Goal: Obtain resource: Download file/media

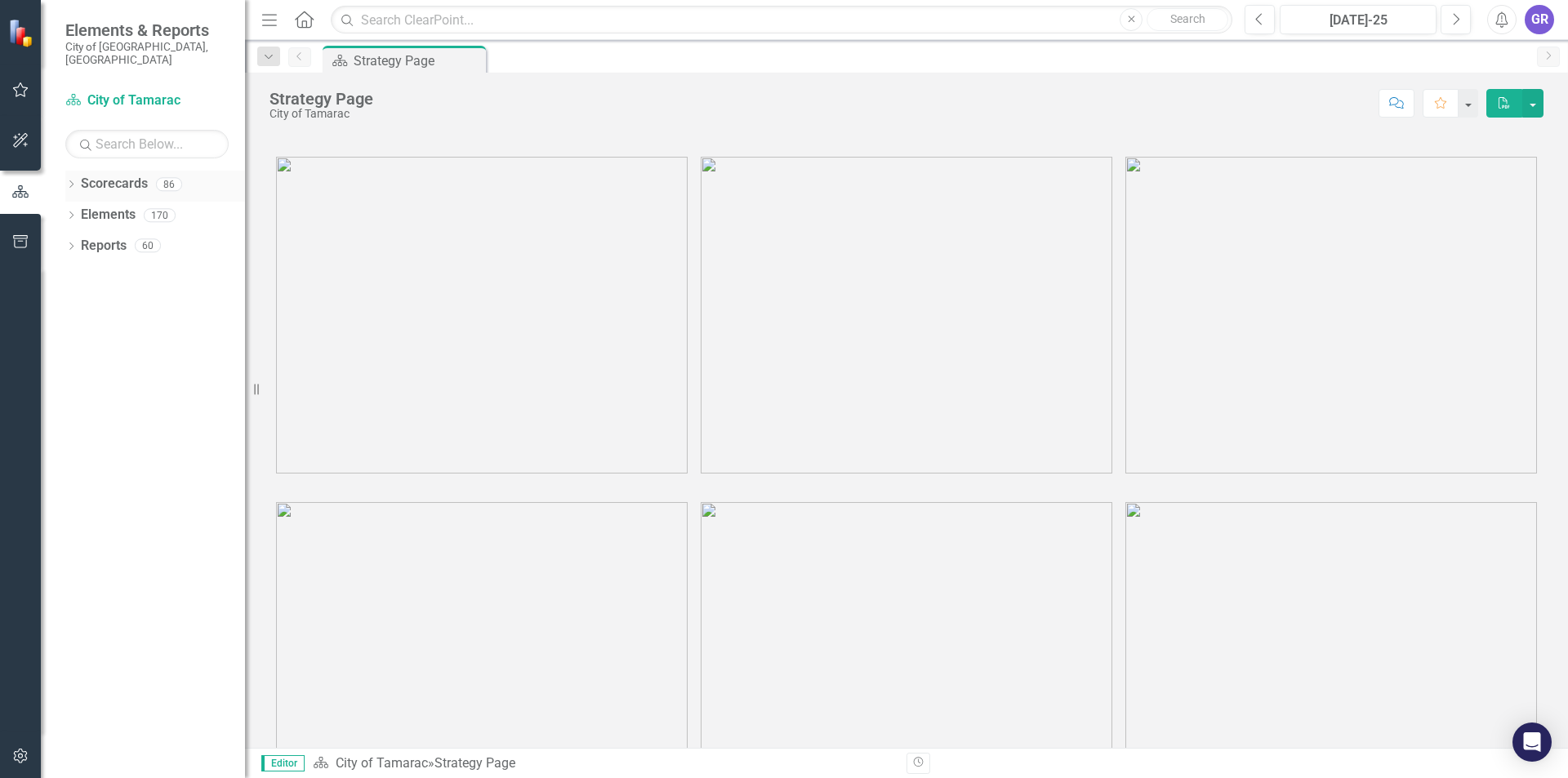
click at [73, 181] on icon "Dropdown" at bounding box center [71, 185] width 11 height 9
click at [81, 210] on icon "Dropdown" at bounding box center [79, 214] width 12 height 10
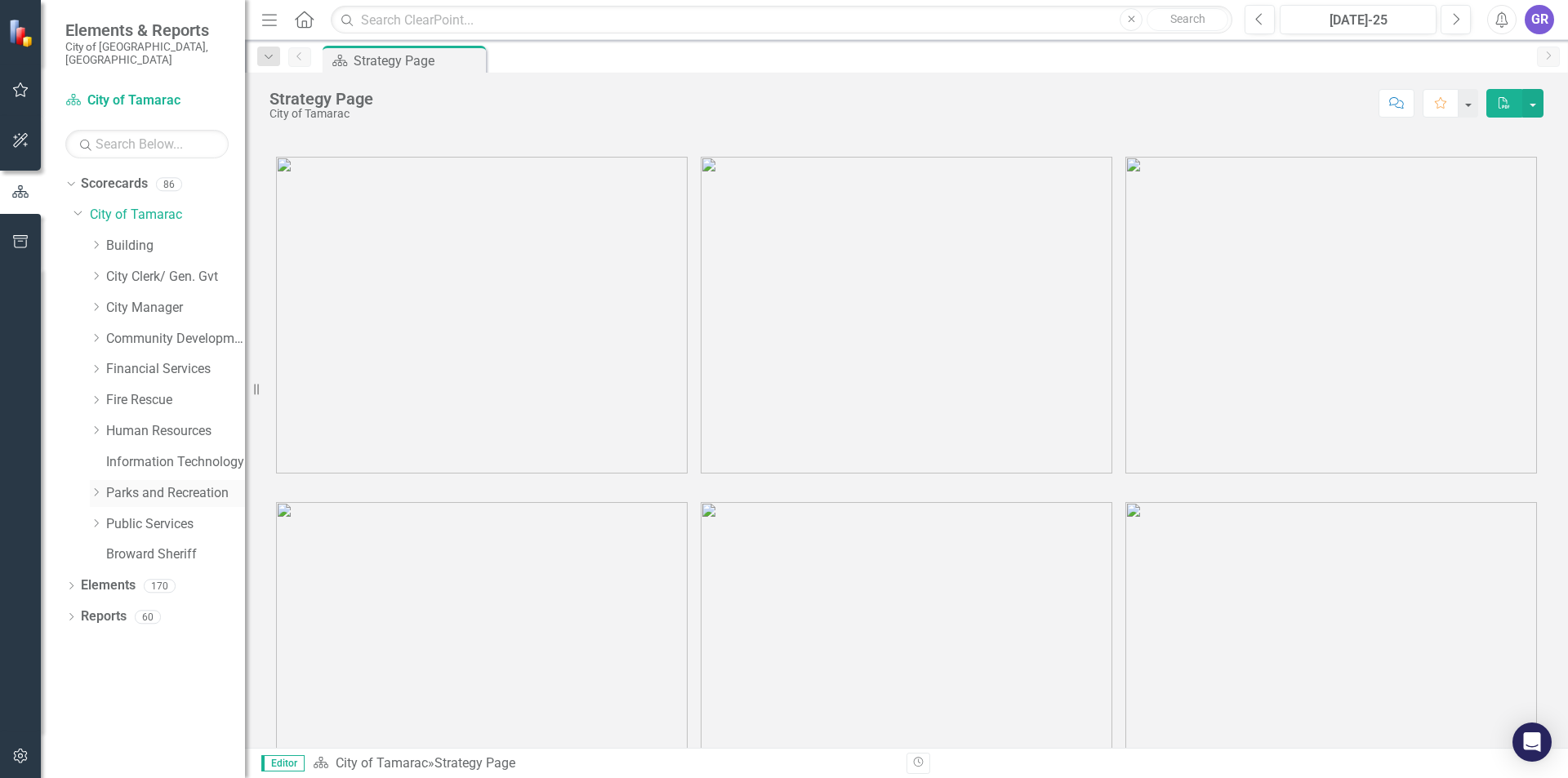
click at [95, 487] on icon "Dropdown" at bounding box center [96, 491] width 12 height 10
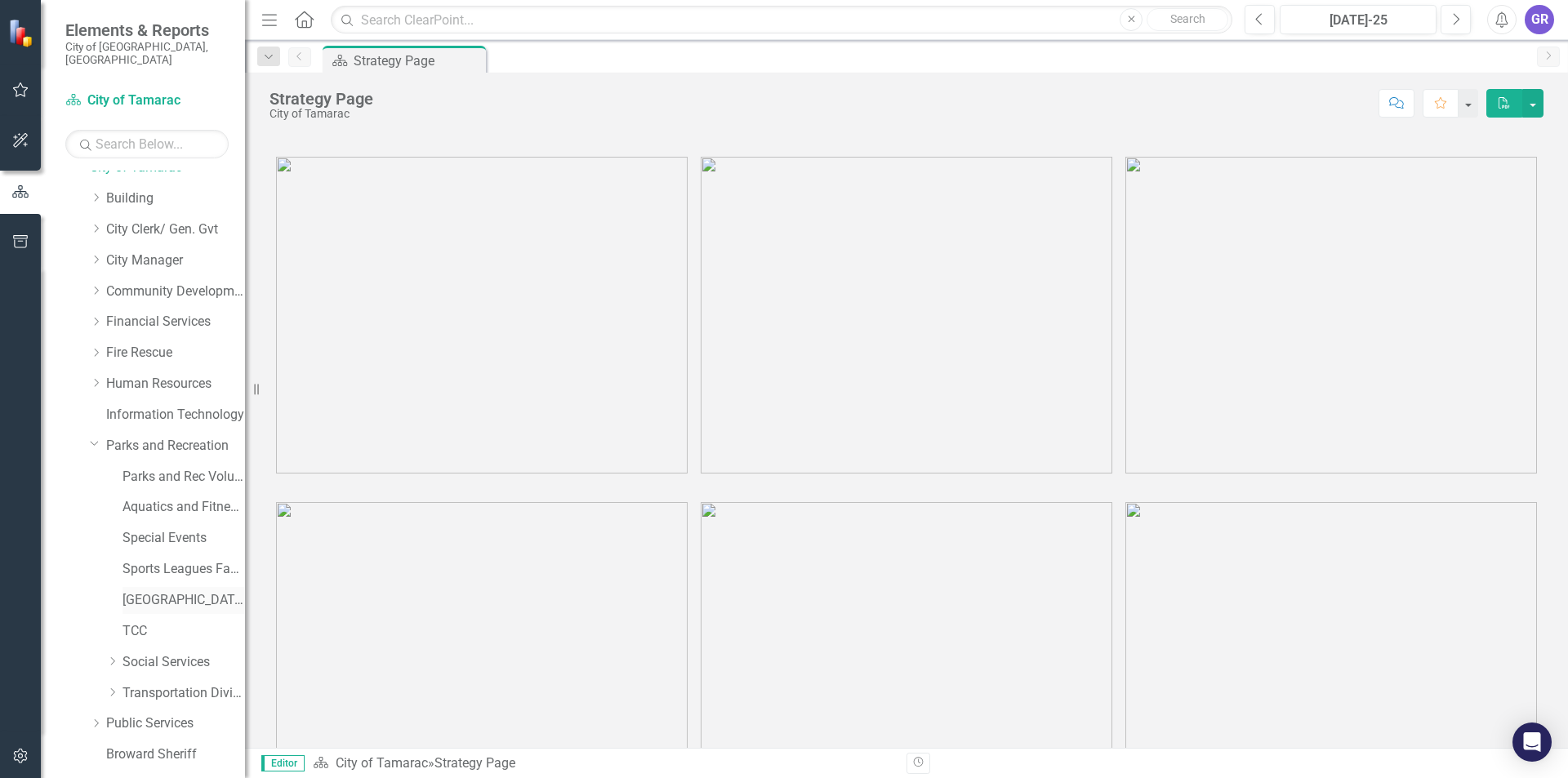
scroll to position [90, 0]
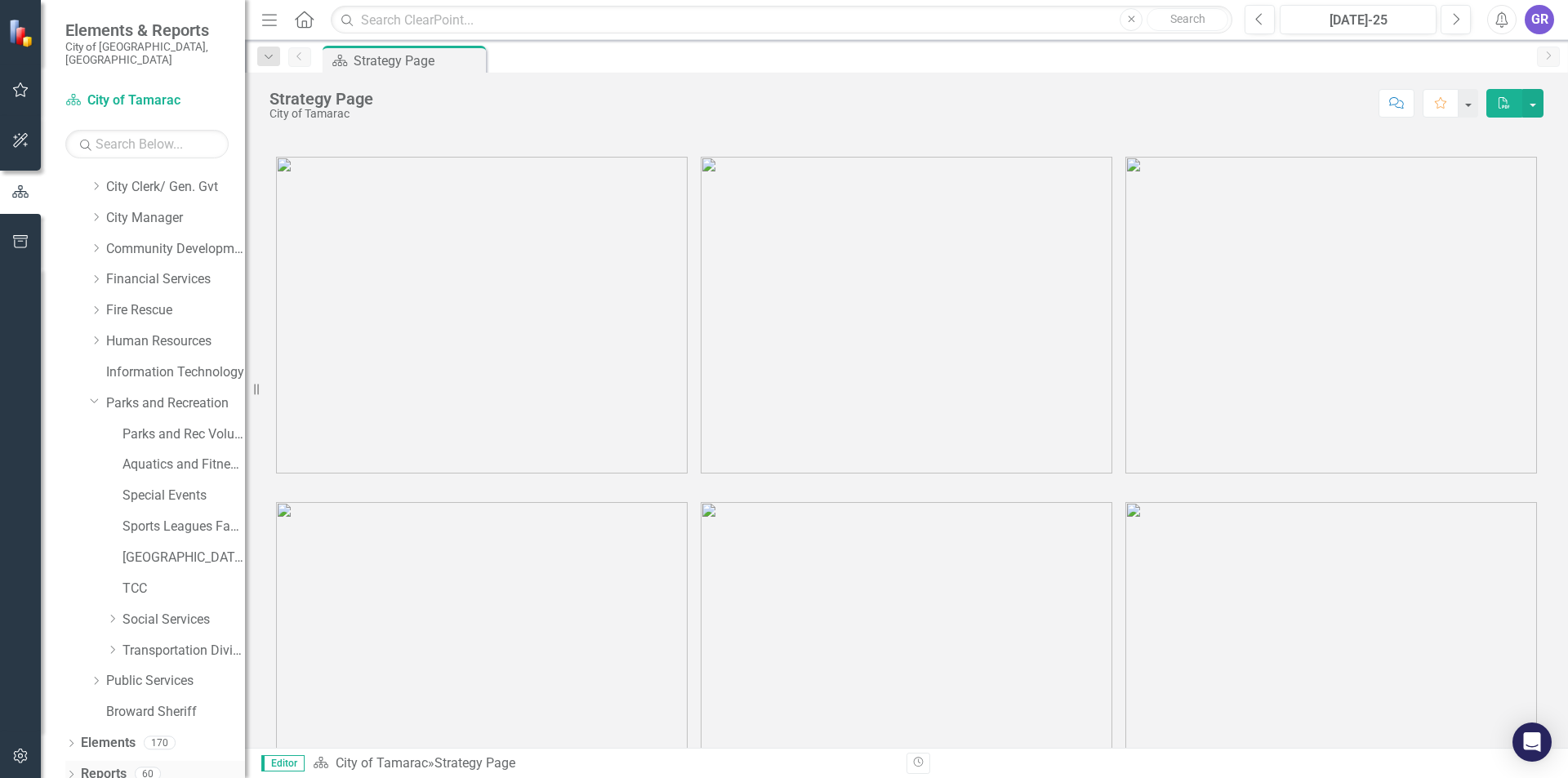
click at [72, 771] on icon "Dropdown" at bounding box center [71, 775] width 11 height 9
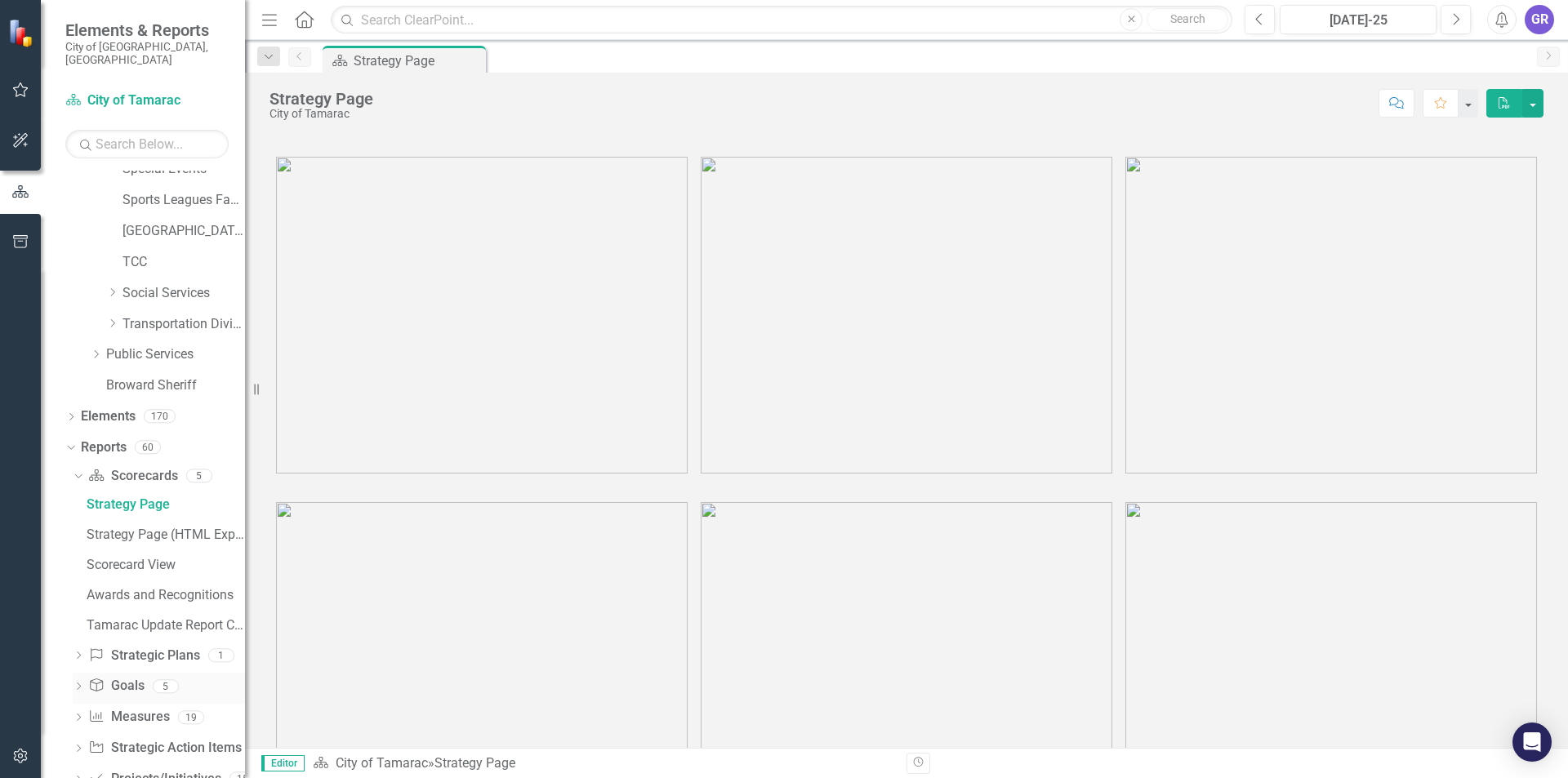
scroll to position [445, 0]
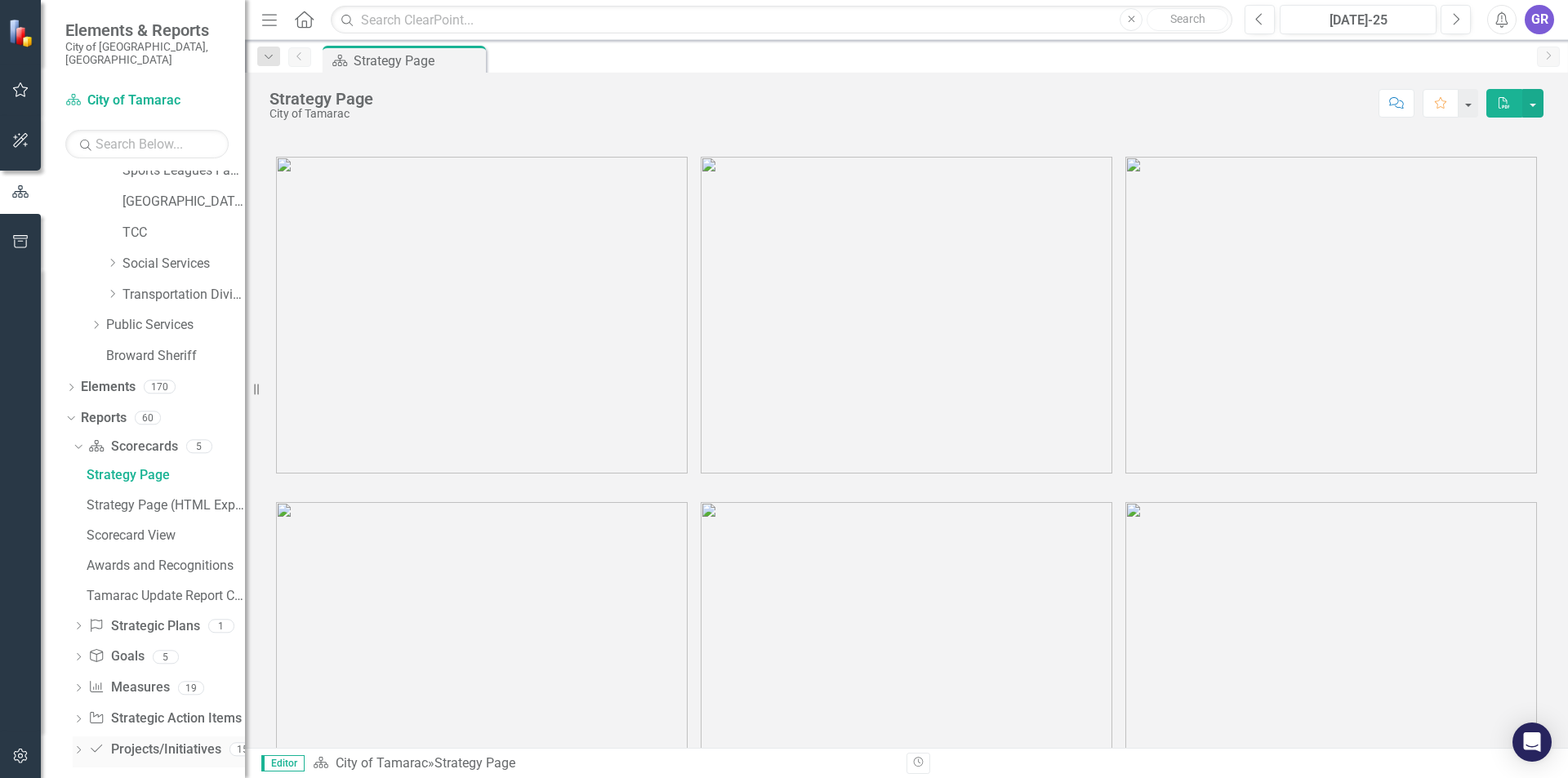
click at [77, 747] on icon "Dropdown" at bounding box center [78, 752] width 11 height 9
click at [76, 595] on icon "Dropdown" at bounding box center [76, 600] width 9 height 11
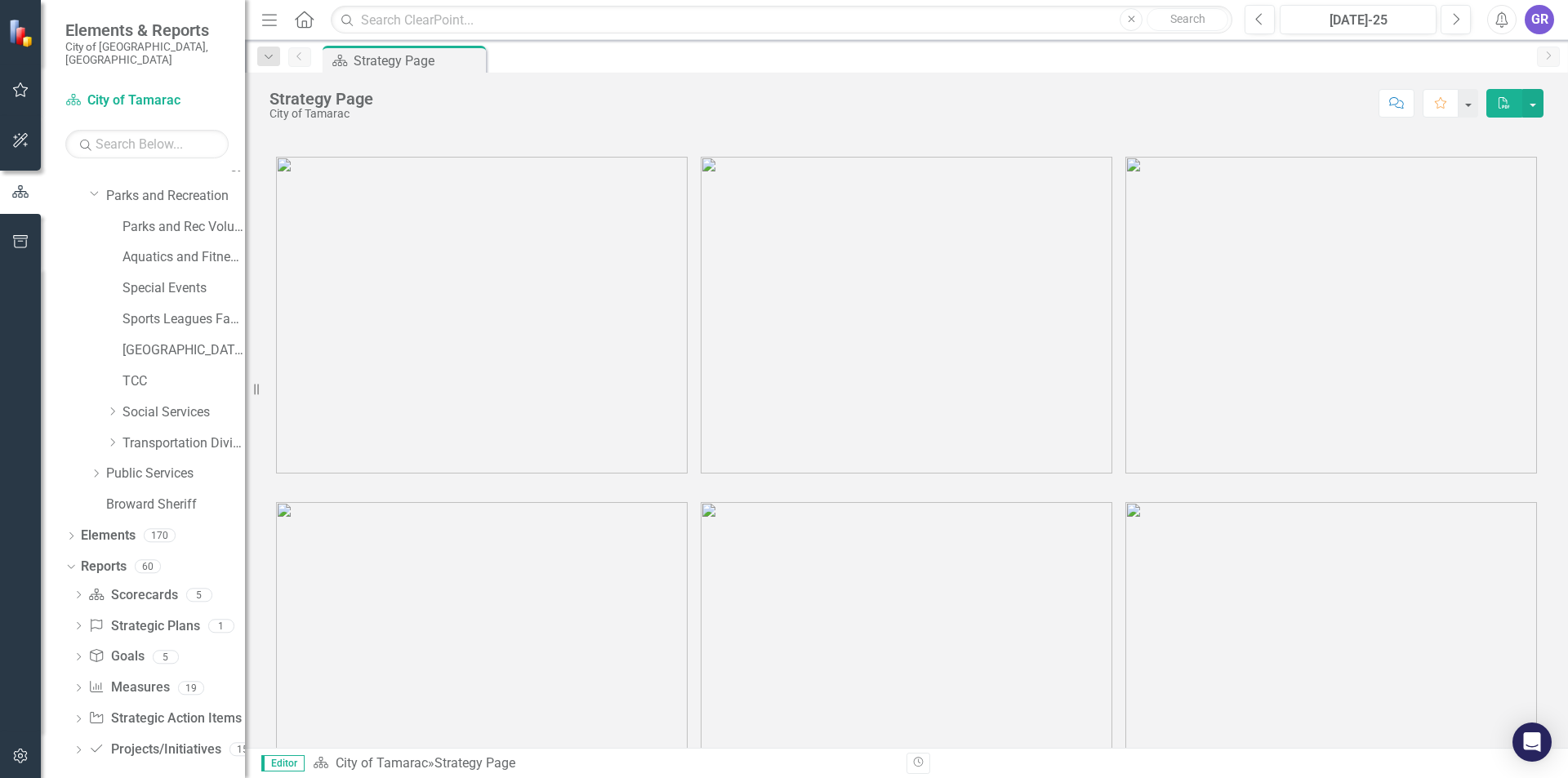
click at [79, 684] on icon "Dropdown" at bounding box center [78, 689] width 11 height 9
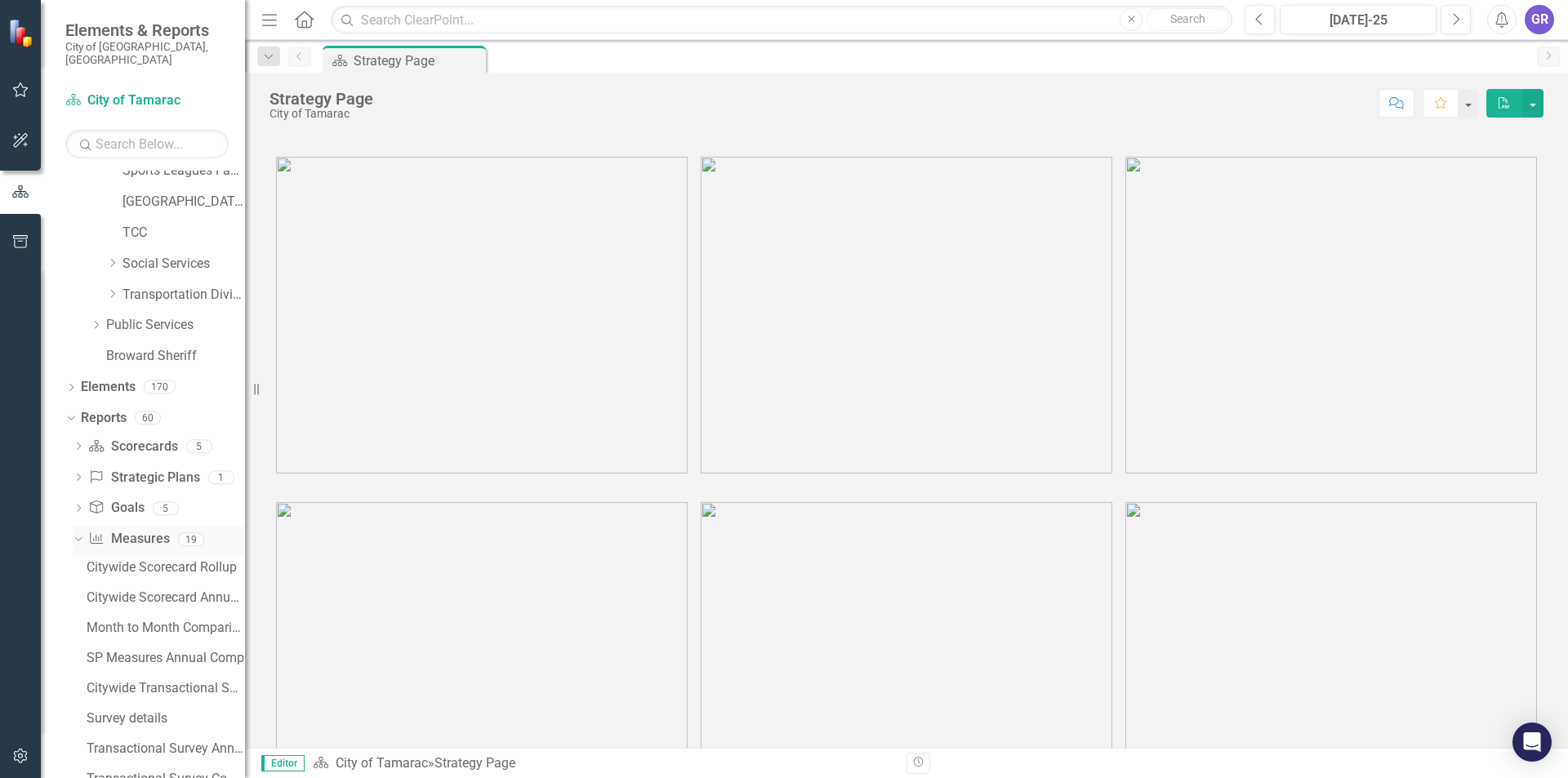
click at [80, 533] on icon "Dropdown" at bounding box center [76, 538] width 9 height 11
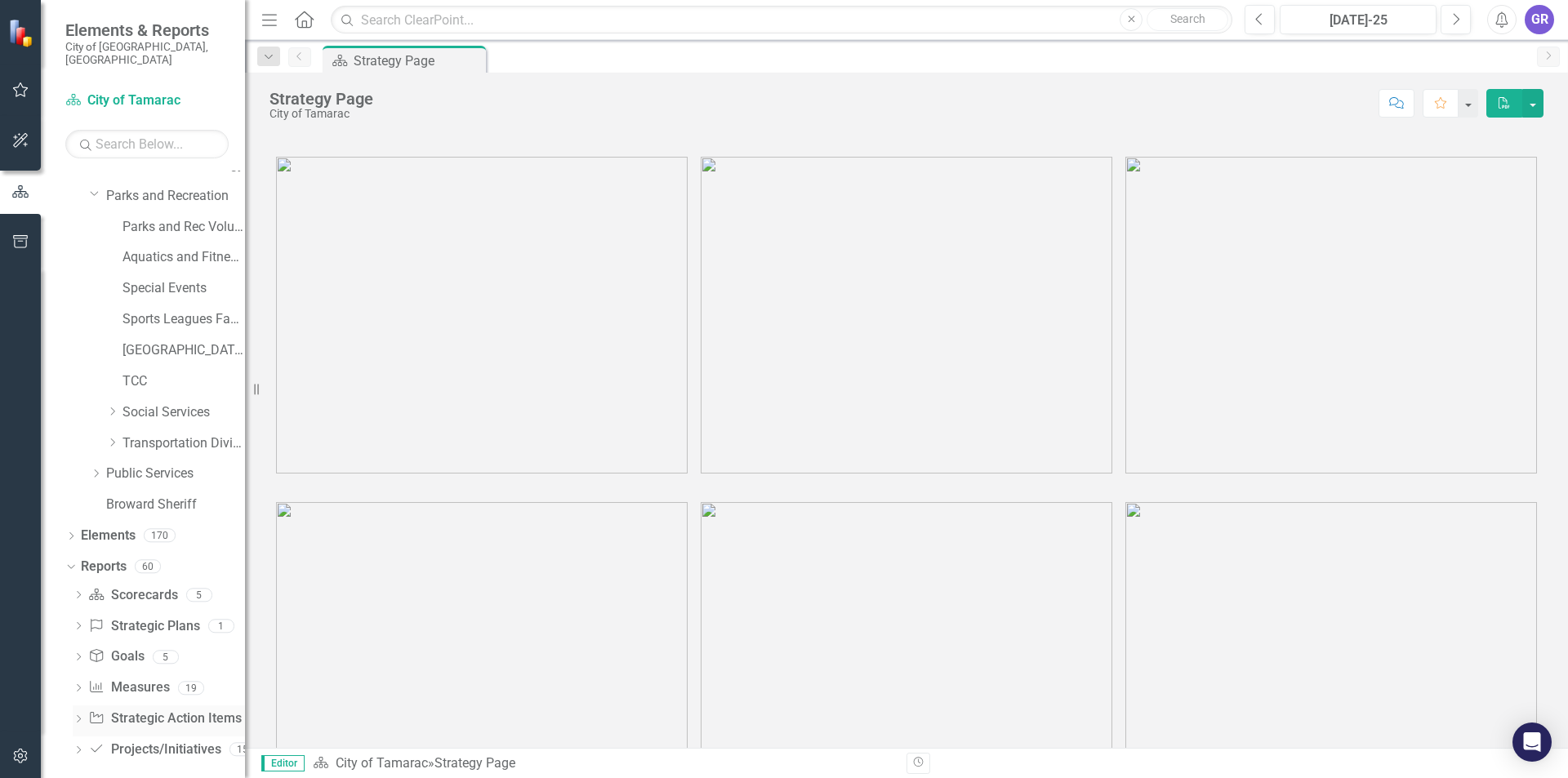
click at [76, 715] on icon "Dropdown" at bounding box center [78, 720] width 11 height 9
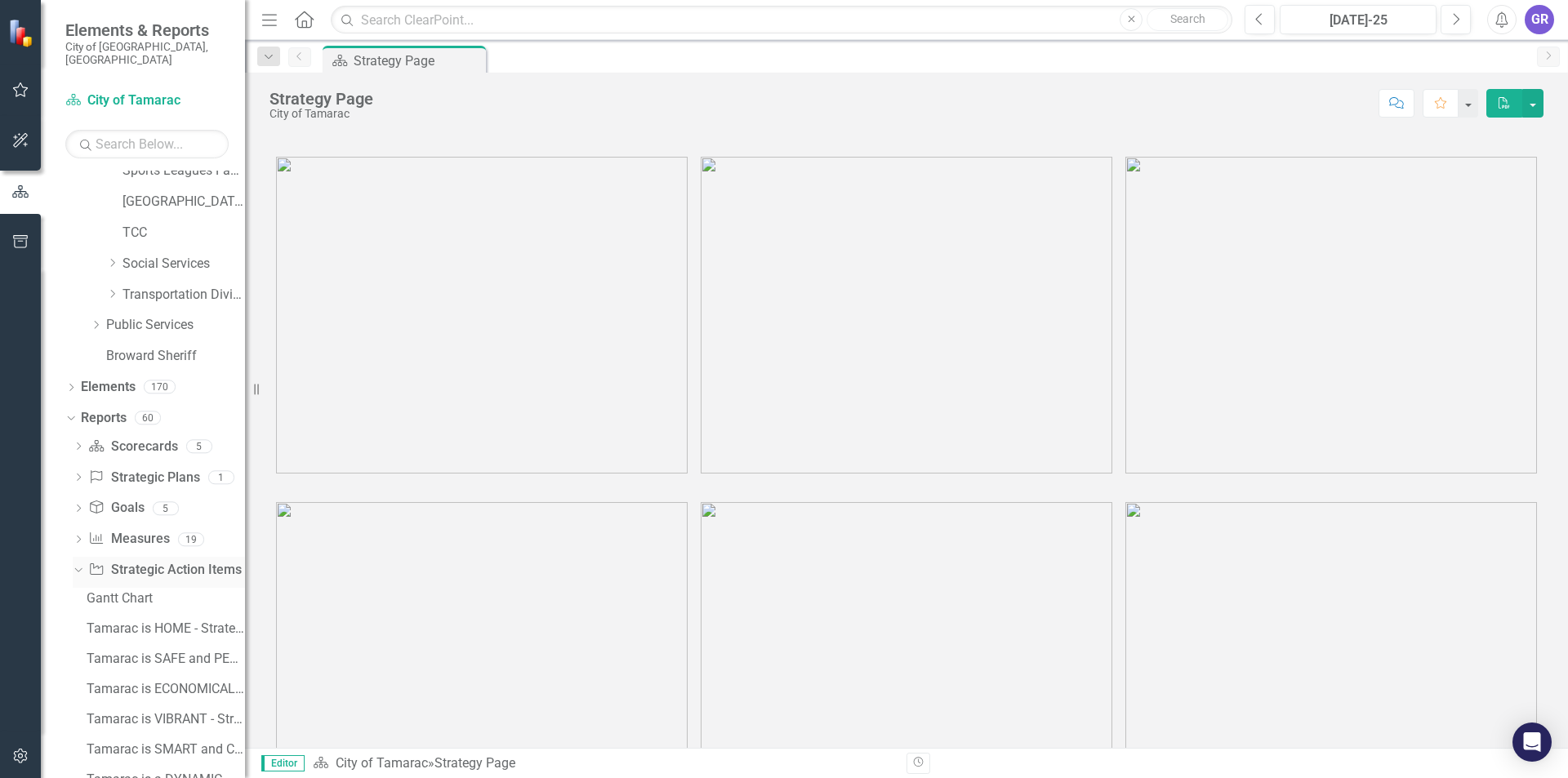
click at [84, 564] on div "Dropdown Strategic Action Item Strategic Action Items 15" at bounding box center [158, 572] width 172 height 31
click at [84, 568] on div "Dropdown" at bounding box center [78, 572] width 11 height 8
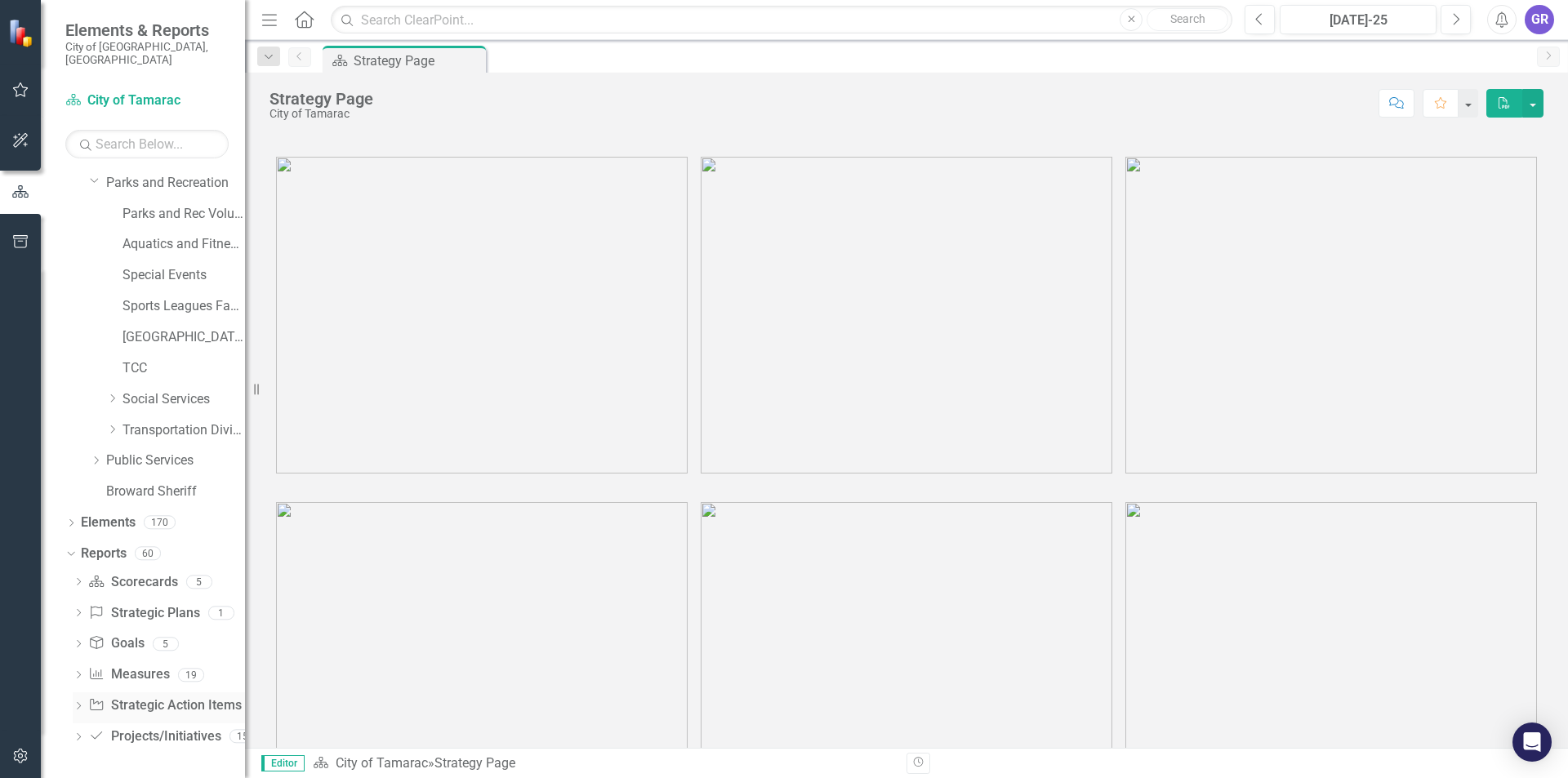
scroll to position [297, 0]
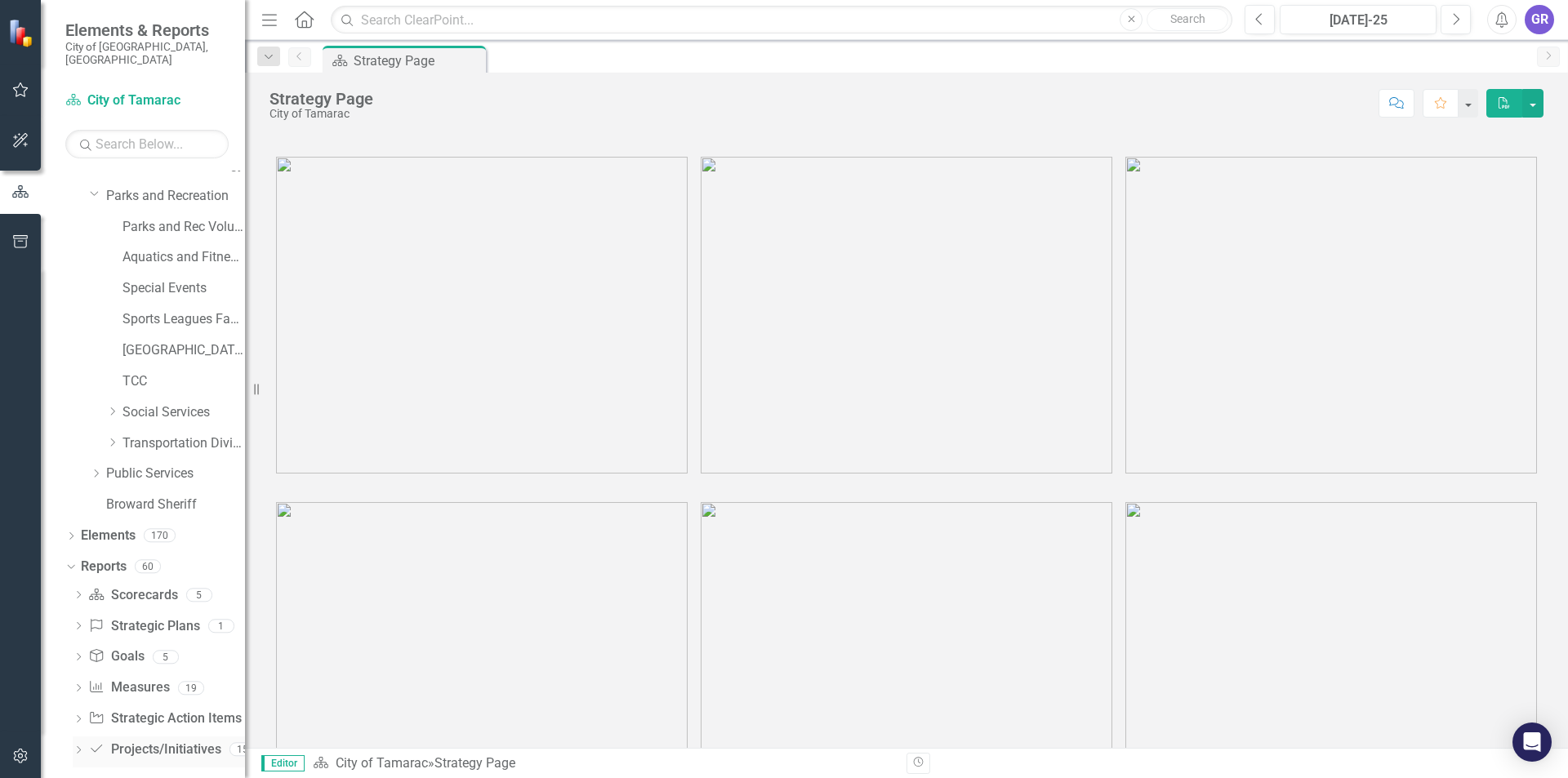
click at [78, 747] on icon "Dropdown" at bounding box center [78, 752] width 11 height 9
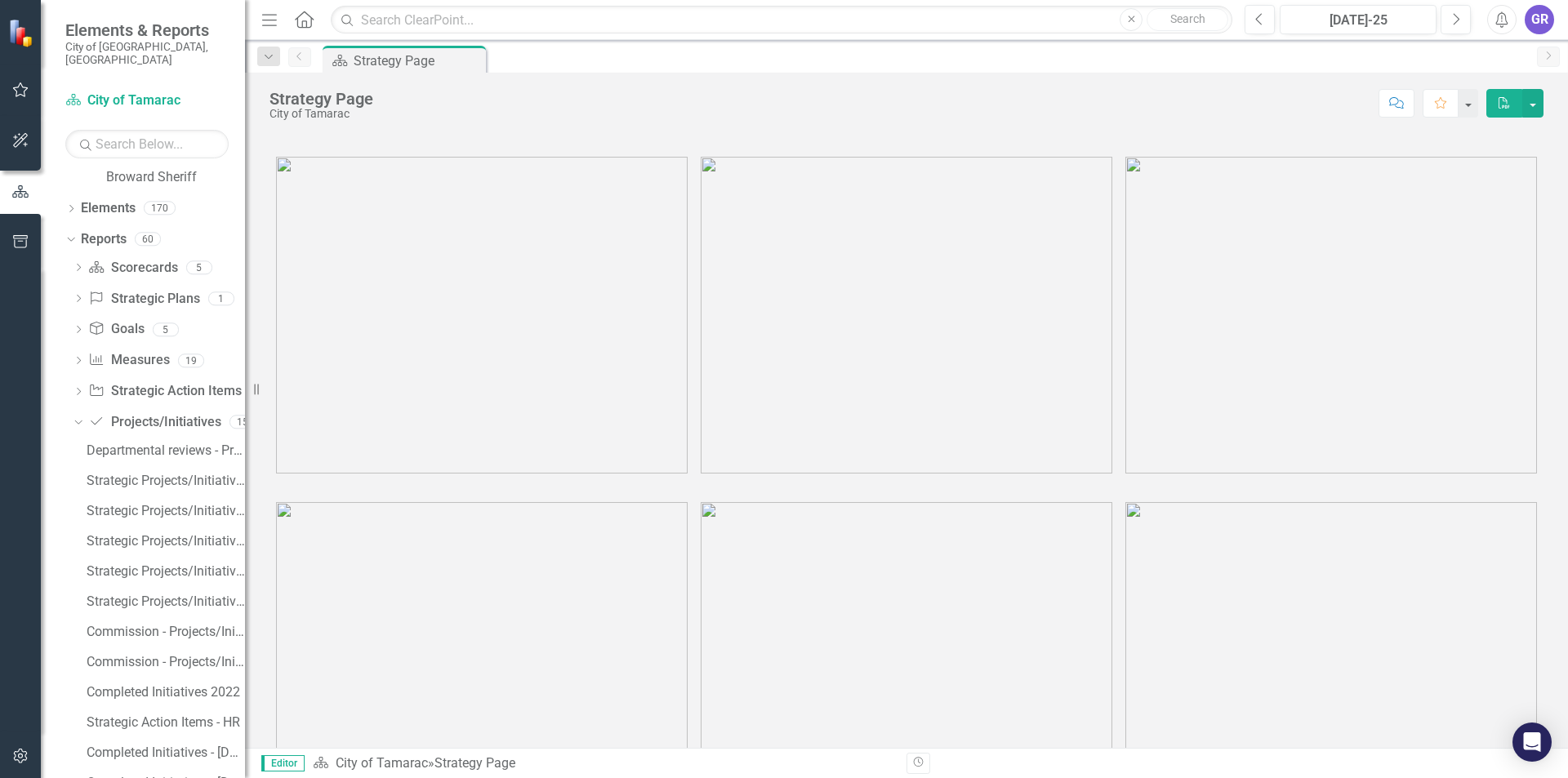
scroll to position [748, 0]
click at [83, 235] on icon "Dropdown" at bounding box center [78, 239] width 11 height 9
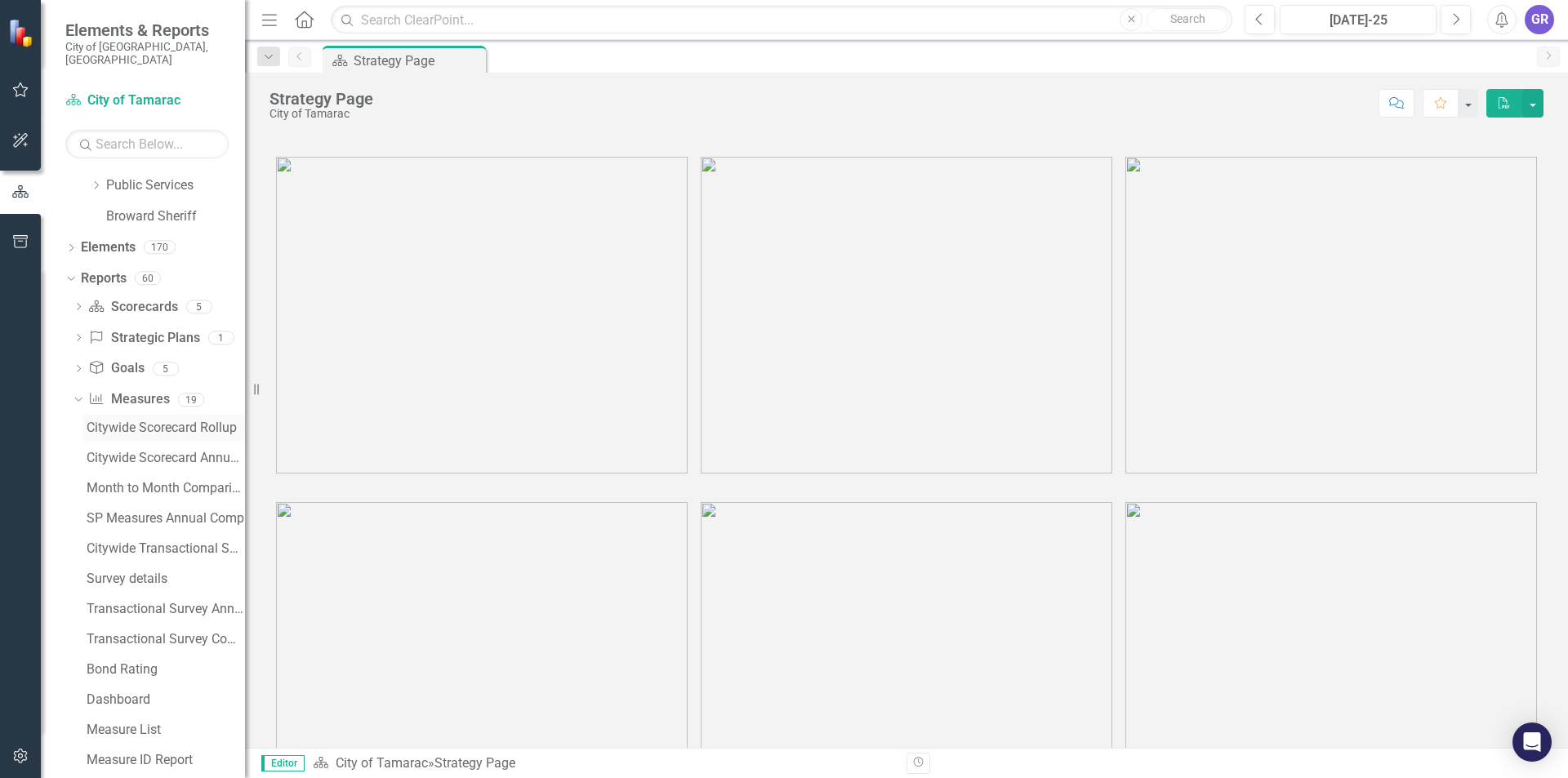
scroll to position [584, 0]
click at [79, 335] on icon "Dropdown" at bounding box center [78, 340] width 11 height 9
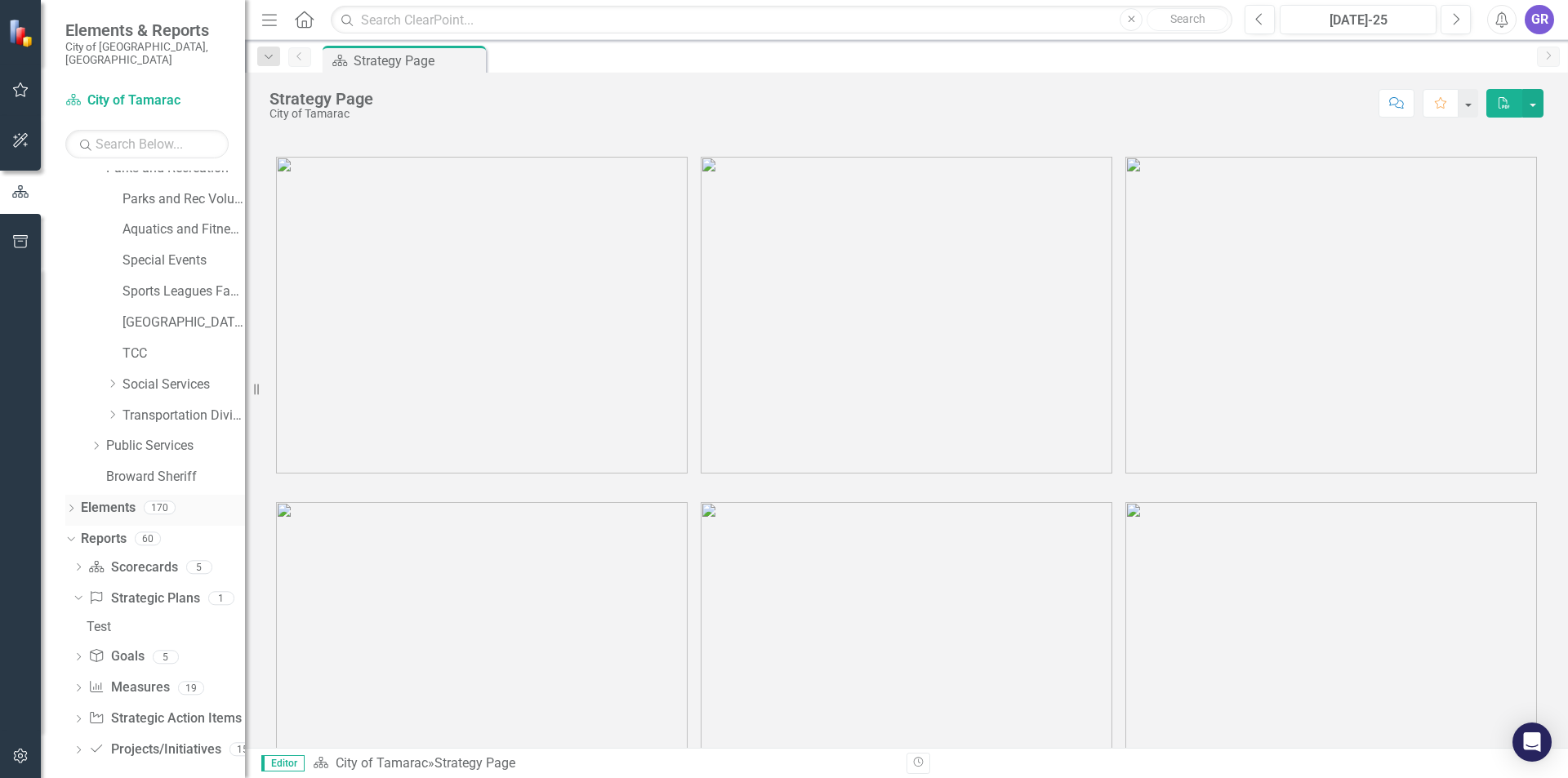
click at [73, 505] on icon "Dropdown" at bounding box center [71, 510] width 11 height 9
click at [80, 505] on icon "Dropdown" at bounding box center [79, 509] width 11 height 9
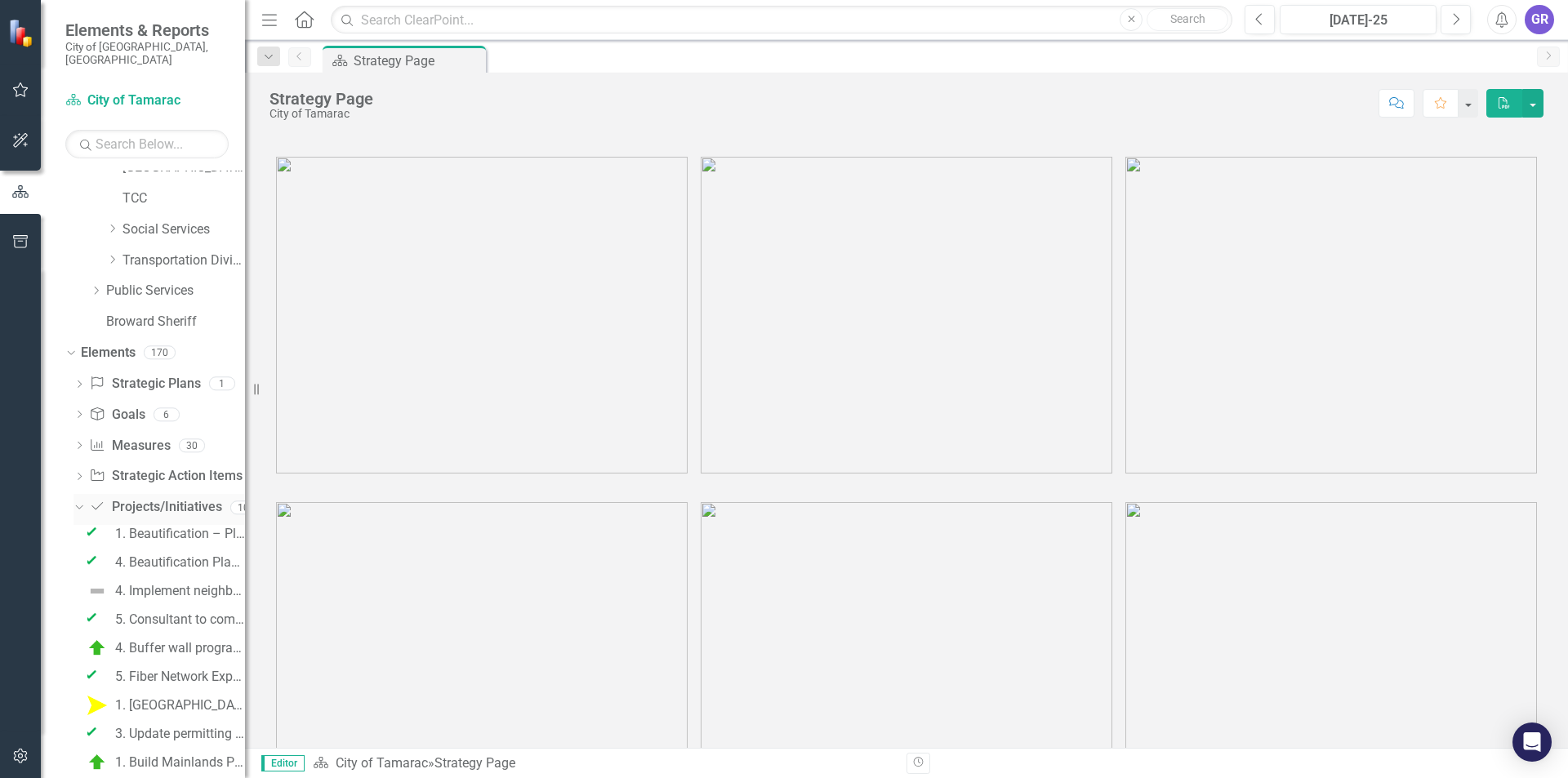
scroll to position [584, 0]
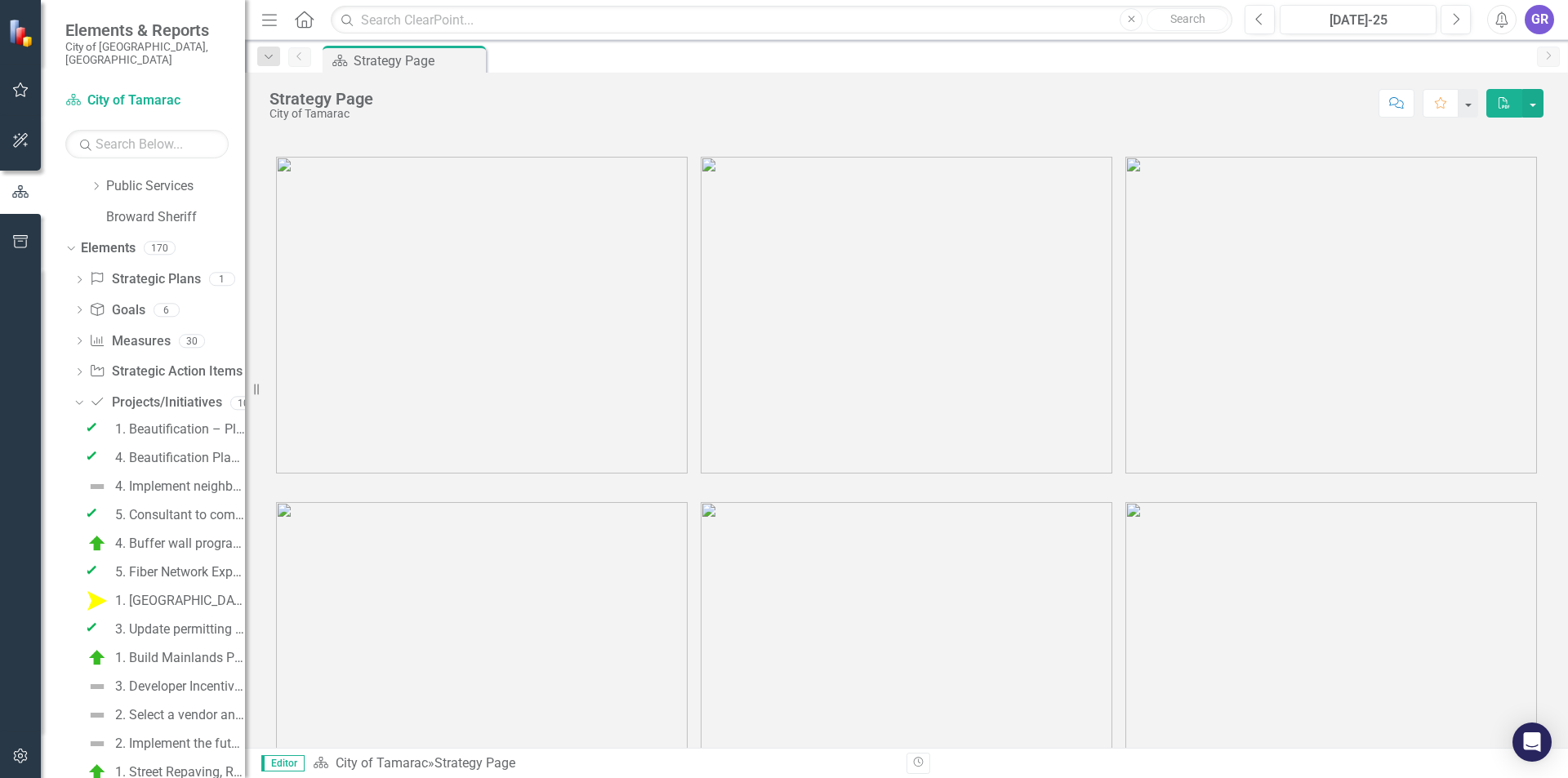
click at [71, 242] on icon "Dropdown" at bounding box center [69, 247] width 9 height 11
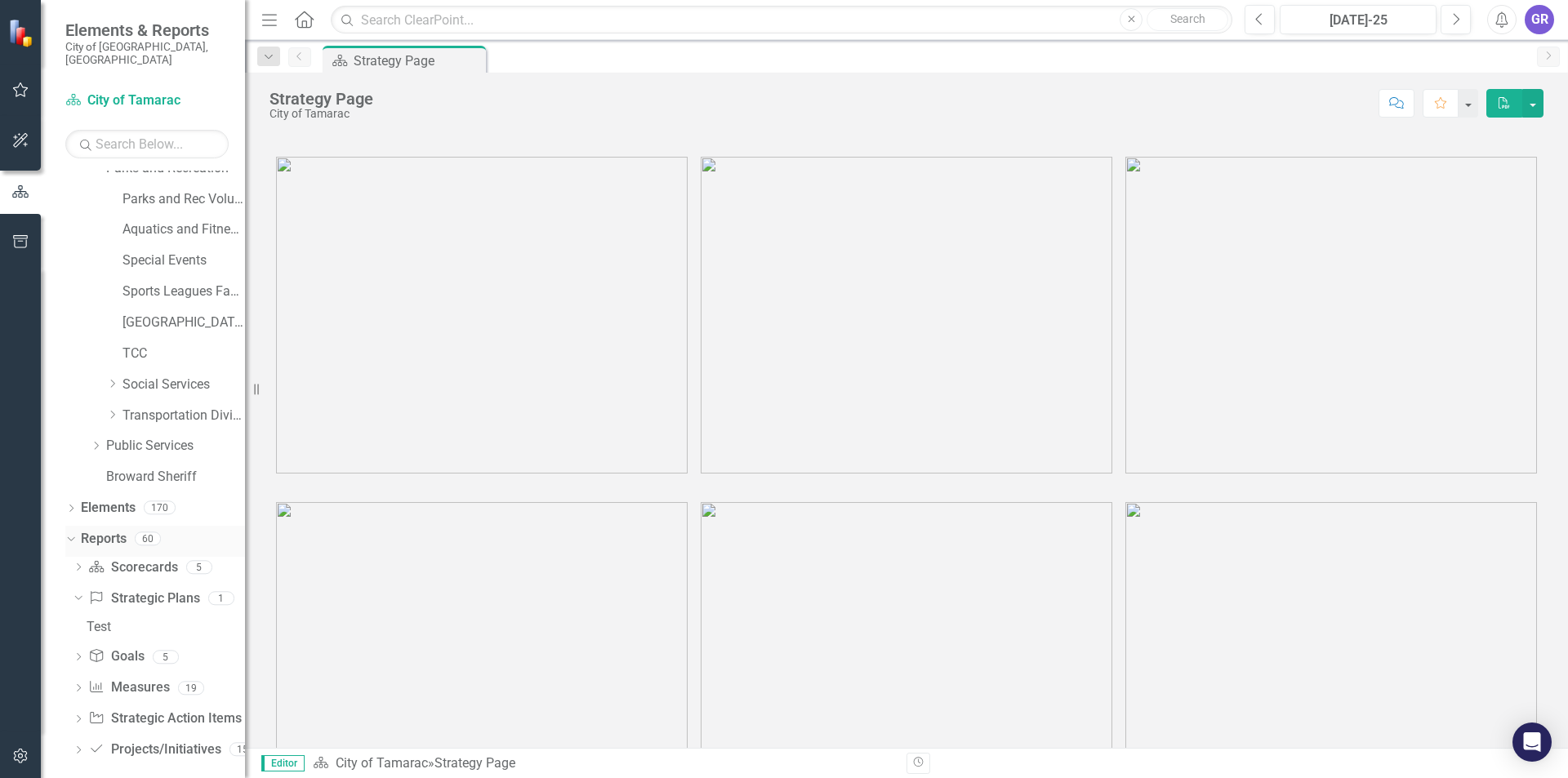
click at [68, 532] on icon "Dropdown" at bounding box center [69, 537] width 9 height 11
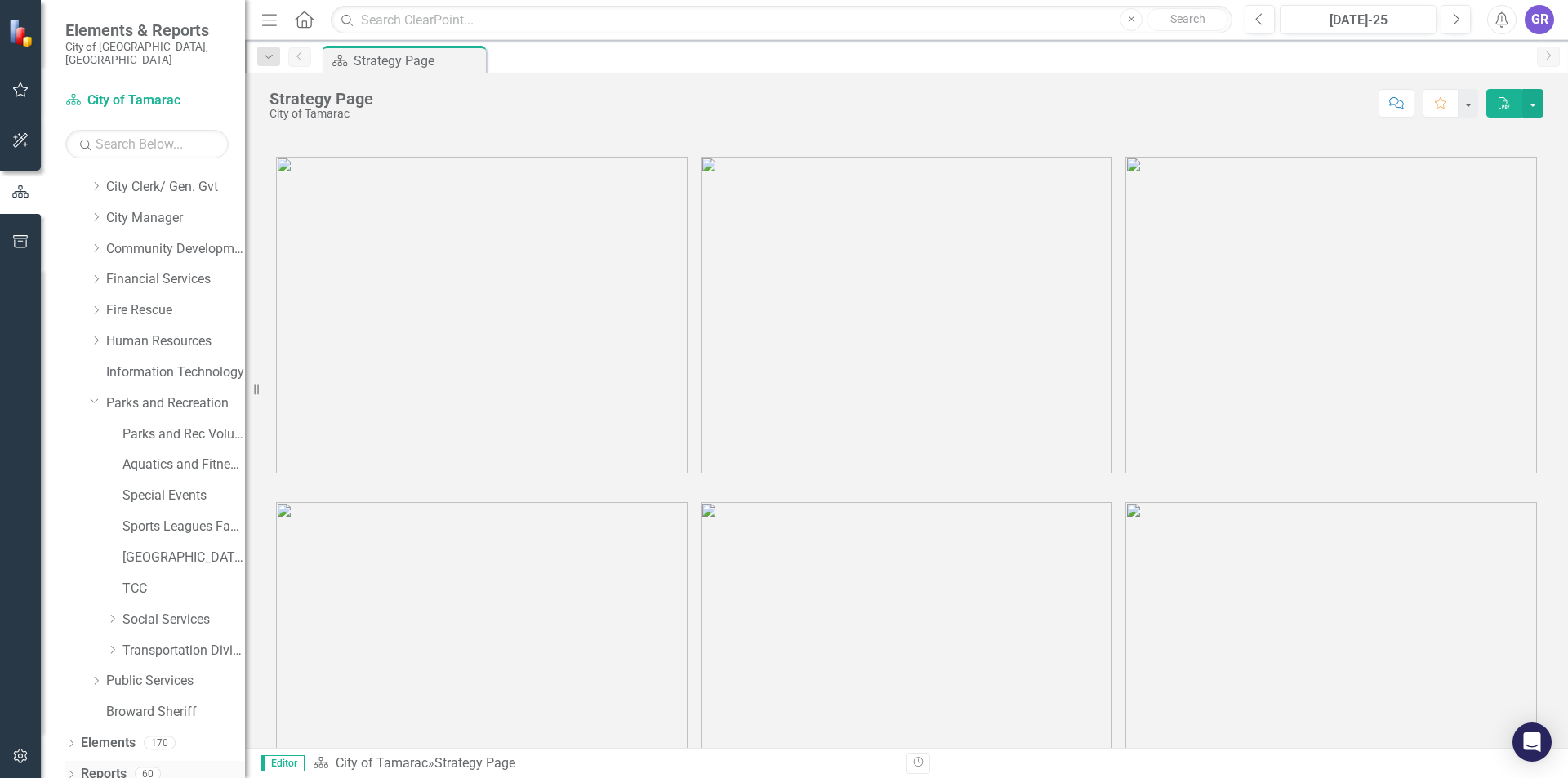
click at [71, 769] on div "Dropdown" at bounding box center [71, 776] width 11 height 14
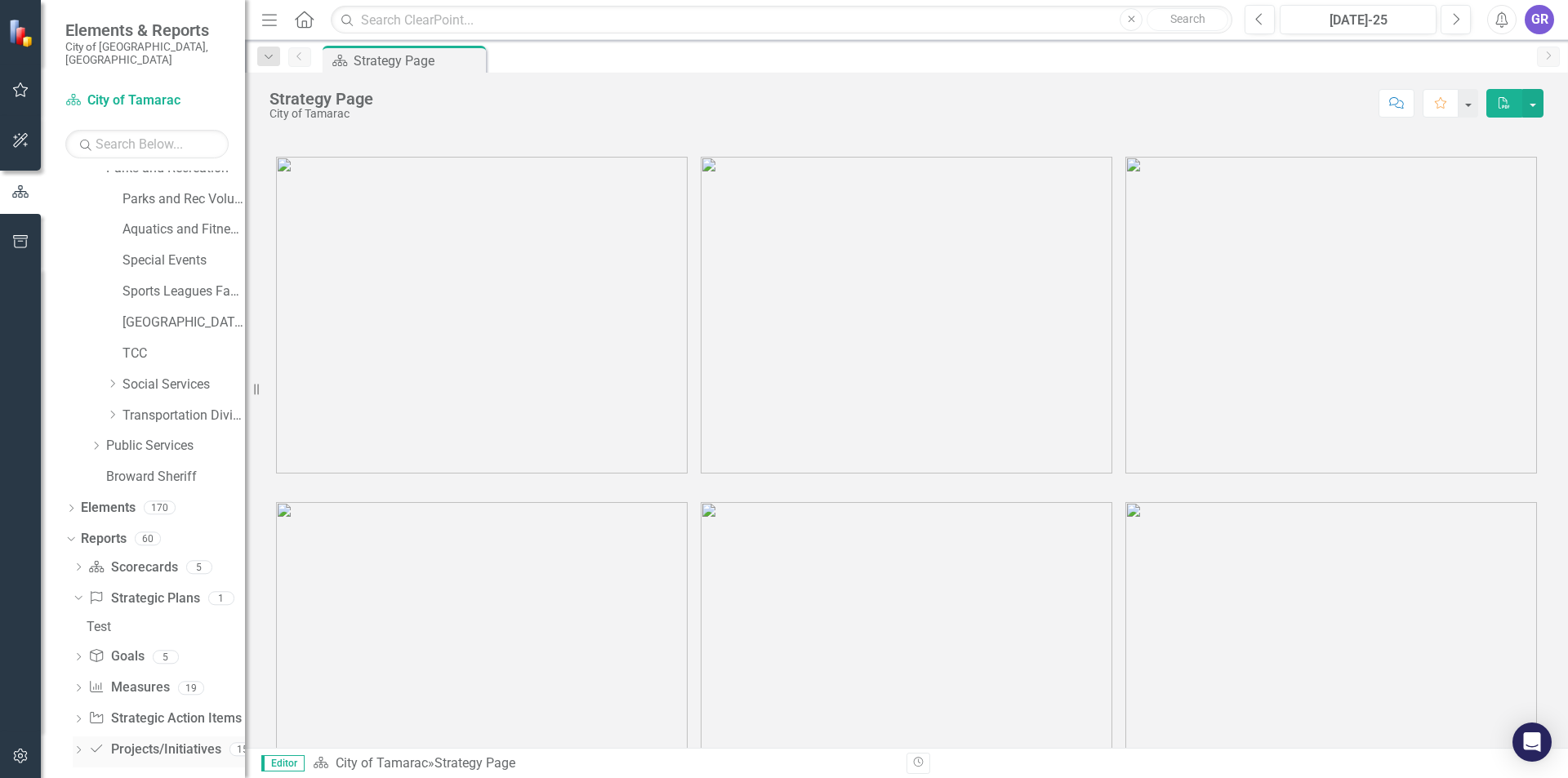
click at [80, 747] on icon "Dropdown" at bounding box center [78, 752] width 11 height 9
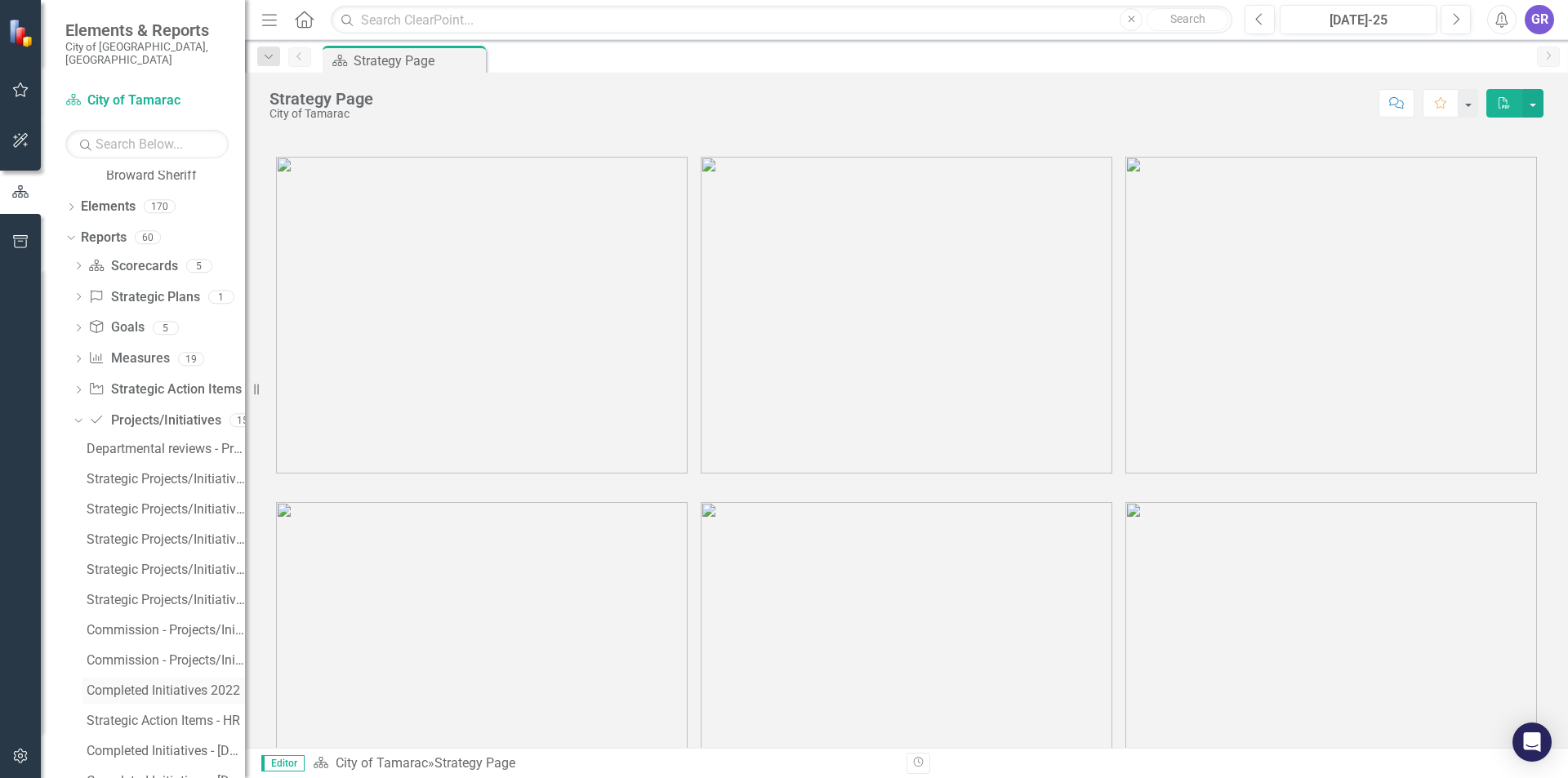
scroll to position [748, 0]
click at [79, 297] on div "Dropdown" at bounding box center [78, 301] width 11 height 8
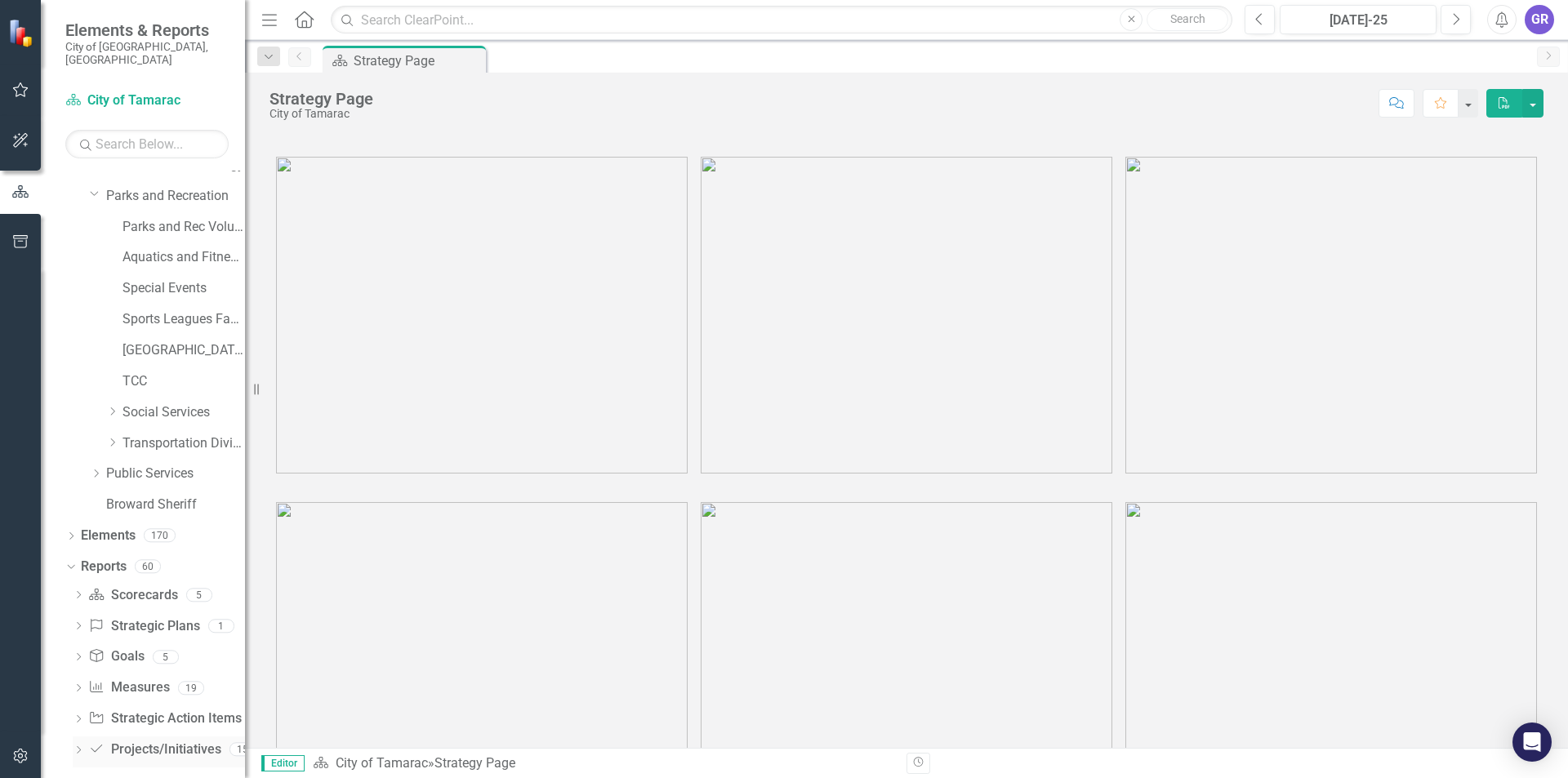
click at [96, 742] on icon "Project/Initiative" at bounding box center [96, 748] width 17 height 13
click at [83, 747] on icon "Dropdown" at bounding box center [78, 752] width 11 height 9
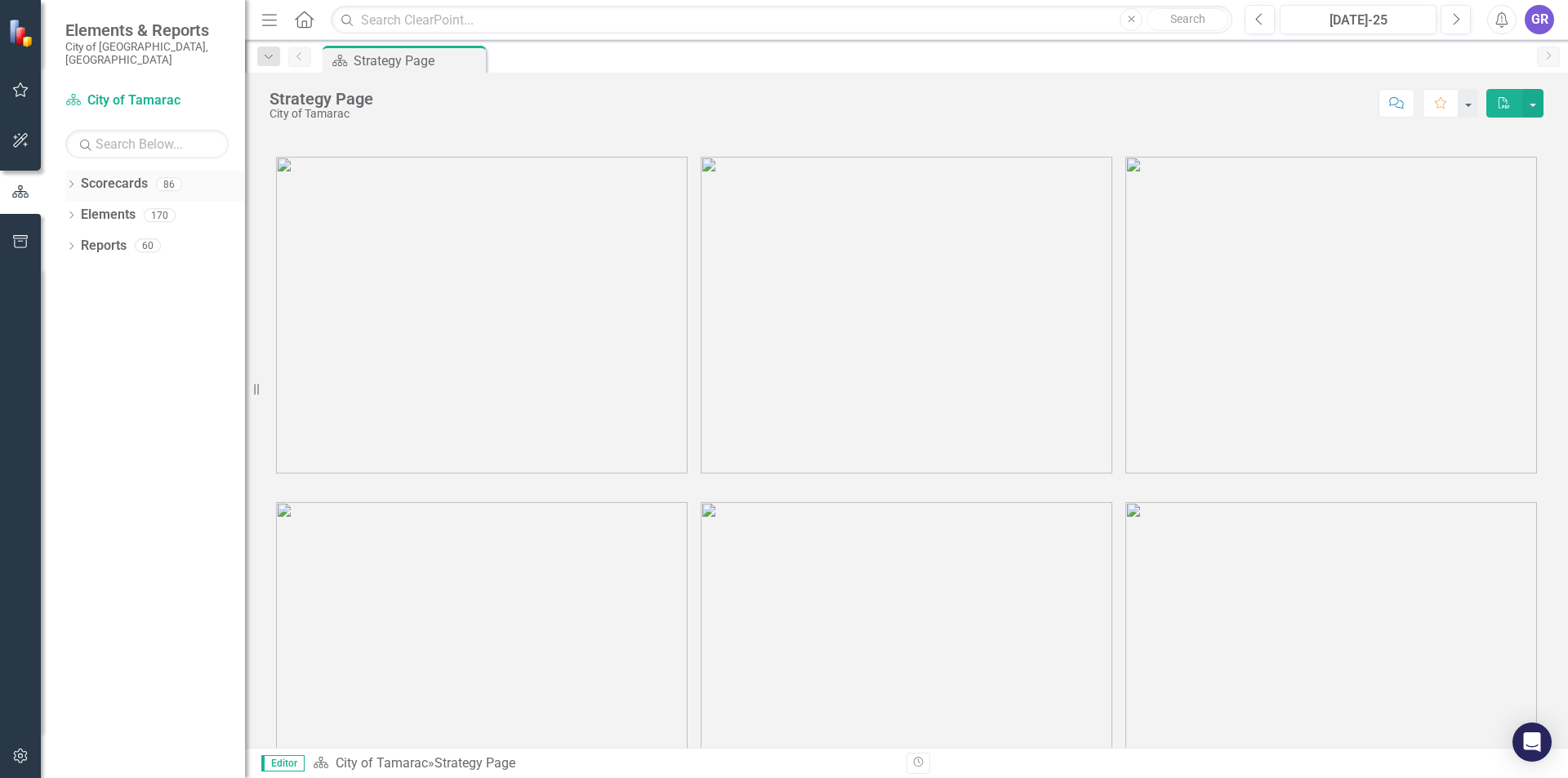
click at [70, 181] on icon "Dropdown" at bounding box center [71, 185] width 11 height 9
click at [81, 210] on icon "Dropdown" at bounding box center [79, 214] width 12 height 10
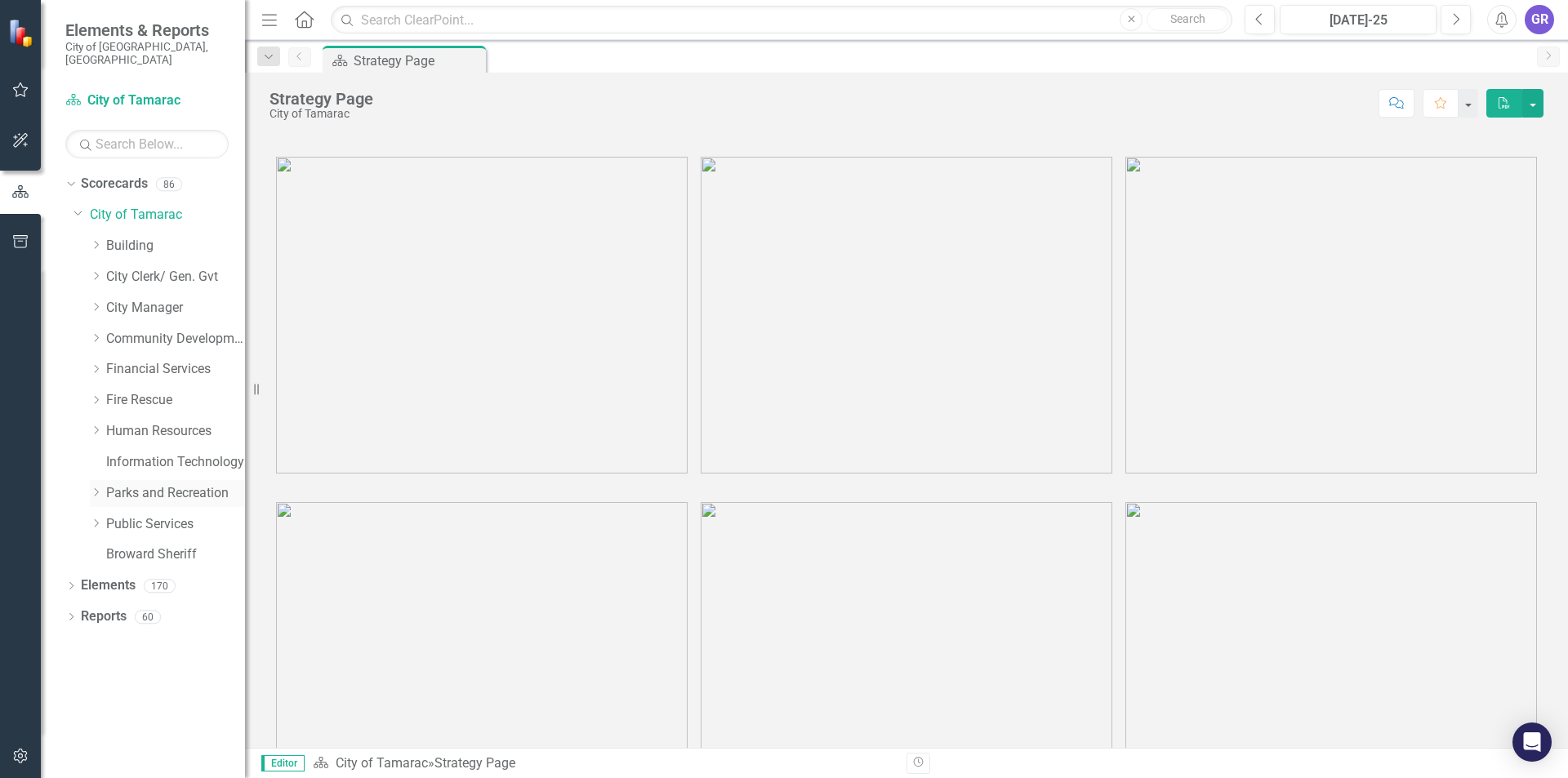
click at [93, 487] on icon "Dropdown" at bounding box center [96, 491] width 12 height 10
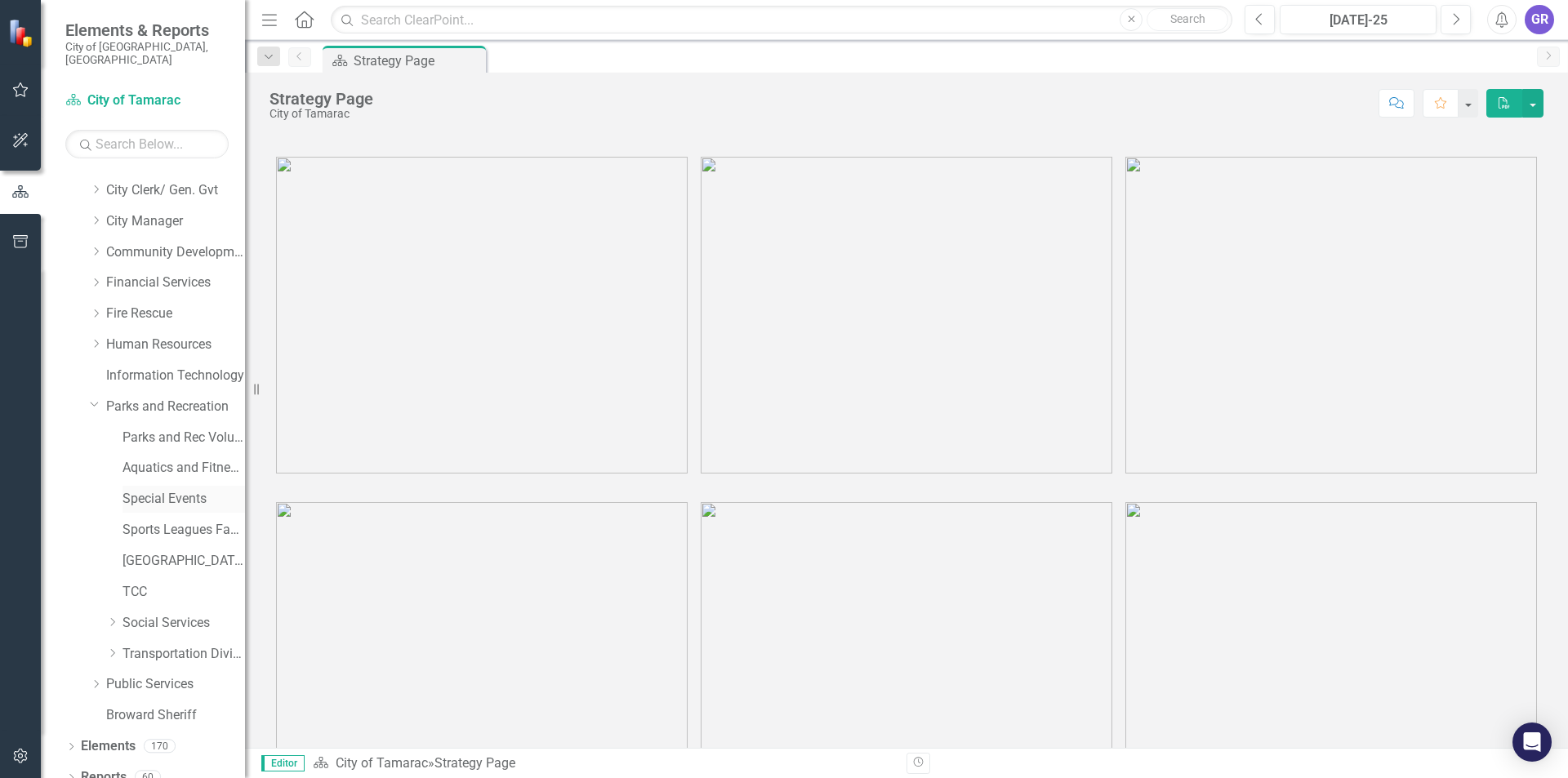
scroll to position [90, 0]
click at [74, 771] on icon "Dropdown" at bounding box center [71, 775] width 11 height 9
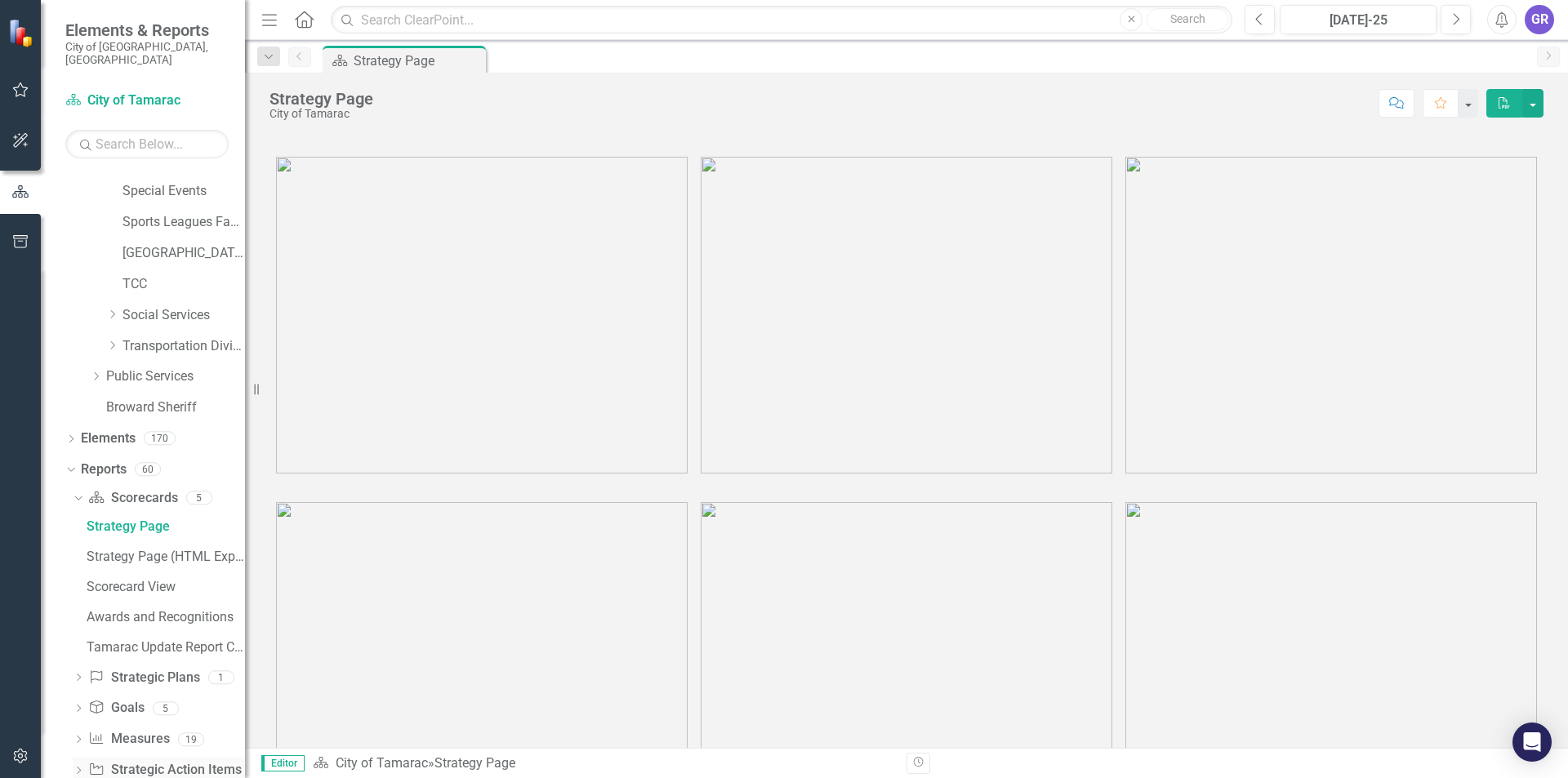
scroll to position [445, 0]
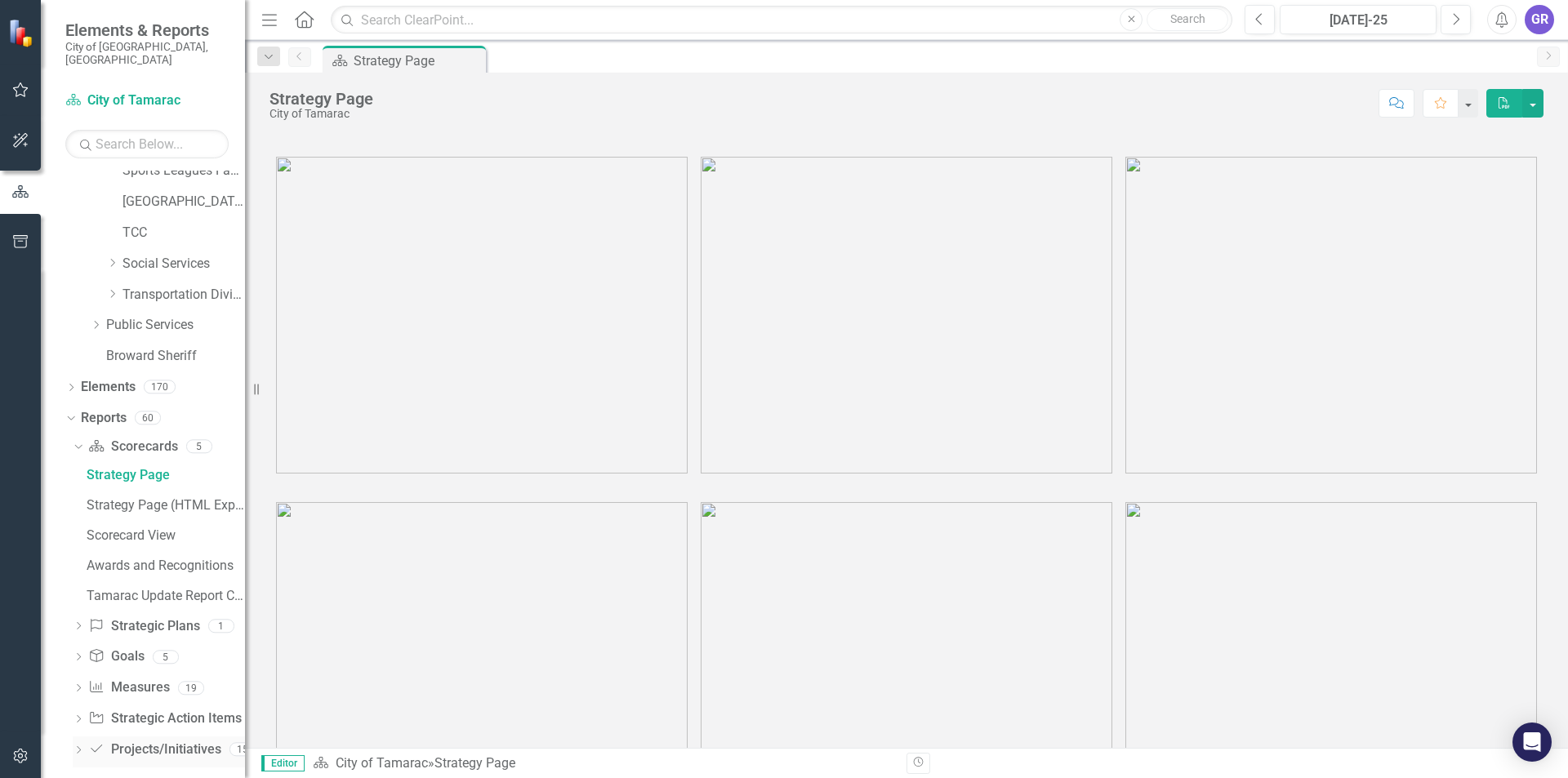
click at [83, 747] on icon "Dropdown" at bounding box center [78, 752] width 11 height 9
click at [75, 595] on icon "Dropdown" at bounding box center [76, 600] width 9 height 11
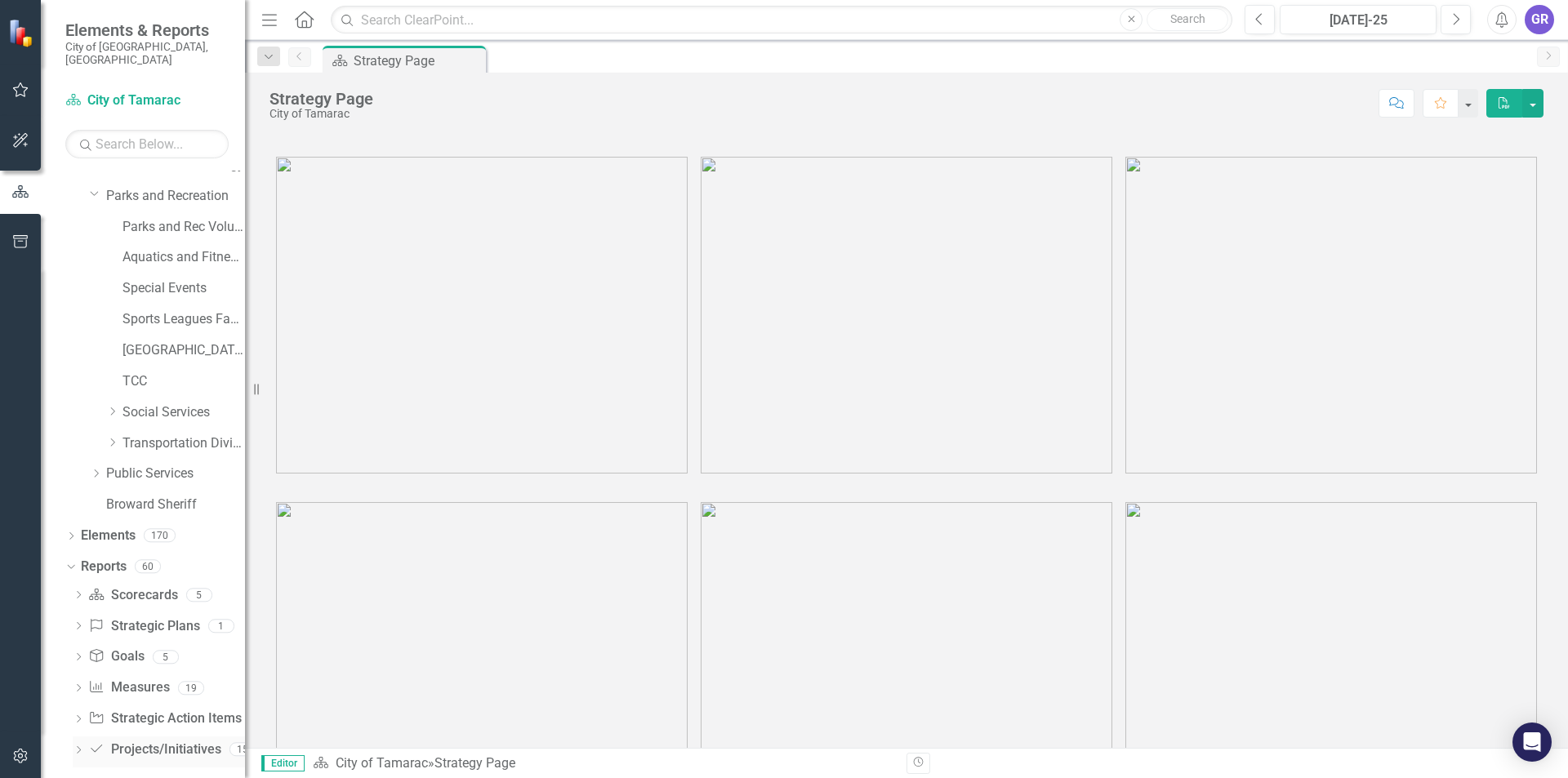
click at [81, 747] on icon "Dropdown" at bounding box center [78, 752] width 11 height 9
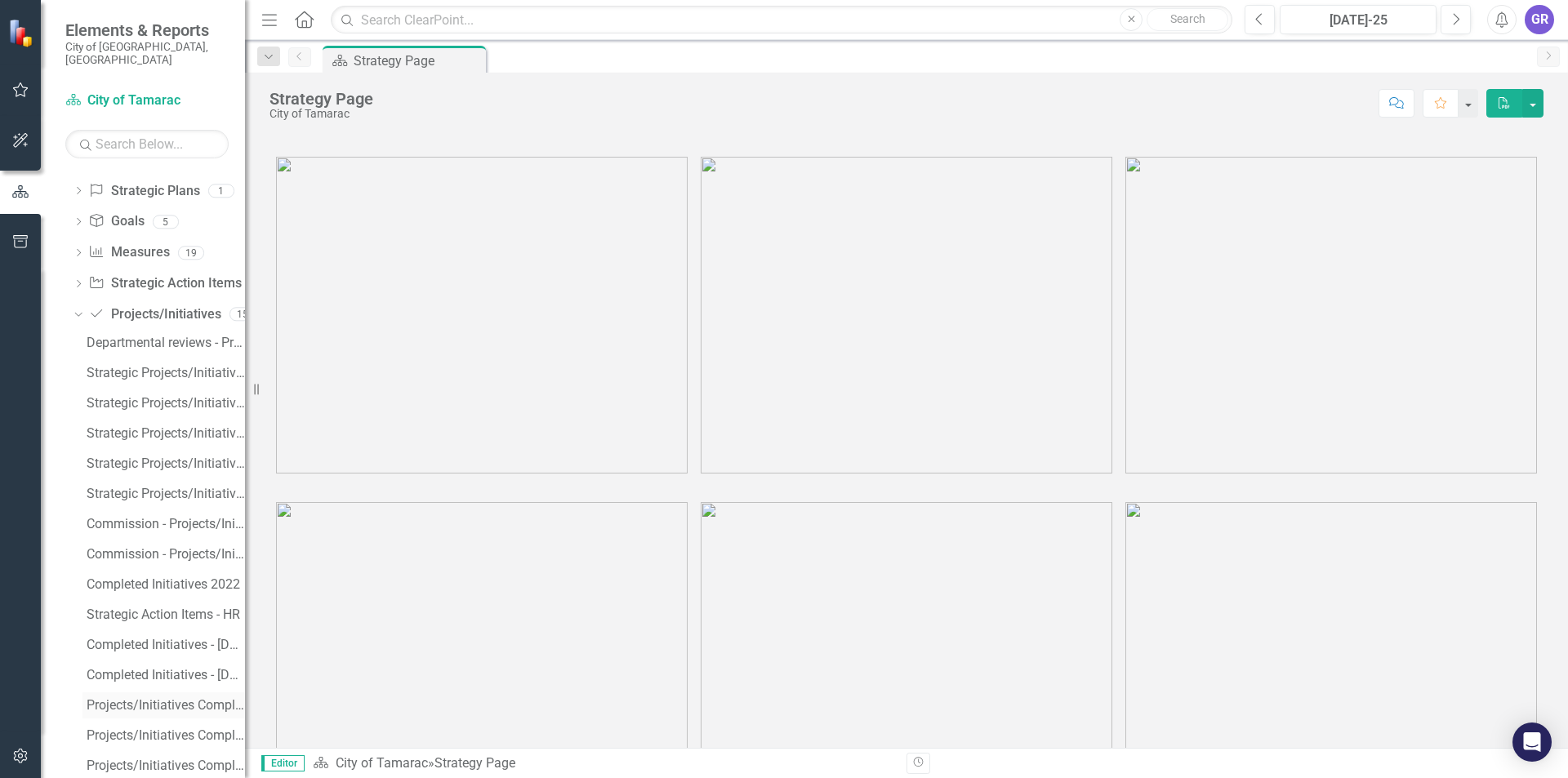
scroll to position [748, 0]
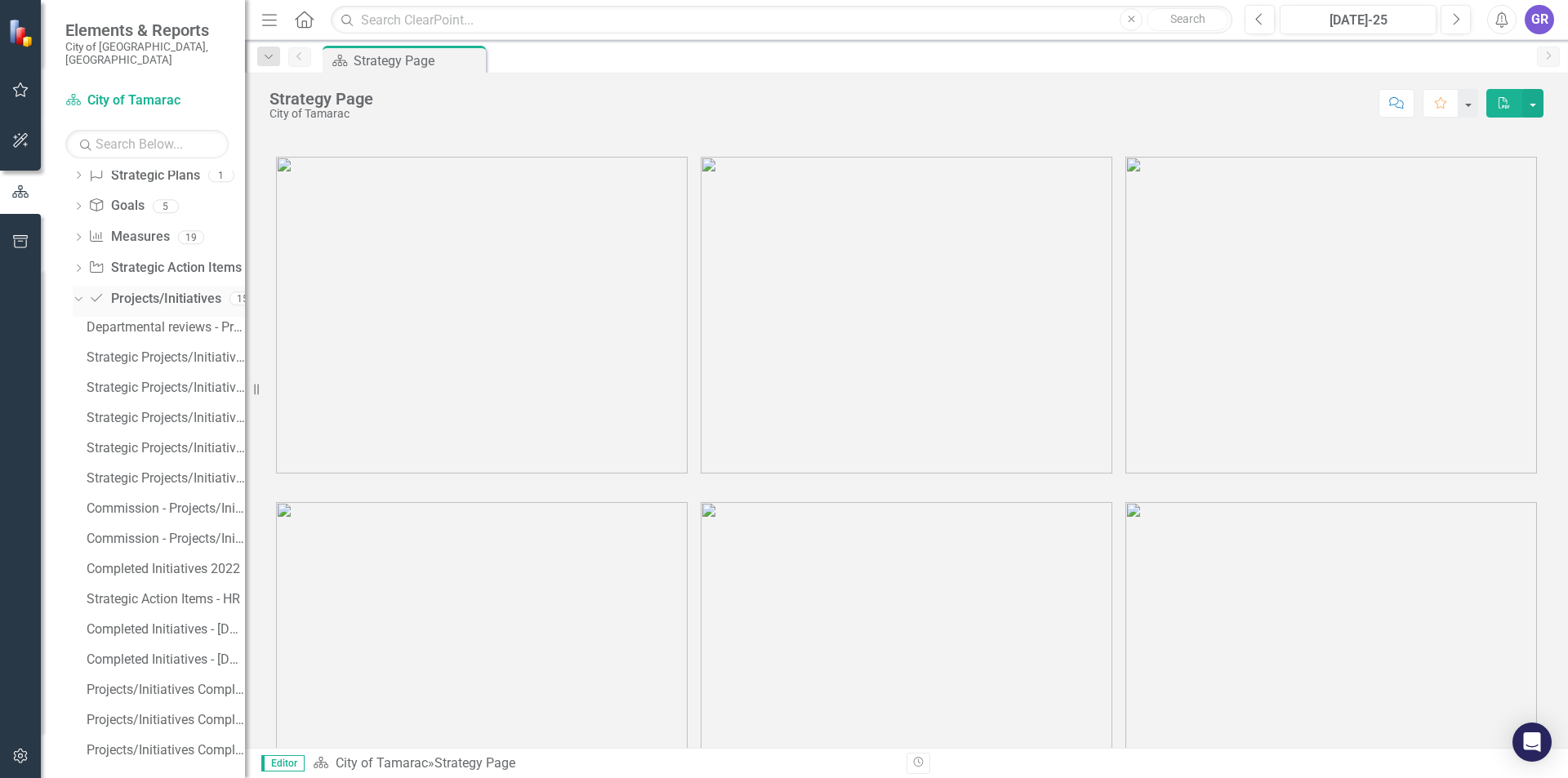
click at [128, 289] on link "Project/Initiative Projects/Initiatives" at bounding box center [154, 298] width 132 height 19
click at [85, 286] on div "Dropdown Project/Initiative Projects/Initiatives 15" at bounding box center [158, 301] width 172 height 31
click at [79, 266] on icon "Dropdown" at bounding box center [78, 270] width 11 height 9
click at [124, 740] on link "Project/Initiative Projects/Initiatives" at bounding box center [154, 749] width 132 height 19
drag, startPoint x: 140, startPoint y: 737, endPoint x: 110, endPoint y: 743, distance: 30.6
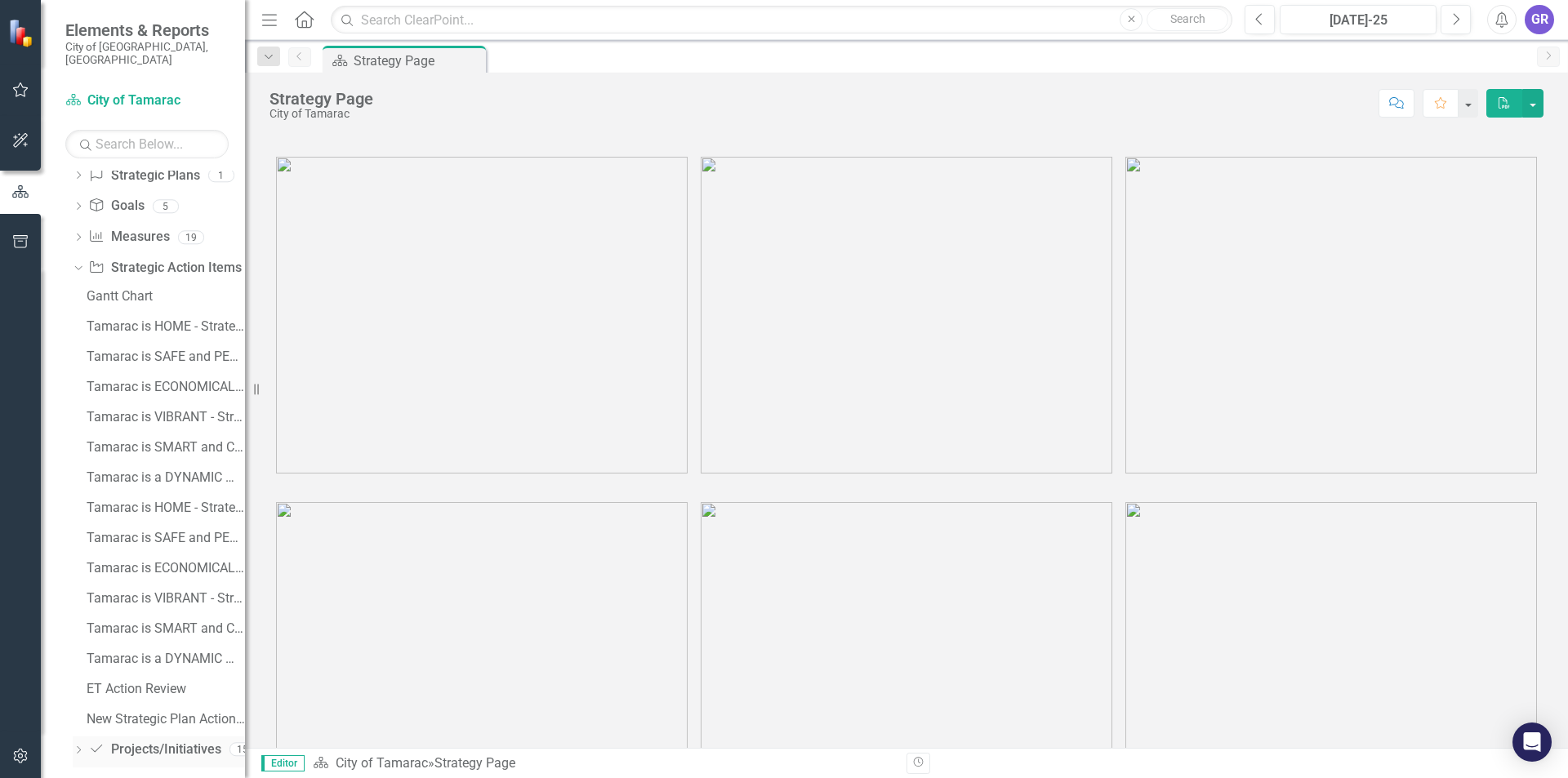
click at [134, 740] on link "Project/Initiative Projects/Initiatives" at bounding box center [154, 749] width 132 height 19
click at [79, 747] on icon "Dropdown" at bounding box center [78, 752] width 11 height 9
click at [122, 228] on link "Measure Measures" at bounding box center [129, 236] width 81 height 19
click at [74, 235] on icon "Dropdown" at bounding box center [78, 239] width 11 height 9
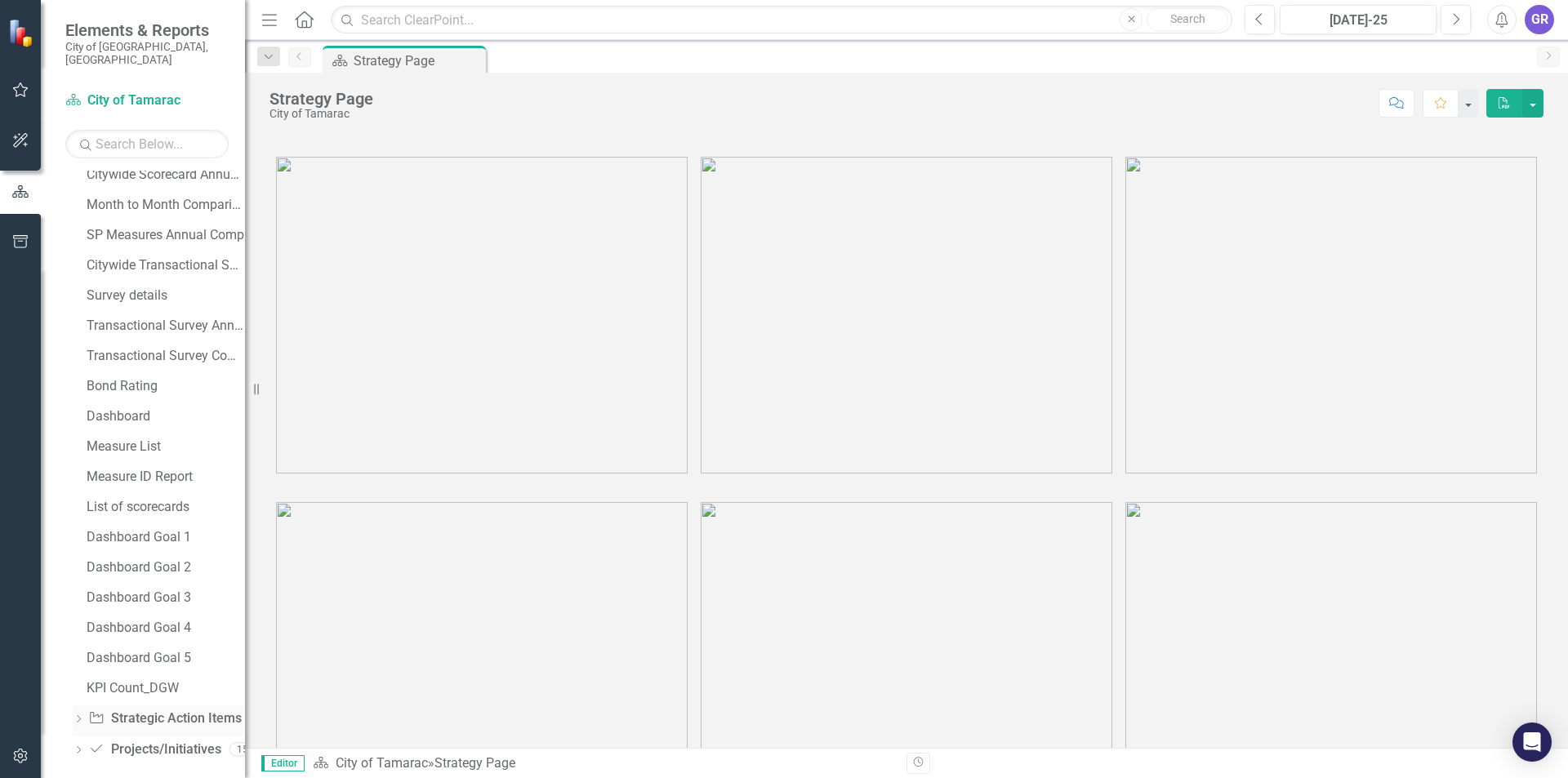
click at [169, 709] on link "Strategic Action Item Strategic Action Items" at bounding box center [164, 718] width 153 height 19
click at [82, 715] on icon "Dropdown" at bounding box center [78, 720] width 11 height 9
click at [156, 712] on div "New Strategic Plan Action Items By Goal" at bounding box center [166, 719] width 159 height 15
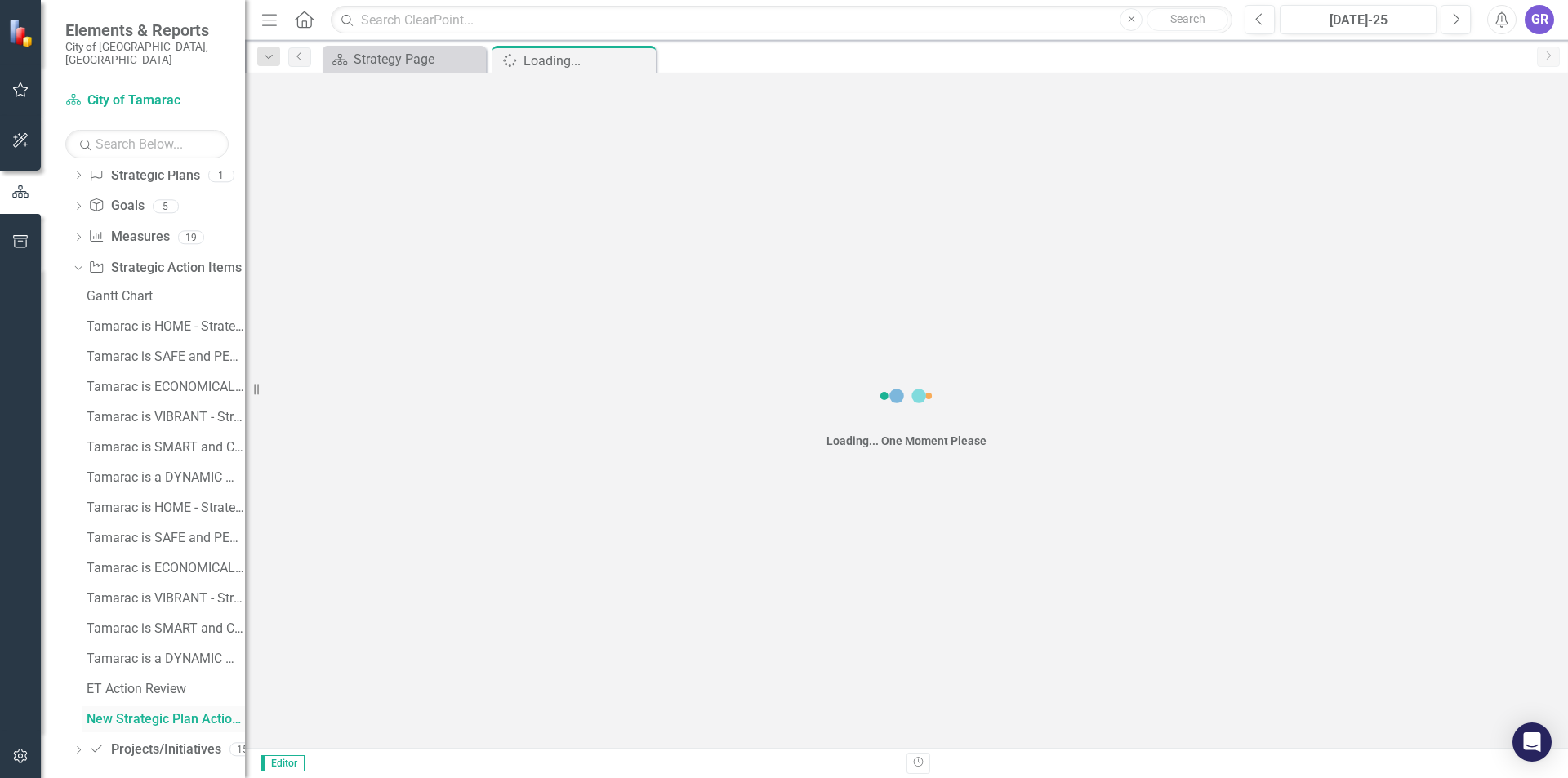
scroll to position [689, 0]
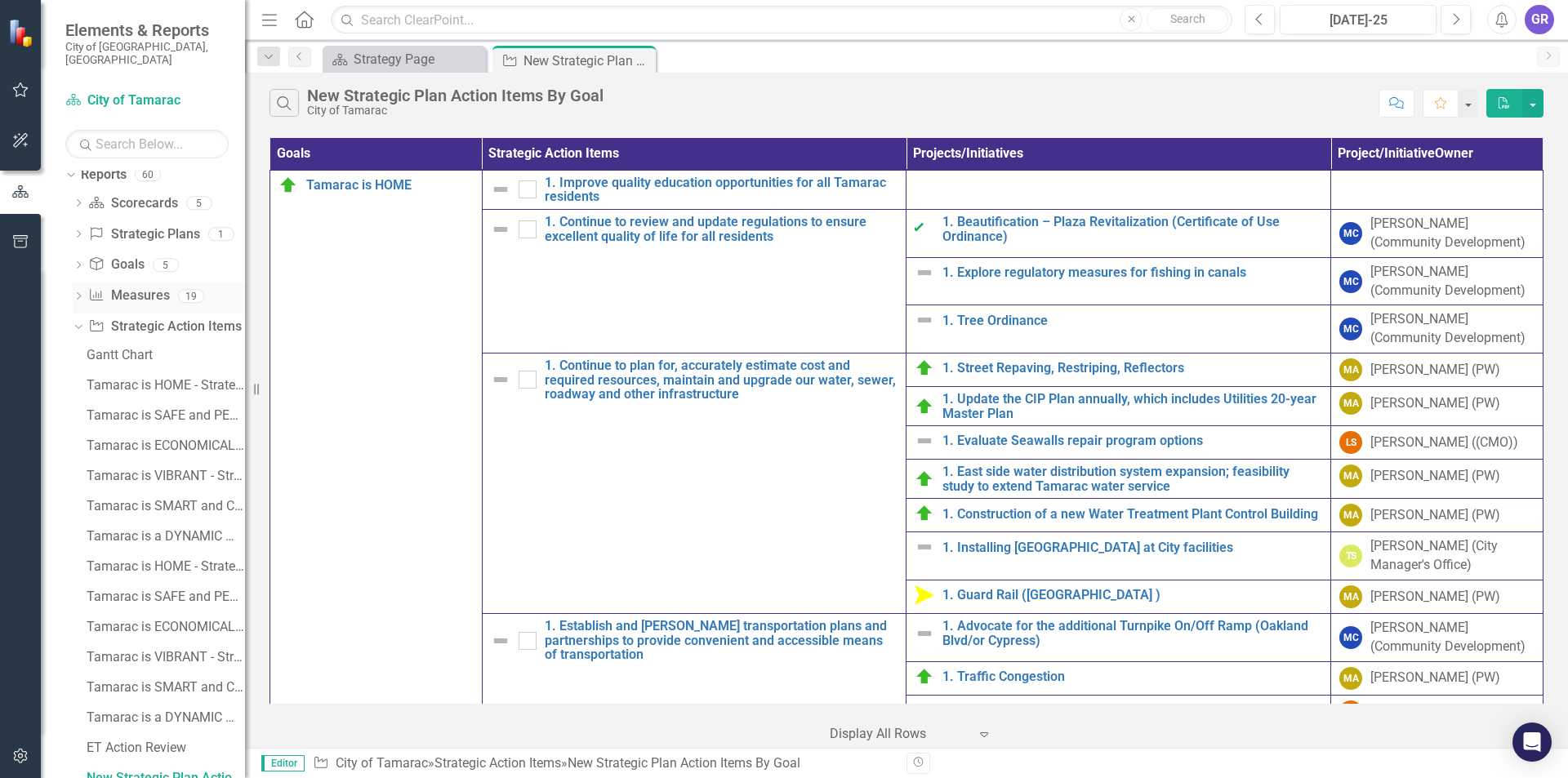
click at [82, 293] on icon "Dropdown" at bounding box center [78, 297] width 11 height 9
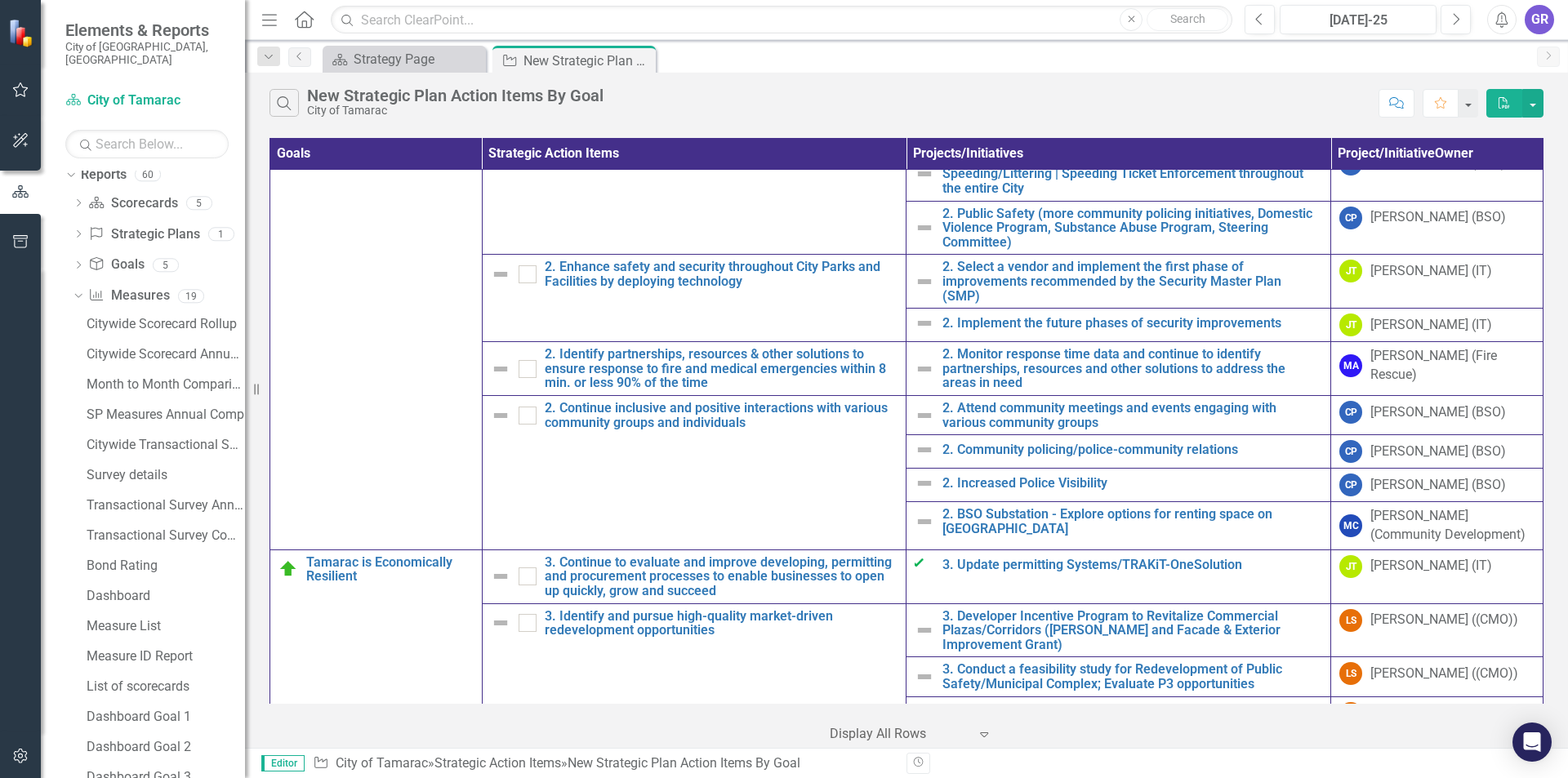
scroll to position [816, 0]
click at [1527, 101] on button "button" at bounding box center [1533, 103] width 21 height 28
click at [1466, 131] on link "PDF Export to PDF" at bounding box center [1478, 133] width 129 height 30
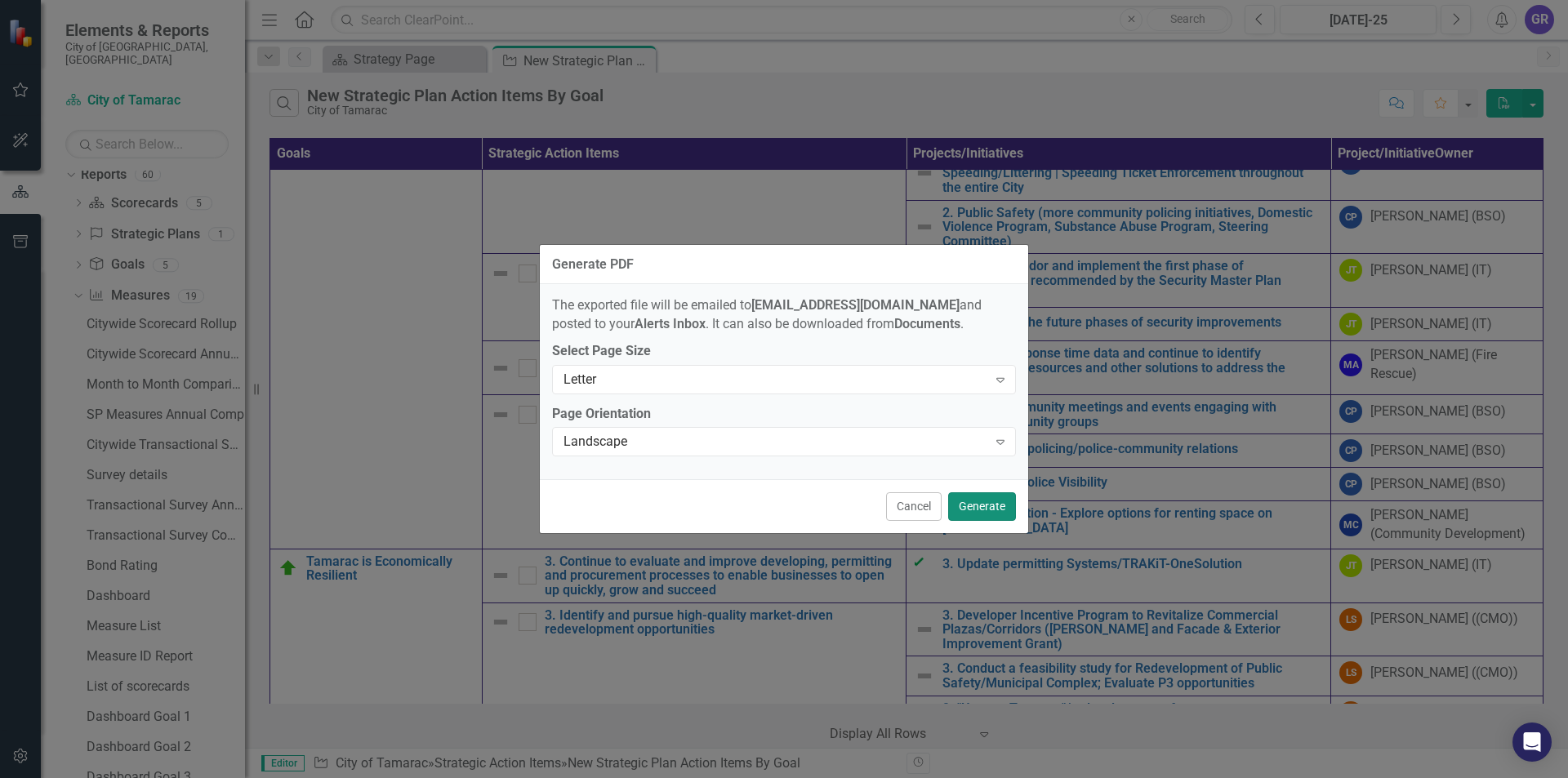
click at [1000, 503] on button "Generate" at bounding box center [981, 506] width 68 height 28
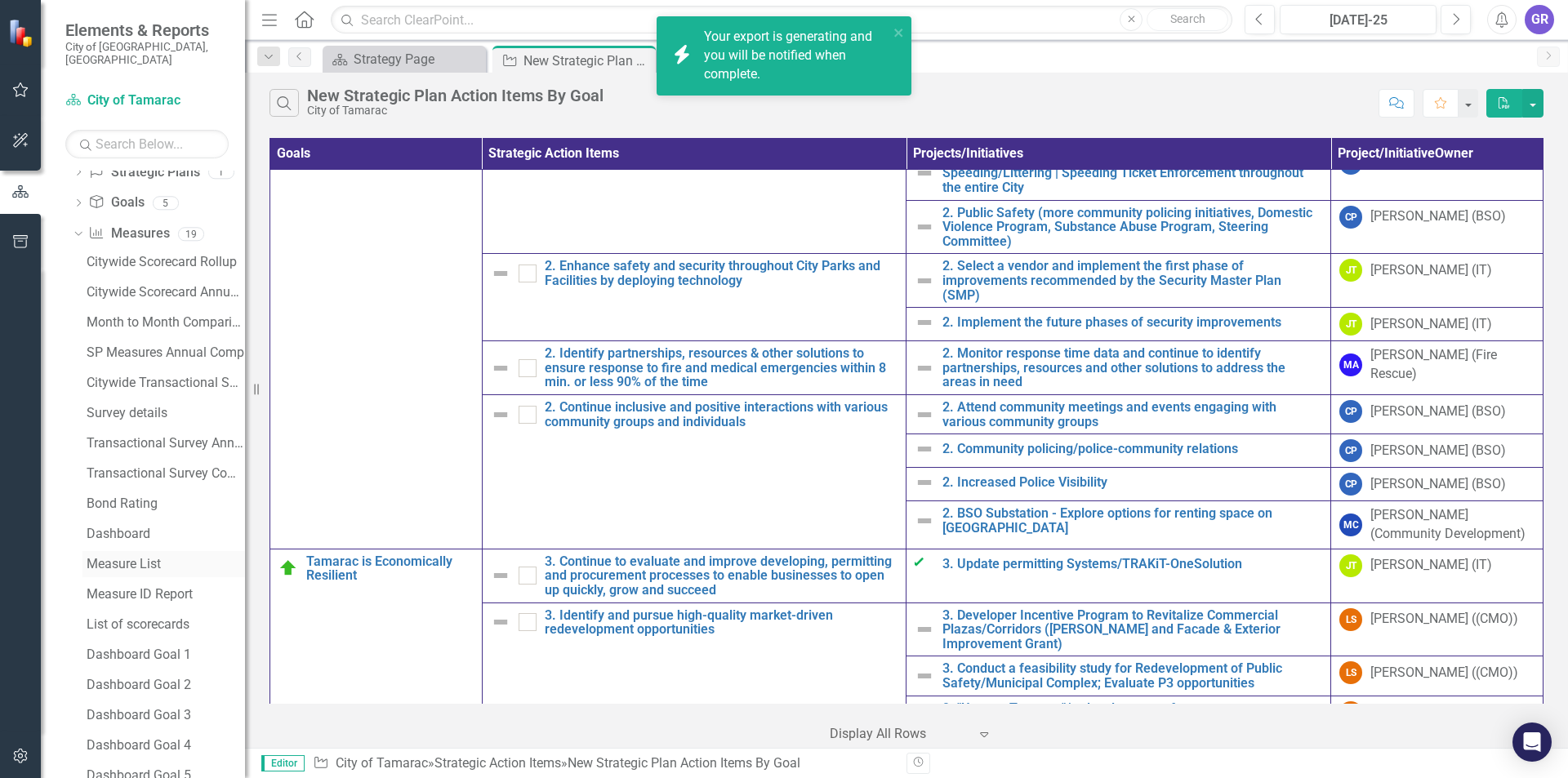
scroll to position [868, 0]
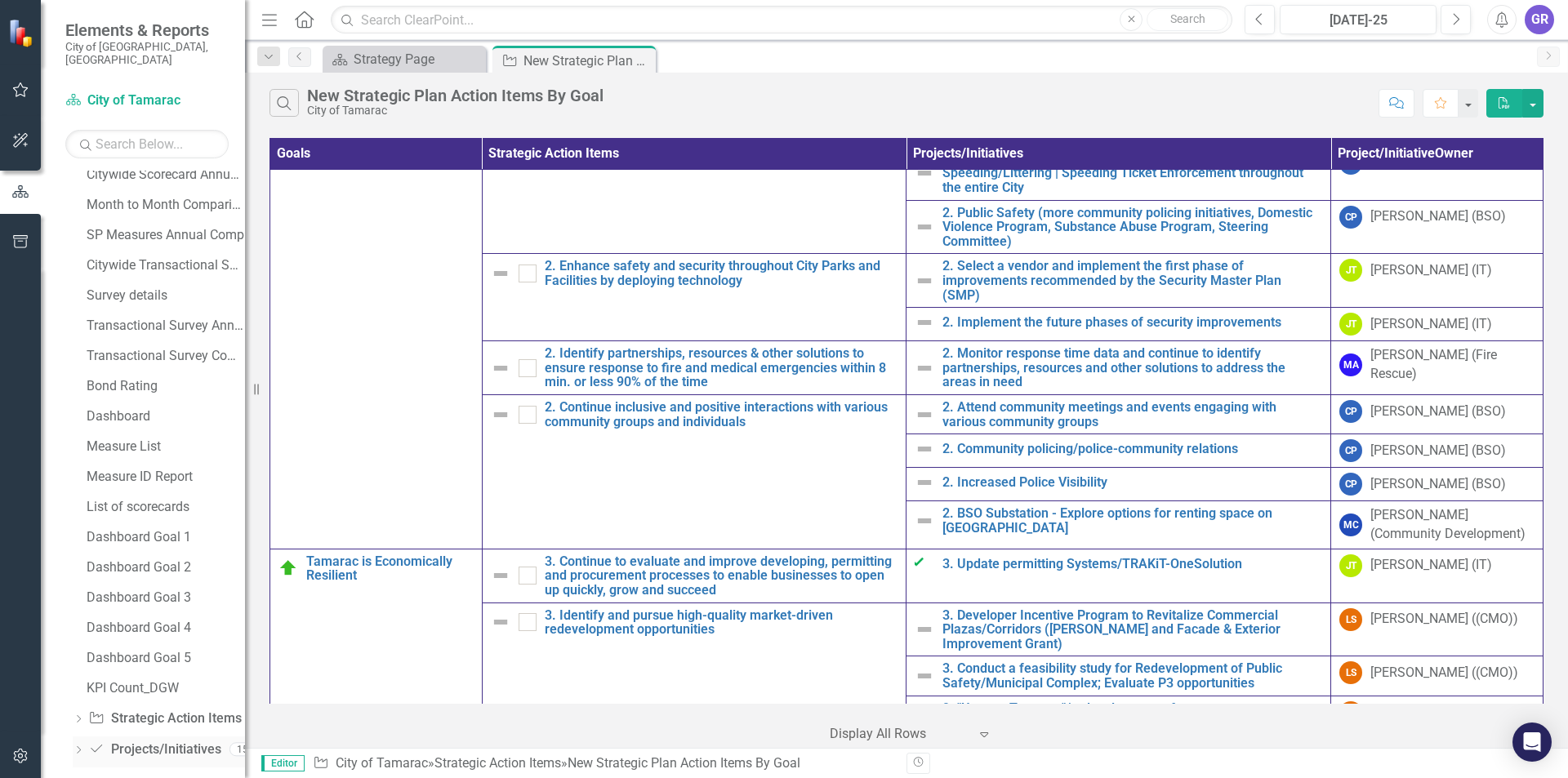
click at [77, 747] on icon "Dropdown" at bounding box center [78, 752] width 11 height 9
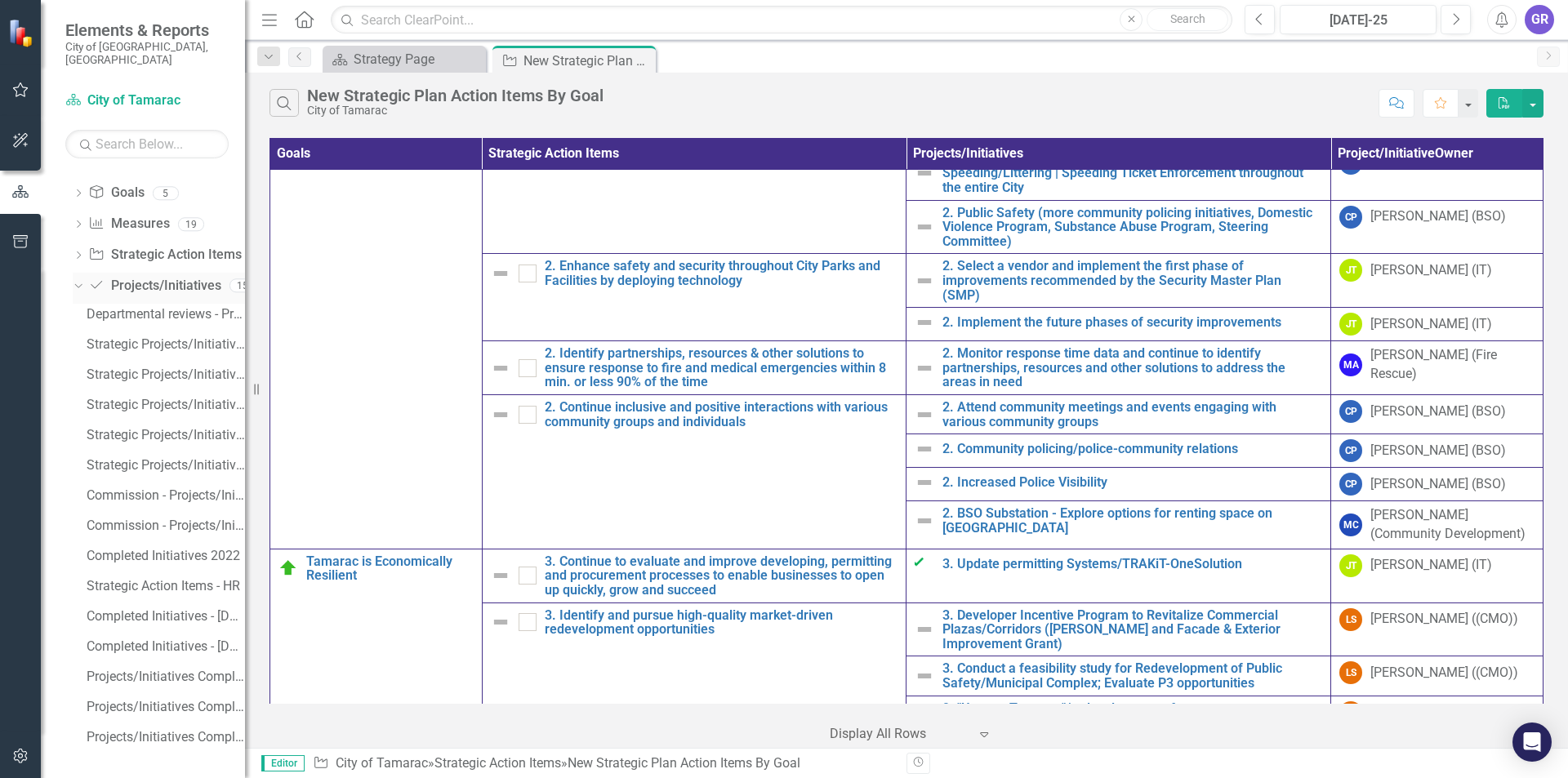
scroll to position [748, 0]
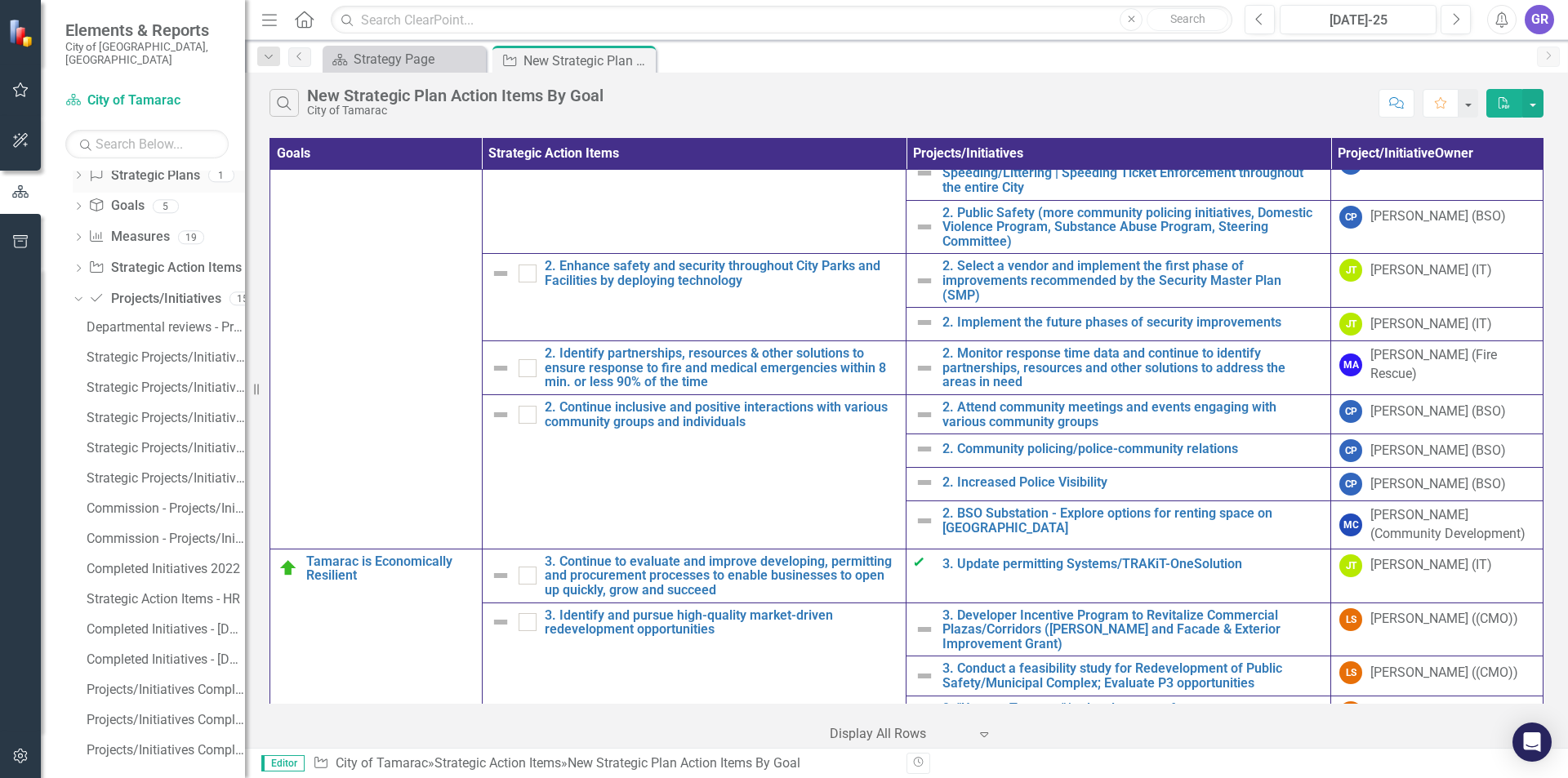
click at [79, 172] on icon "Dropdown" at bounding box center [78, 176] width 11 height 9
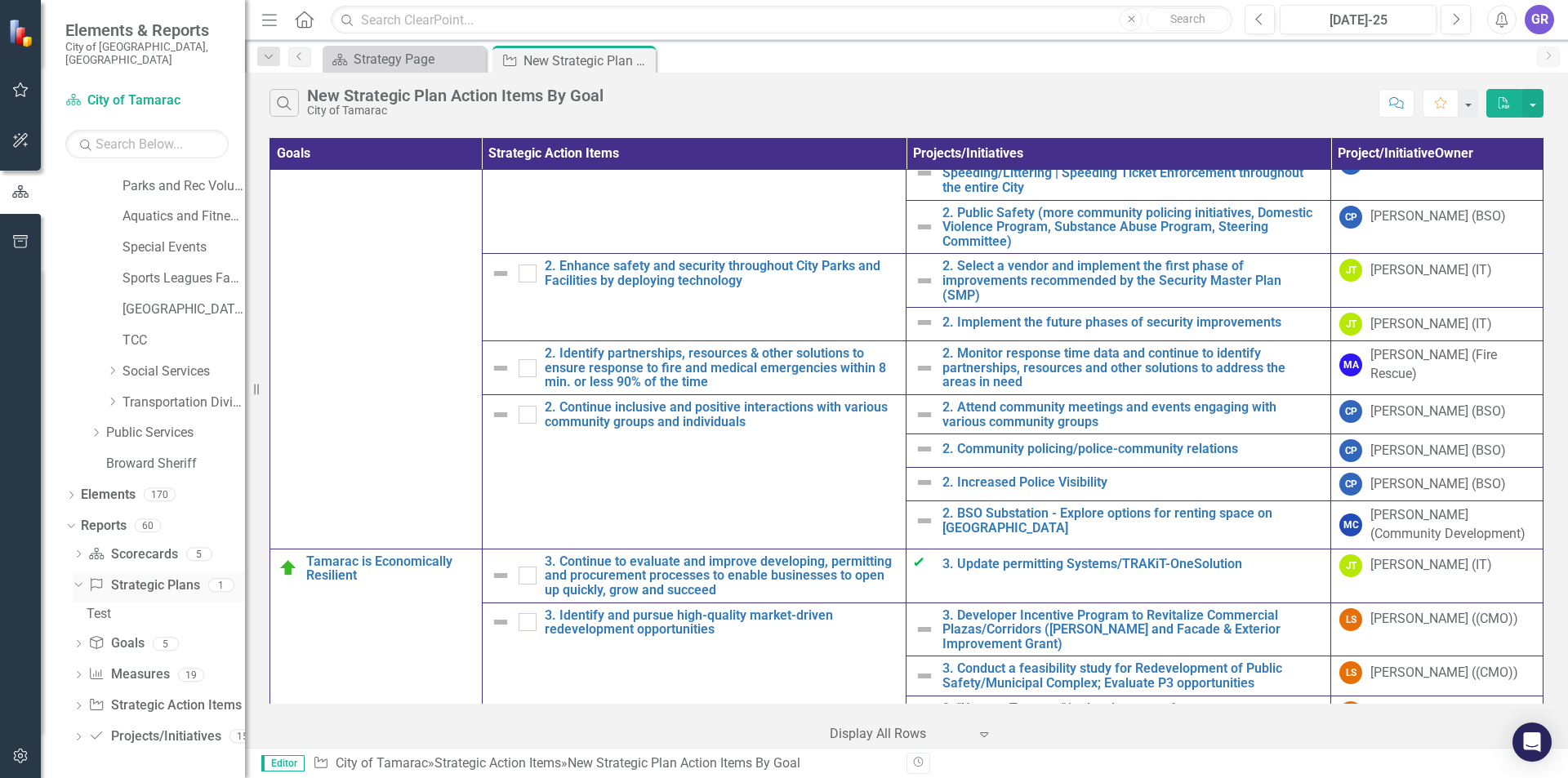
scroll to position [325, 0]
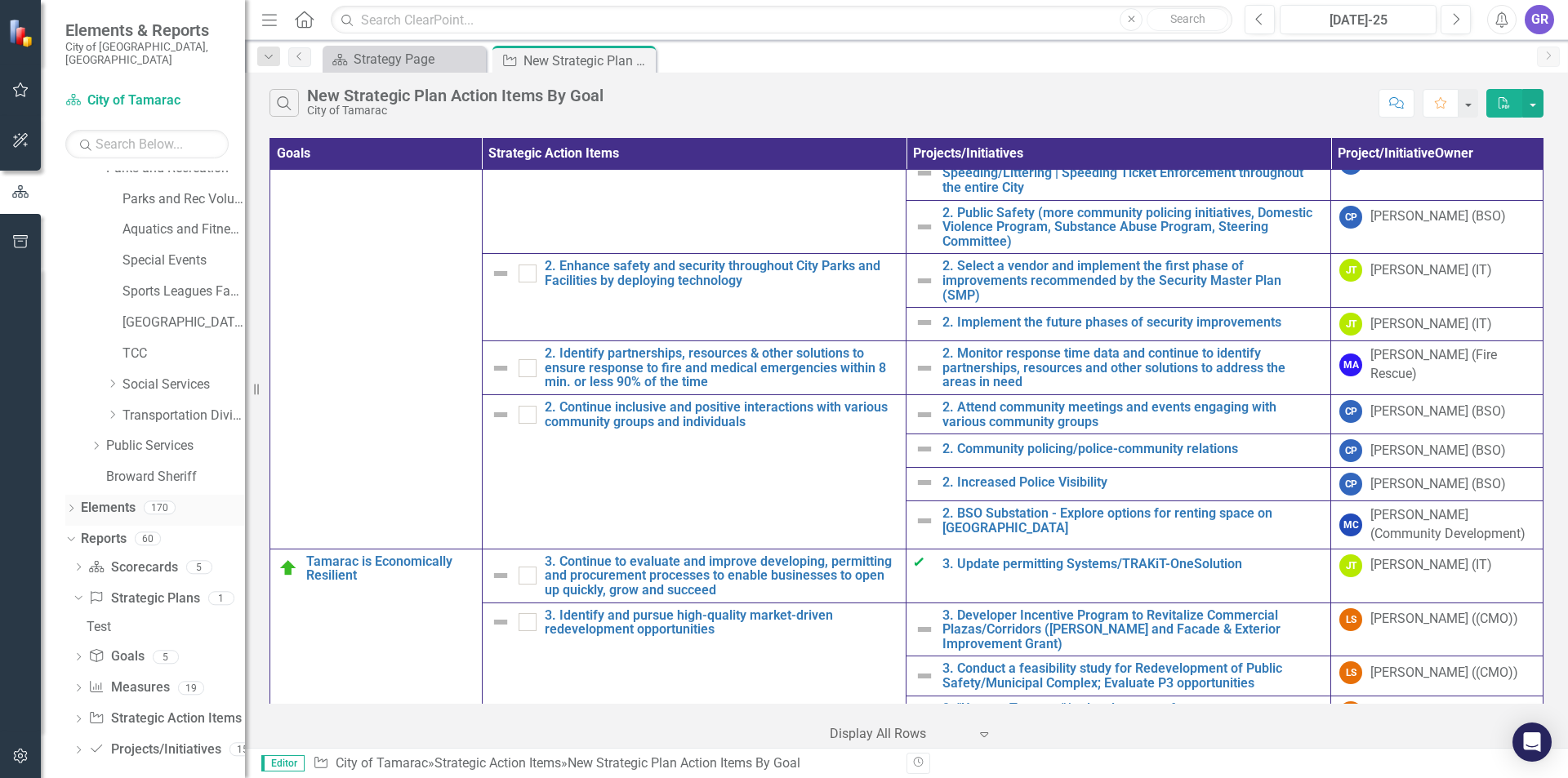
click at [73, 505] on icon "Dropdown" at bounding box center [71, 510] width 11 height 9
click at [80, 474] on icon "Dropdown" at bounding box center [79, 478] width 11 height 9
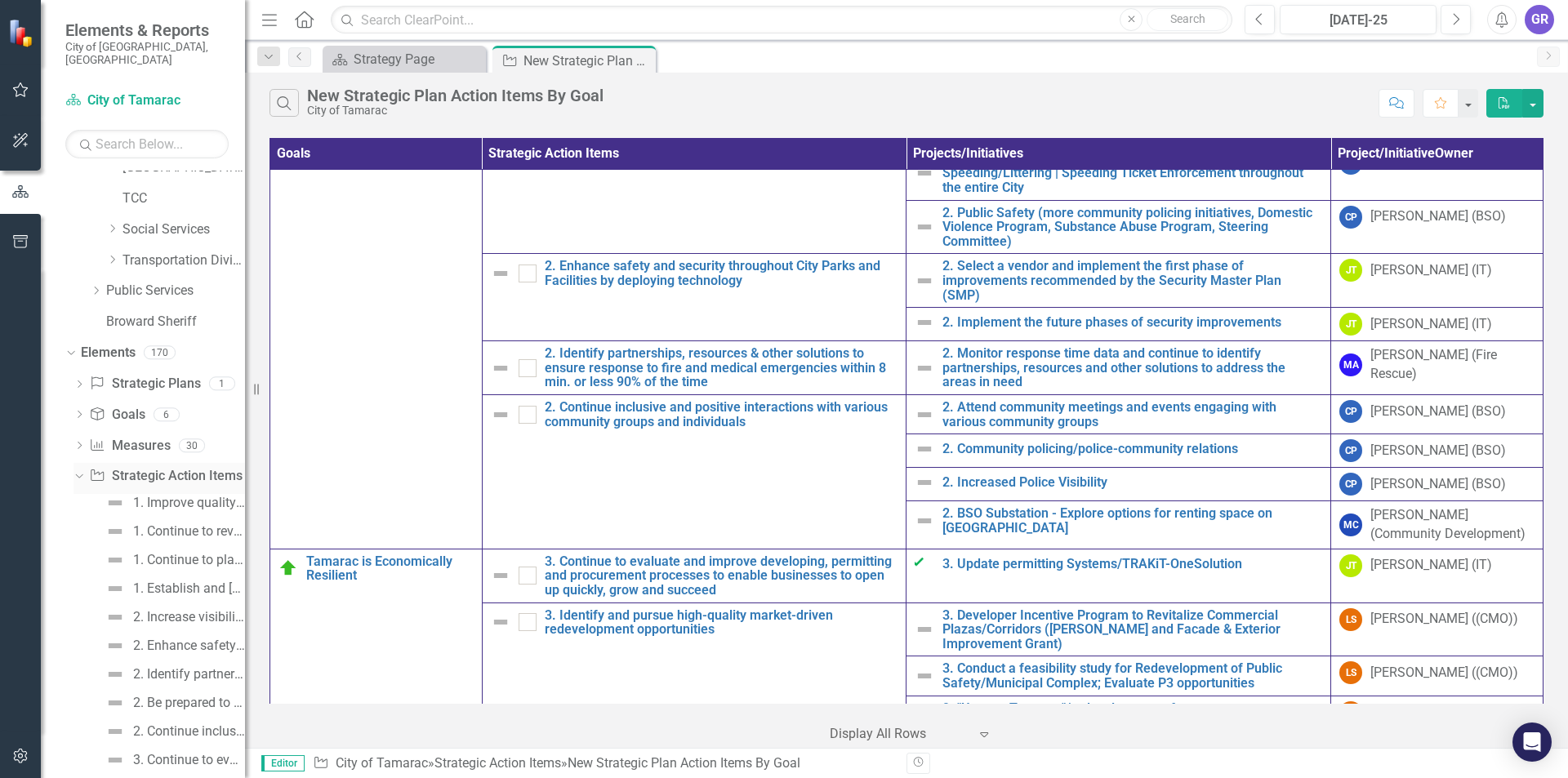
scroll to position [1223, 0]
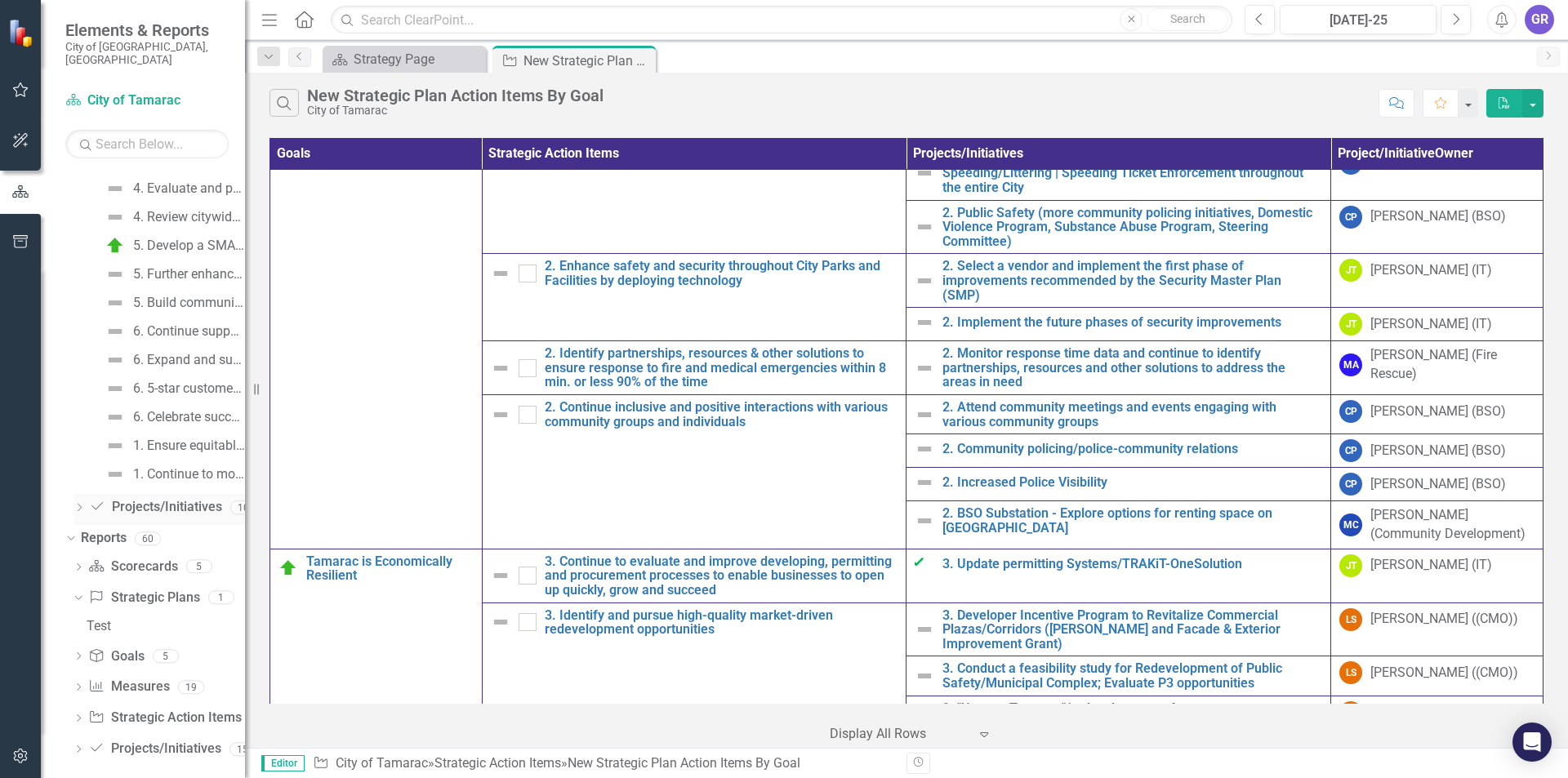
click at [82, 505] on icon "Dropdown" at bounding box center [79, 509] width 11 height 9
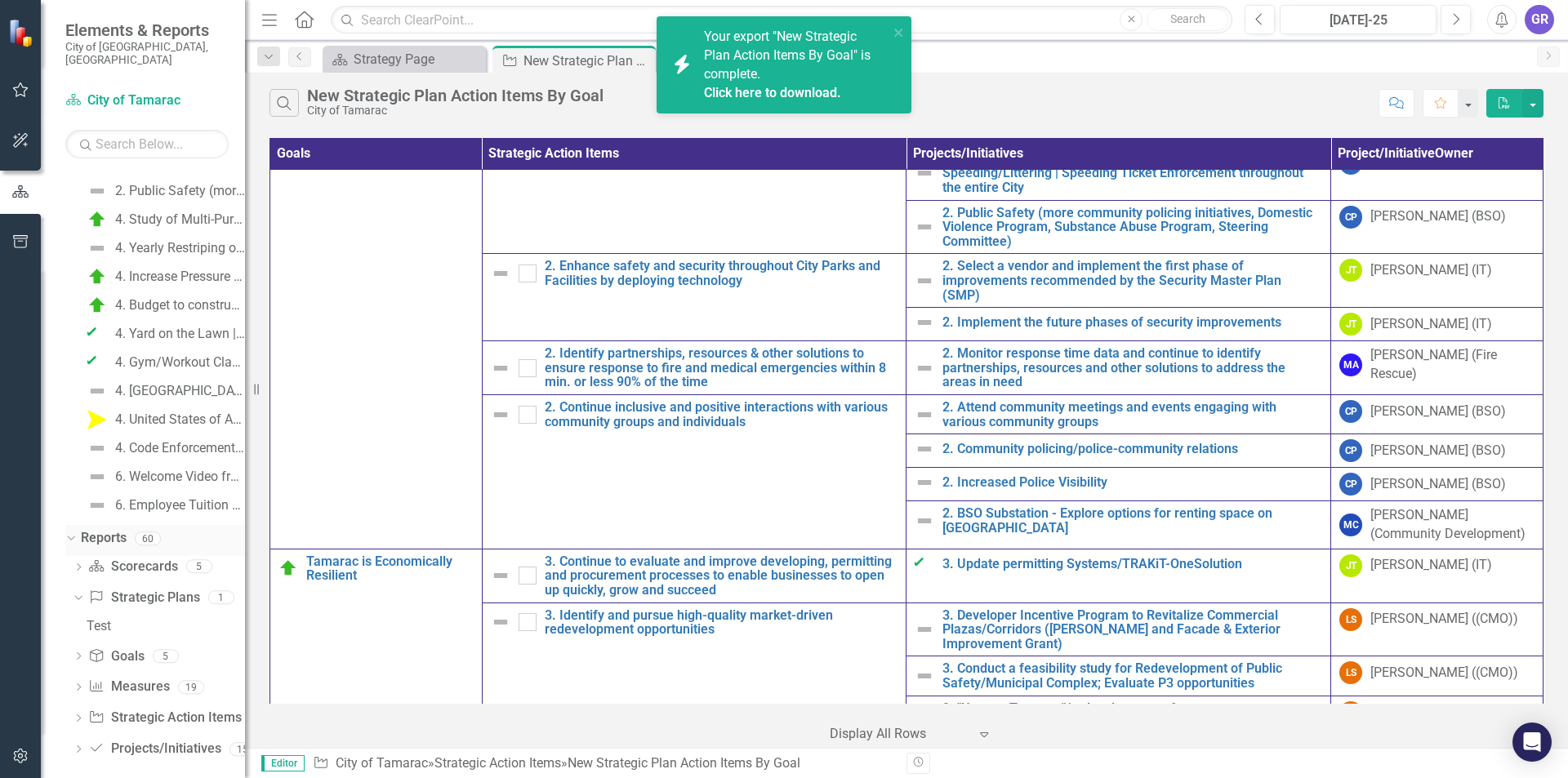
click at [79, 530] on div "Dropdown Reports 60" at bounding box center [155, 540] width 180 height 31
click at [79, 591] on icon "Dropdown" at bounding box center [76, 596] width 9 height 11
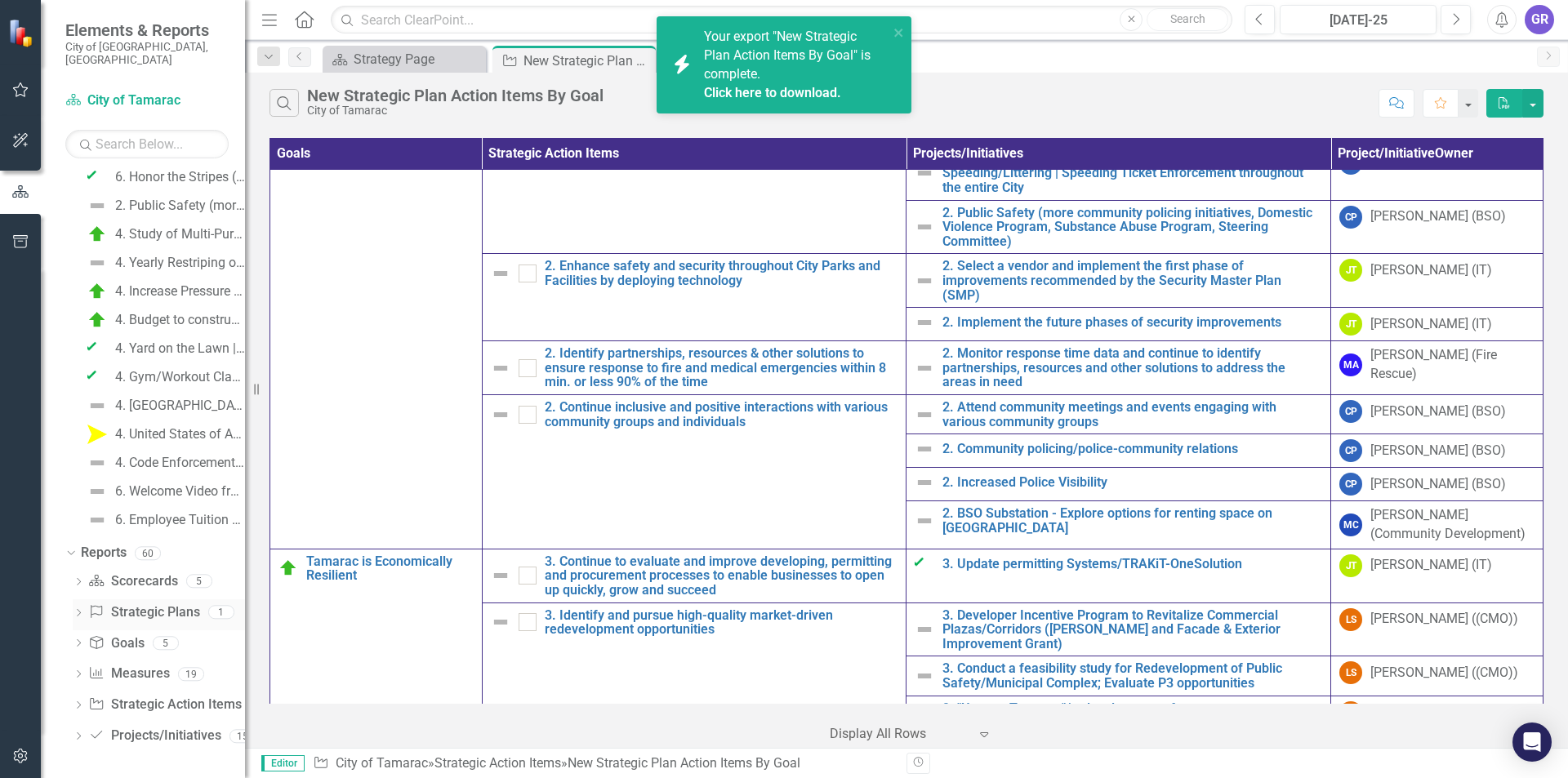
scroll to position [3509, 0]
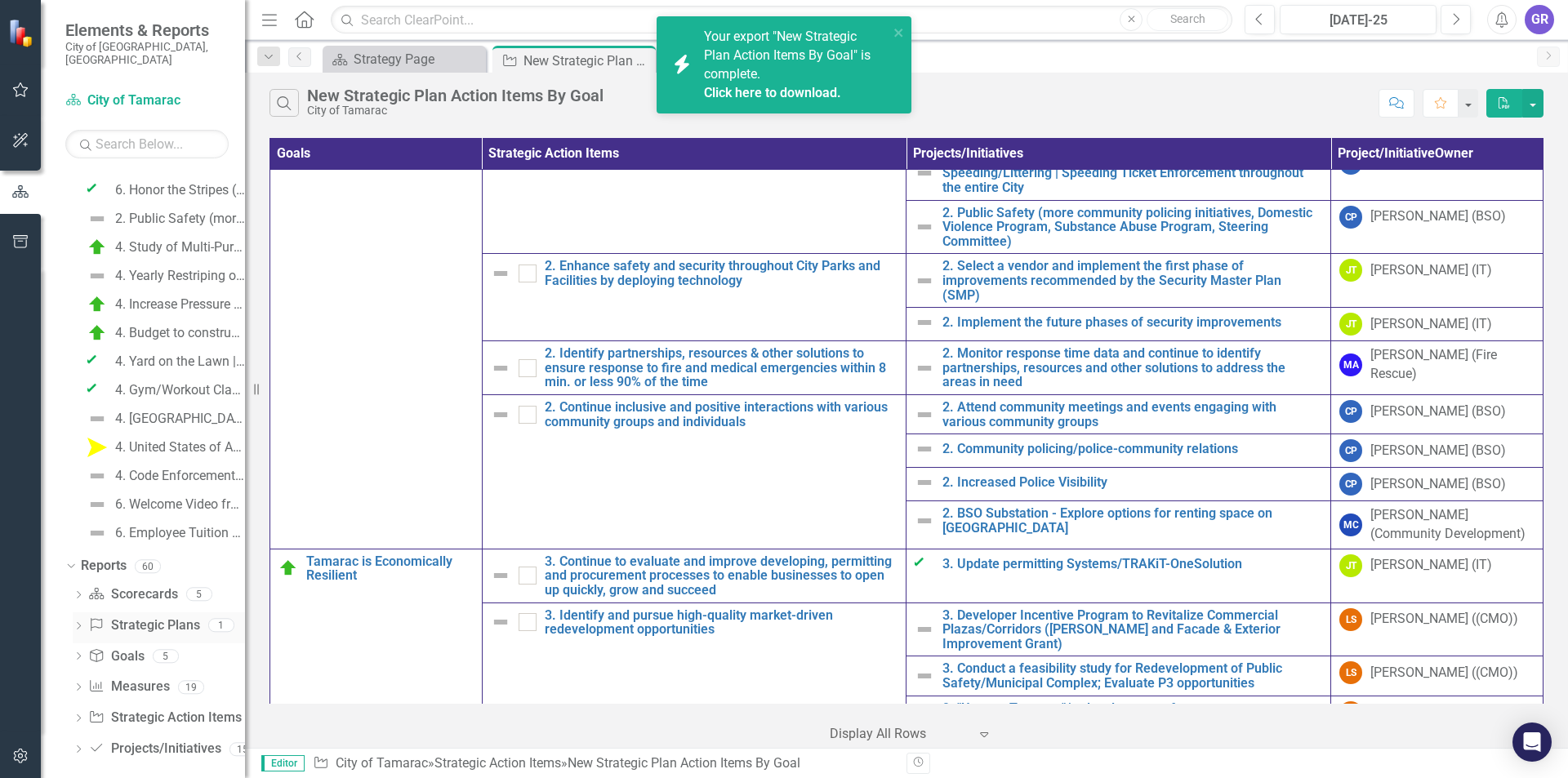
click at [82, 623] on icon "Dropdown" at bounding box center [78, 627] width 11 height 9
click at [85, 587] on div "Dropdown Strategic Plans Strategic Plans 1" at bounding box center [158, 599] width 172 height 31
click at [74, 744] on div "Dropdown" at bounding box center [78, 752] width 11 height 14
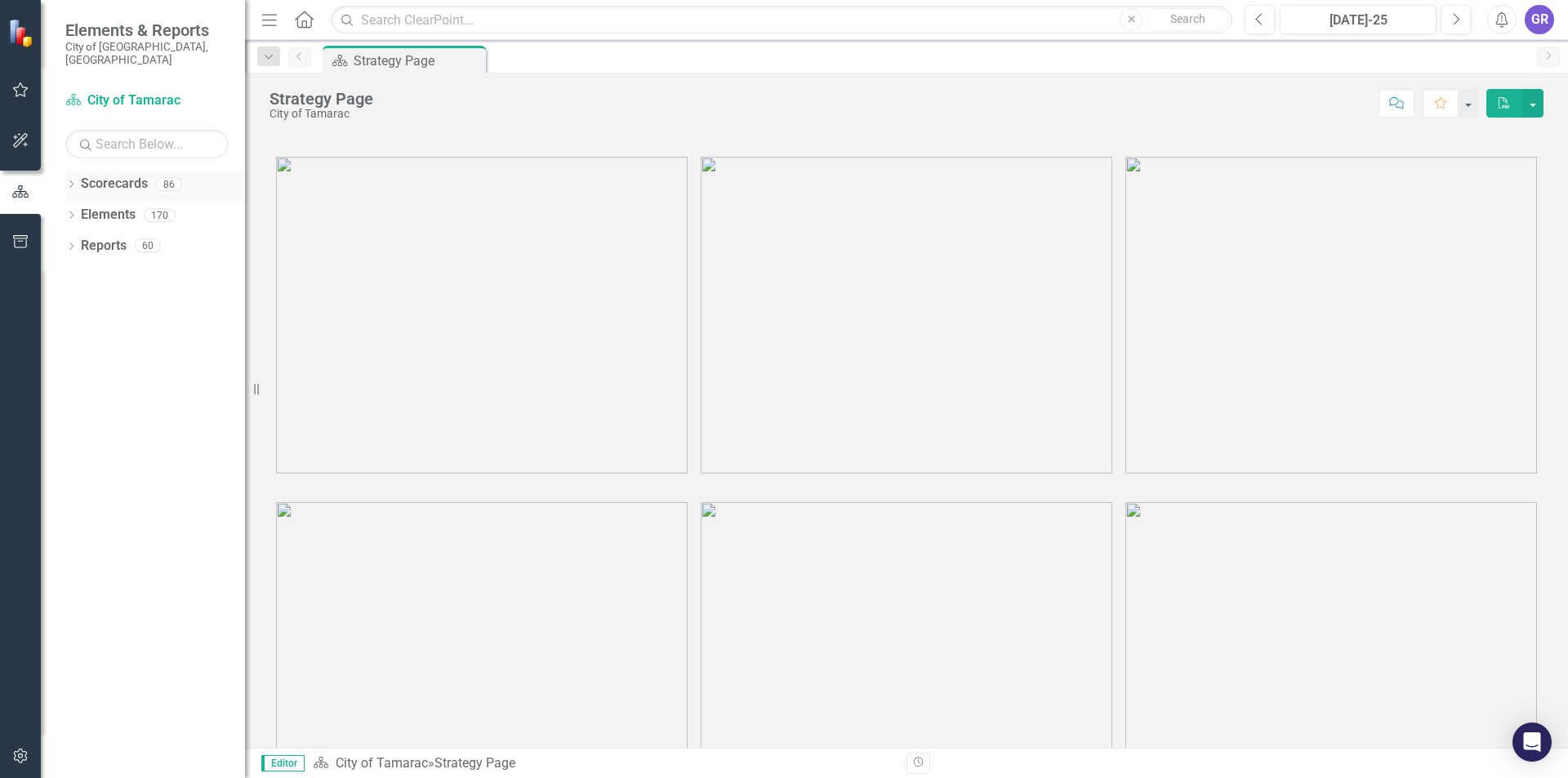
click at [70, 181] on icon "Dropdown" at bounding box center [71, 185] width 11 height 9
click at [83, 208] on div "Dropdown" at bounding box center [79, 215] width 12 height 14
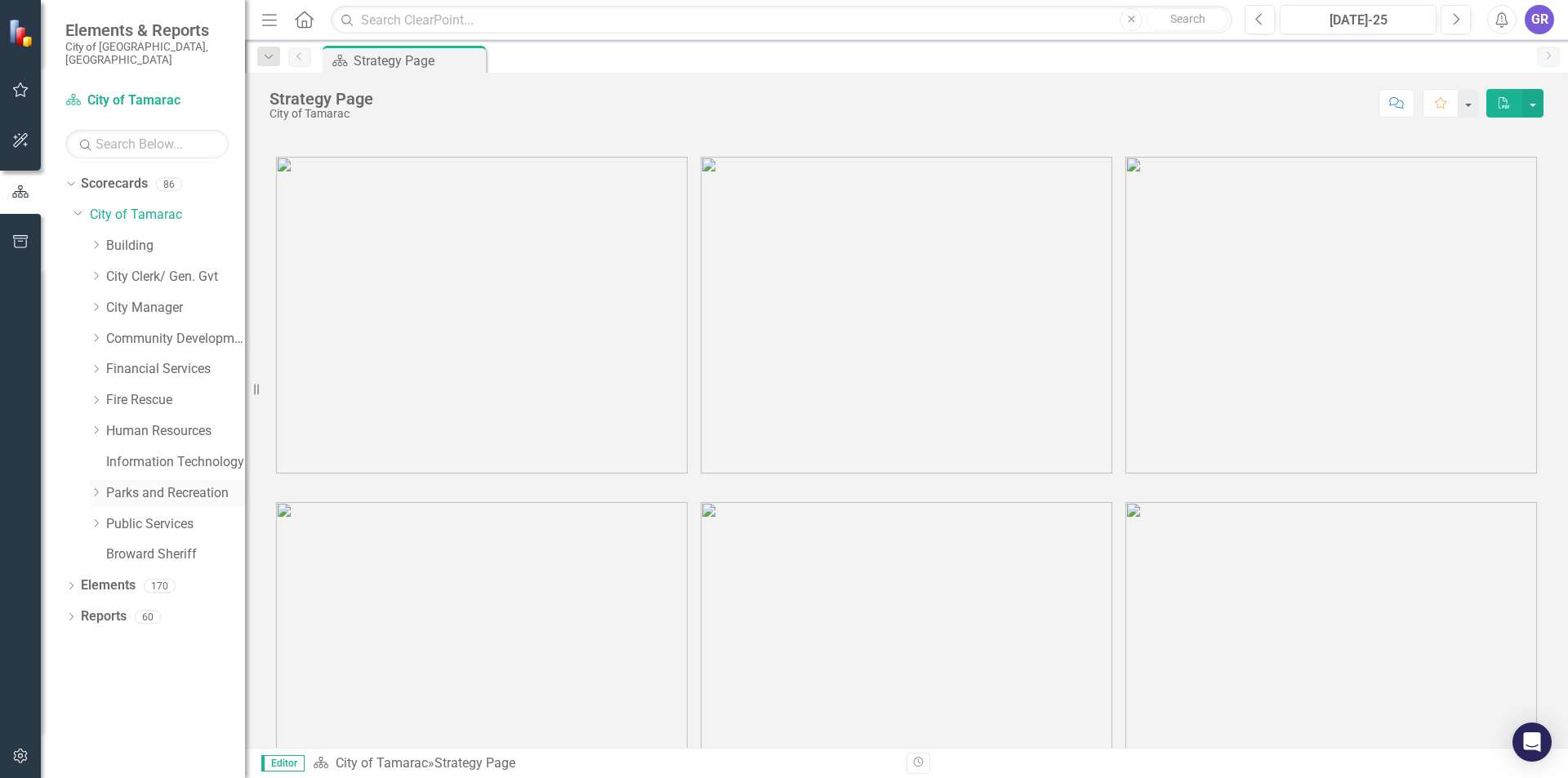
click at [96, 488] on icon at bounding box center [96, 491] width 4 height 8
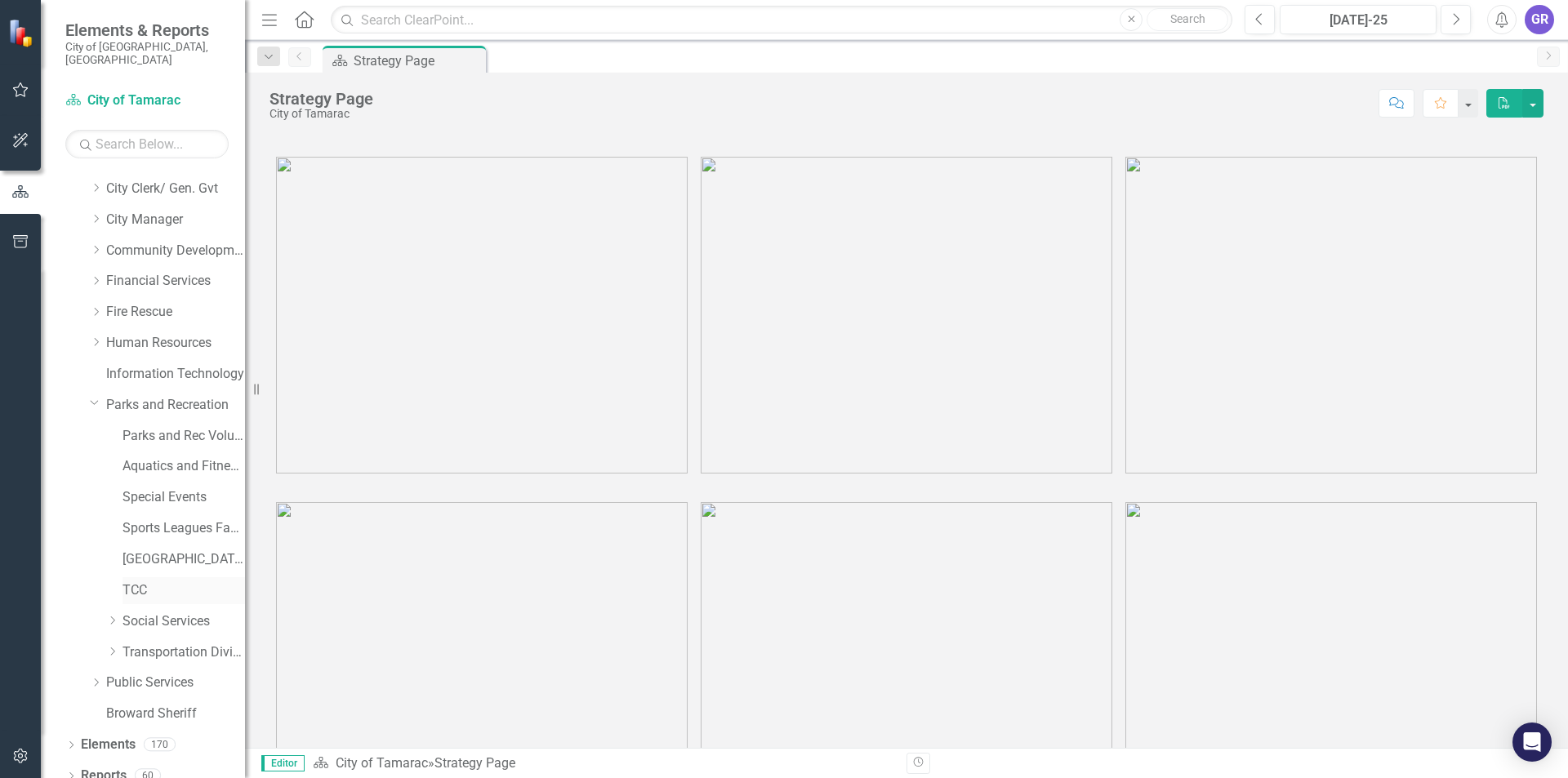
scroll to position [90, 0]
click at [71, 771] on icon "Dropdown" at bounding box center [71, 775] width 11 height 9
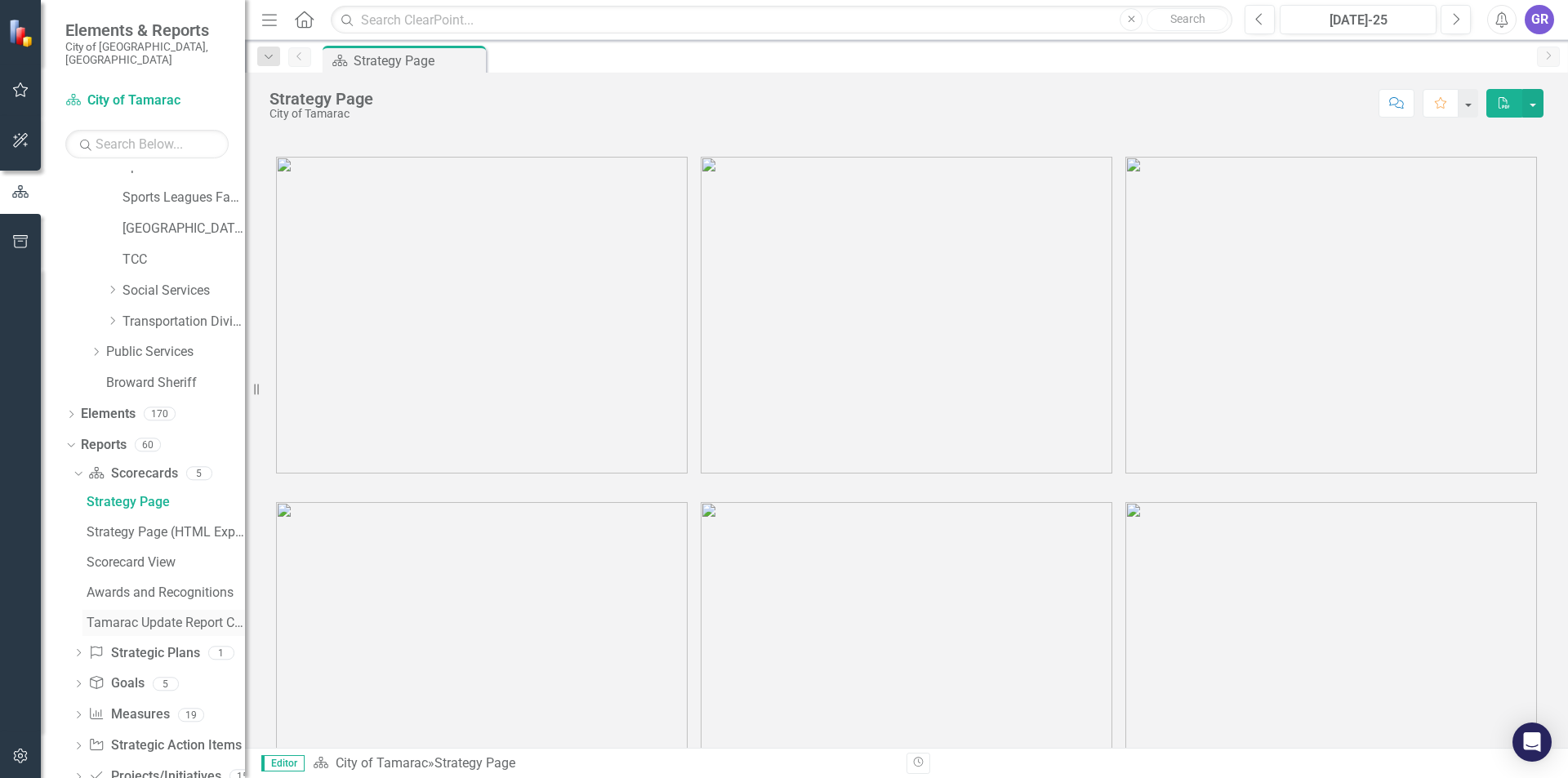
scroll to position [445, 0]
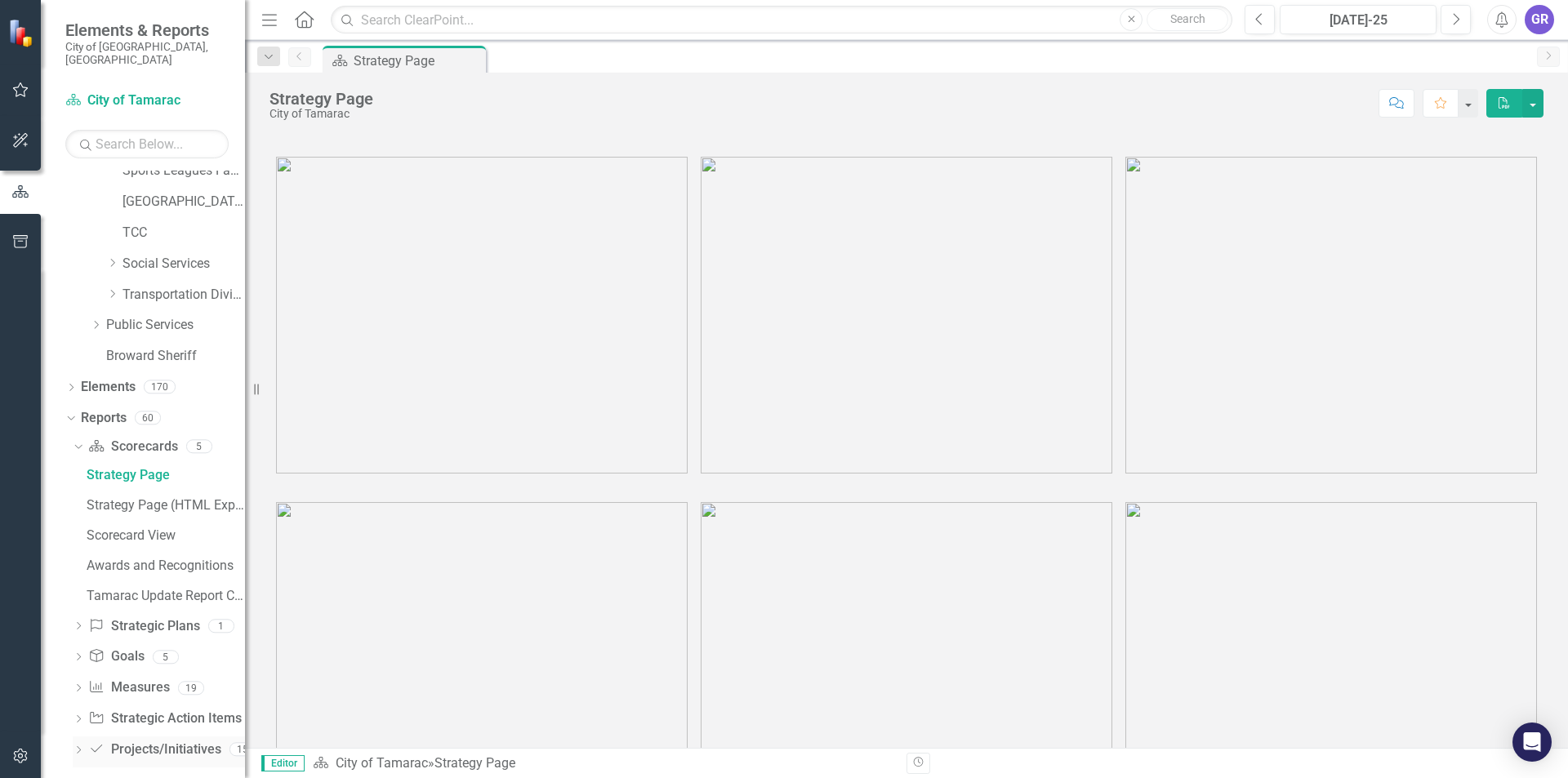
click at [78, 747] on icon "Dropdown" at bounding box center [78, 752] width 11 height 9
click at [181, 622] on div "Departmental reviews - Projects/Initiatives/Actions (Excl. completed last year)" at bounding box center [166, 629] width 159 height 15
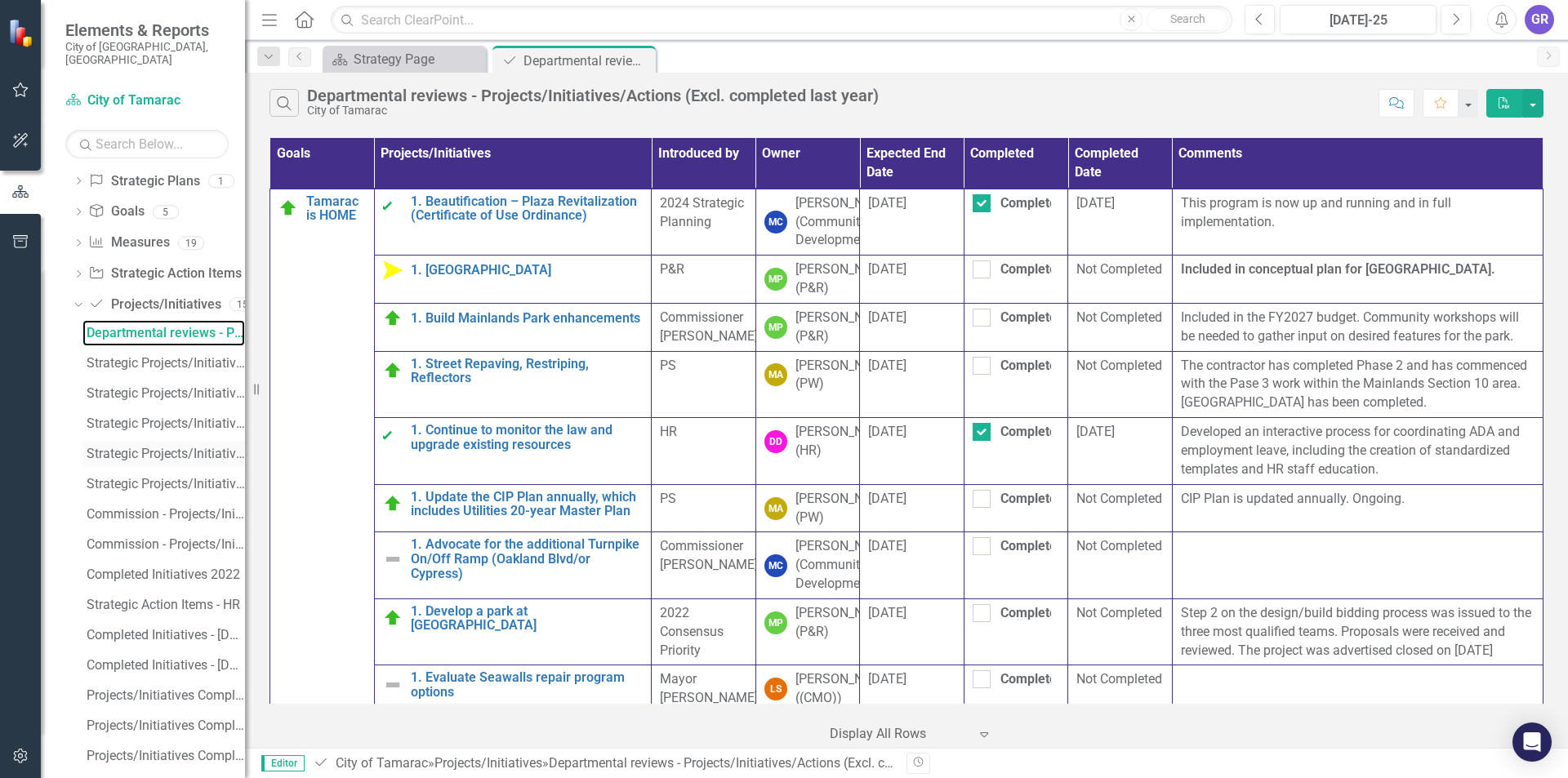
scroll to position [748, 0]
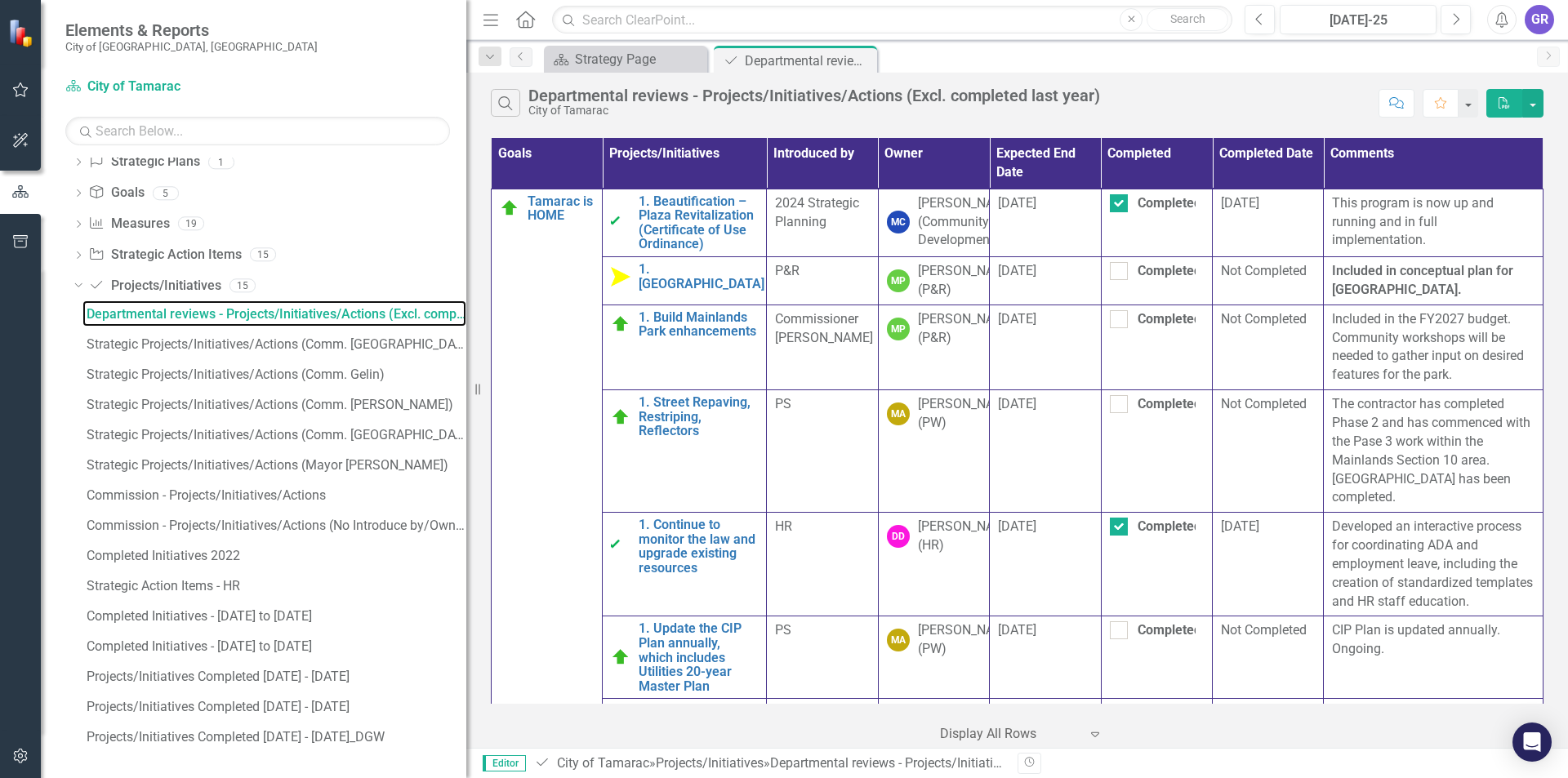
drag, startPoint x: 246, startPoint y: 678, endPoint x: 466, endPoint y: 663, distance: 220.5
click at [466, 663] on div "Resize" at bounding box center [472, 389] width 13 height 778
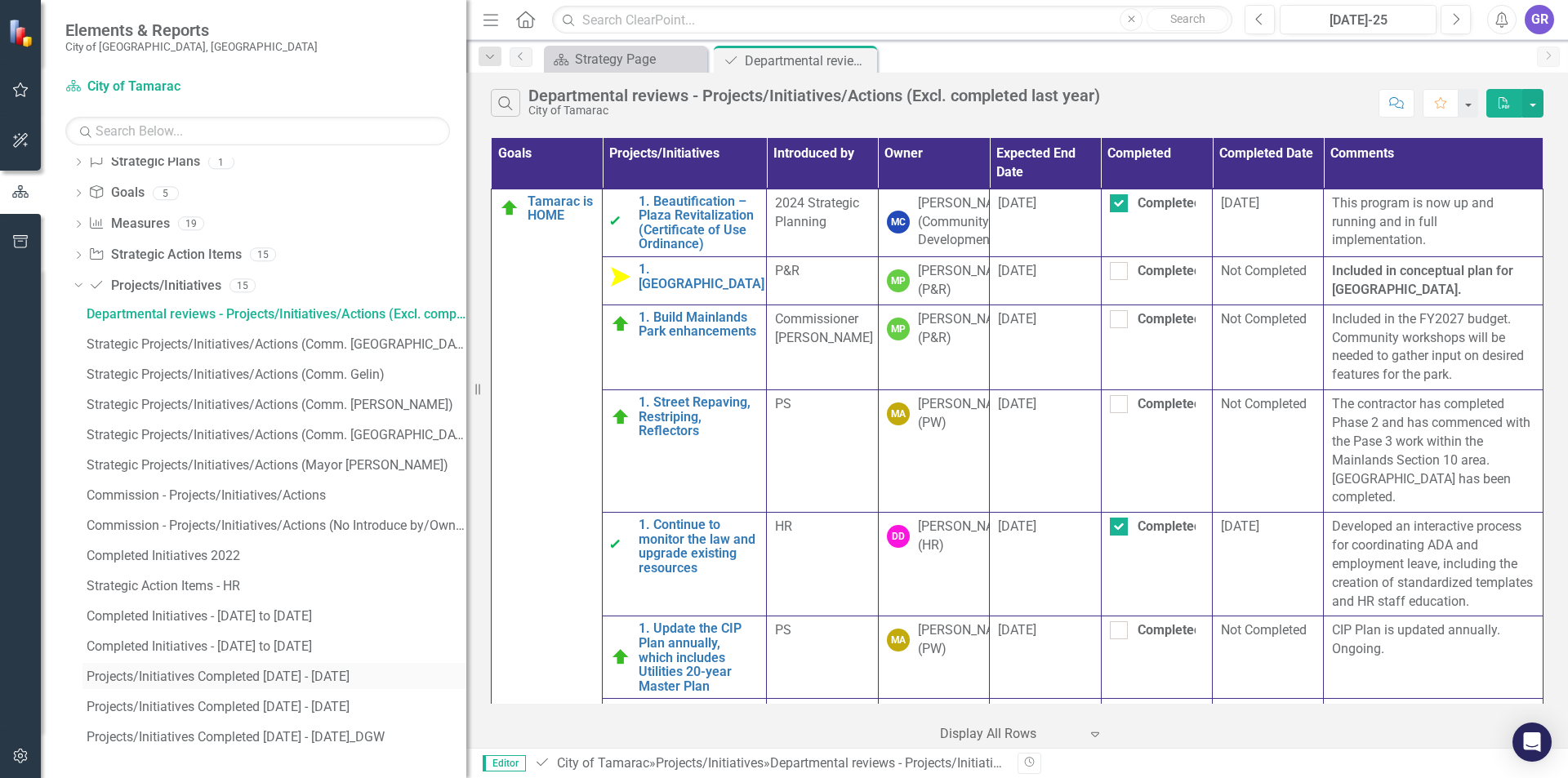
click at [317, 674] on div "Projects/Initiatives Completed [DATE] - [DATE]" at bounding box center [276, 677] width 379 height 15
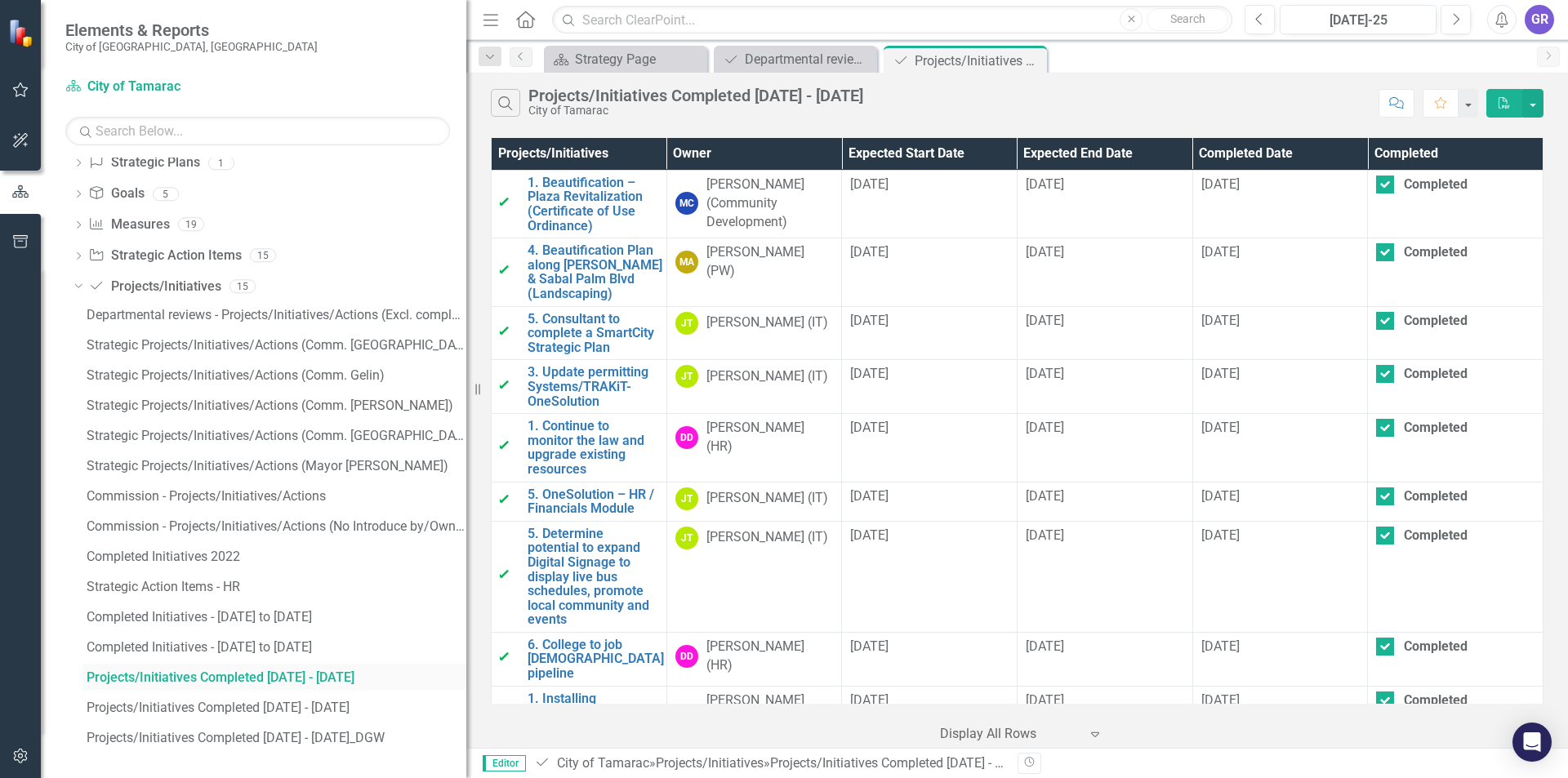
scroll to position [748, 0]
click at [204, 317] on div "Departmental reviews - Projects/Initiatives/Actions (Excl. completed last year)" at bounding box center [276, 314] width 379 height 15
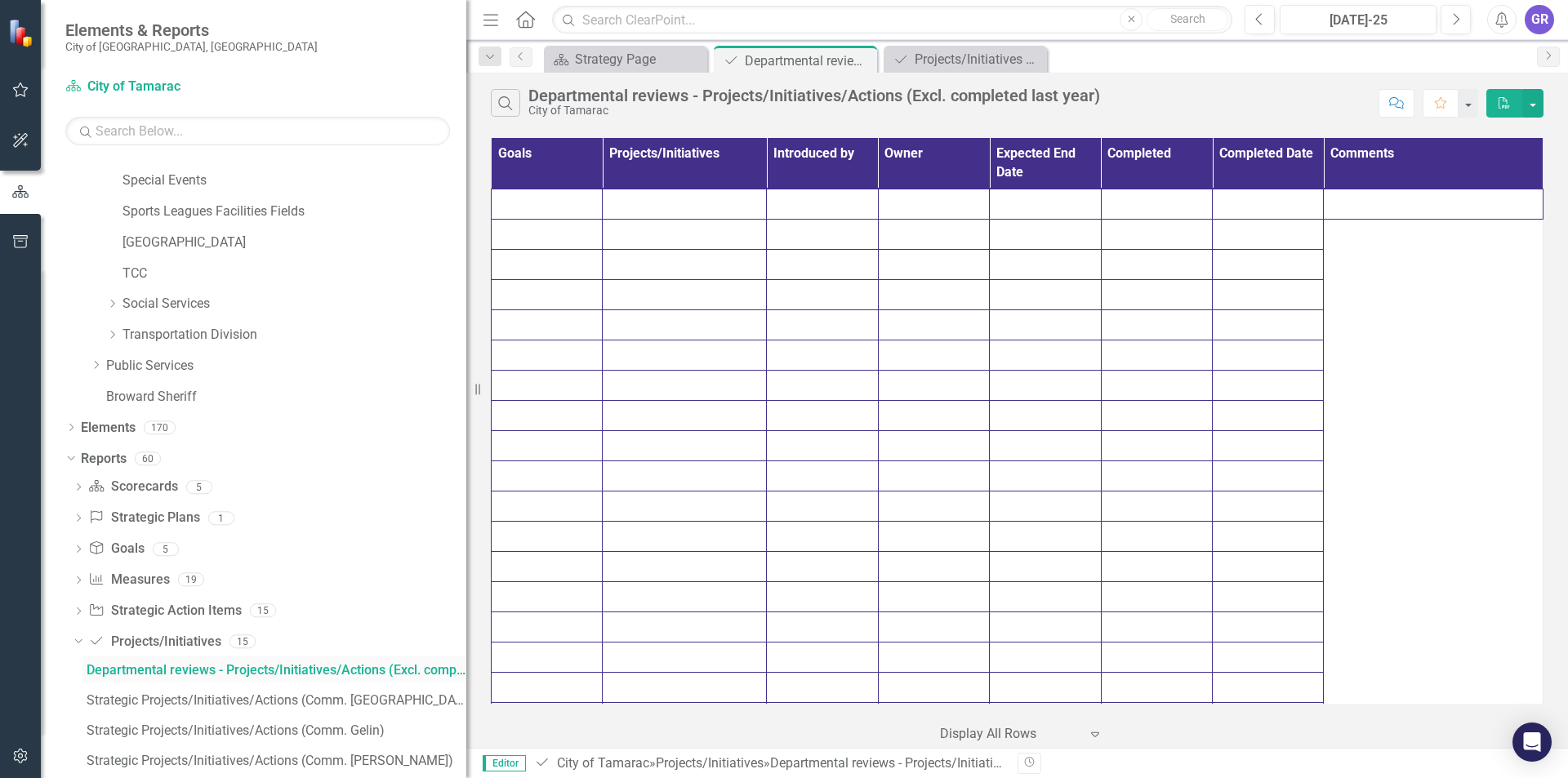
scroll to position [296, 0]
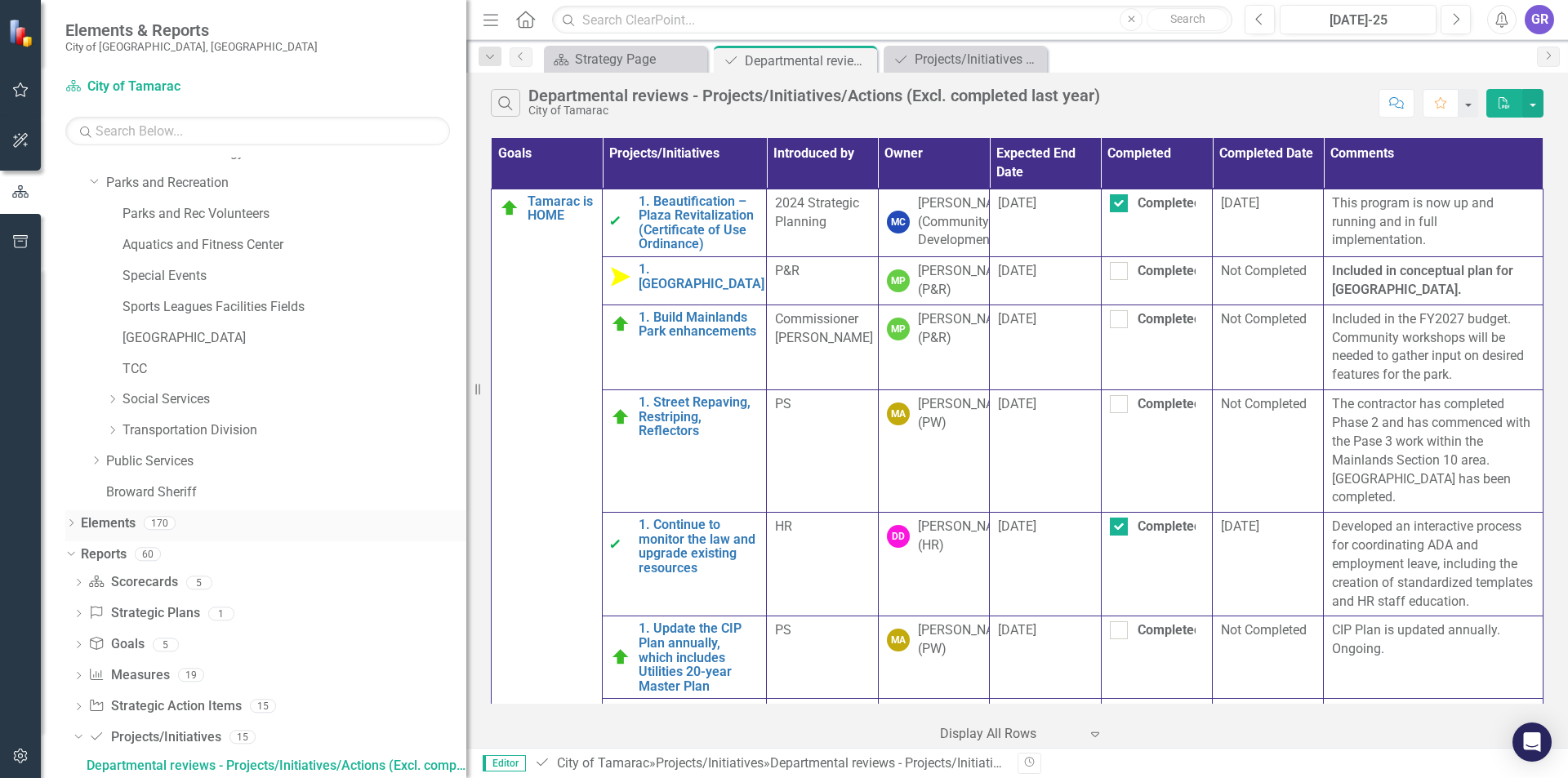
click at [74, 521] on icon "Dropdown" at bounding box center [71, 524] width 11 height 9
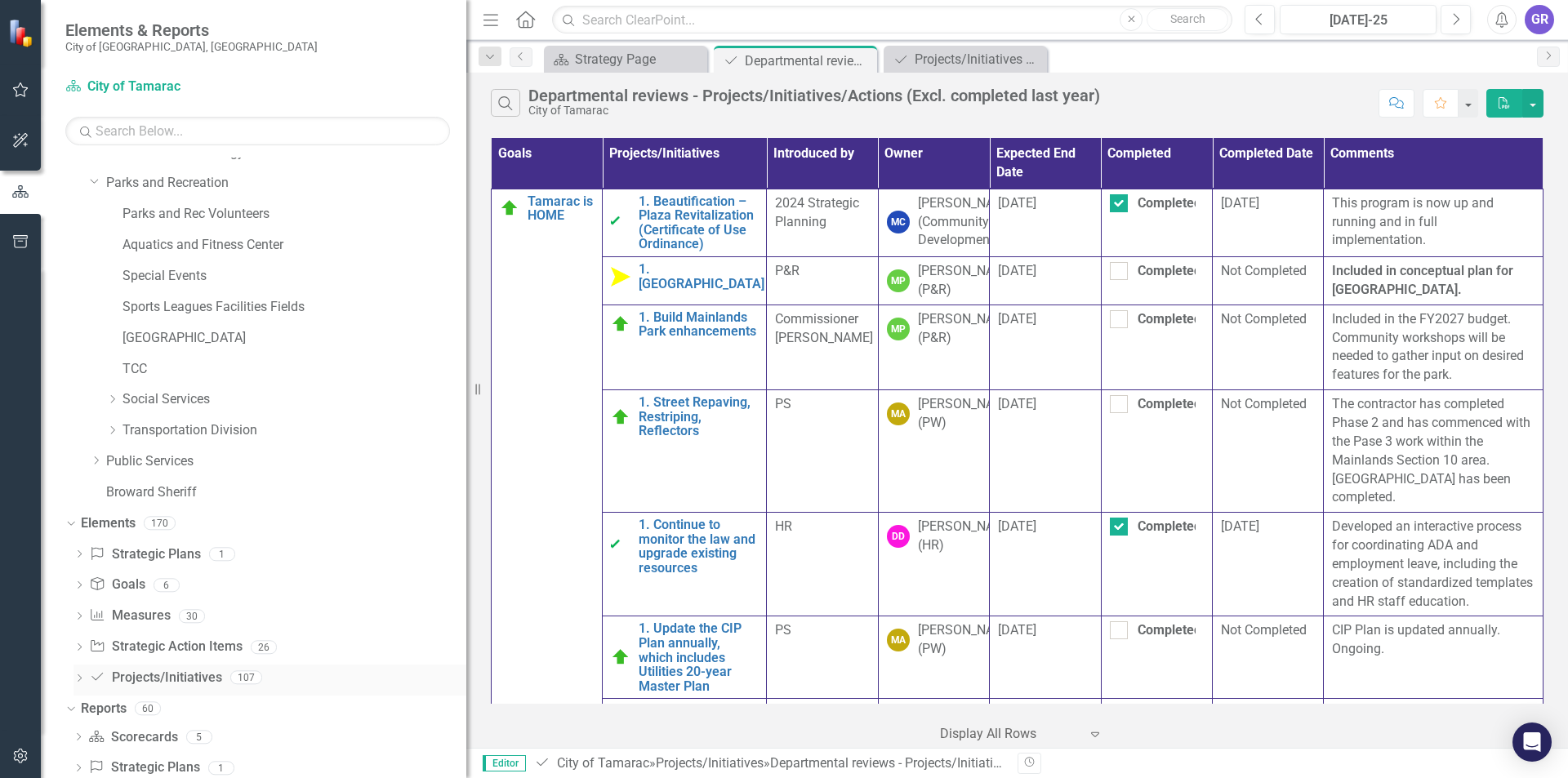
click at [80, 676] on icon at bounding box center [79, 677] width 4 height 7
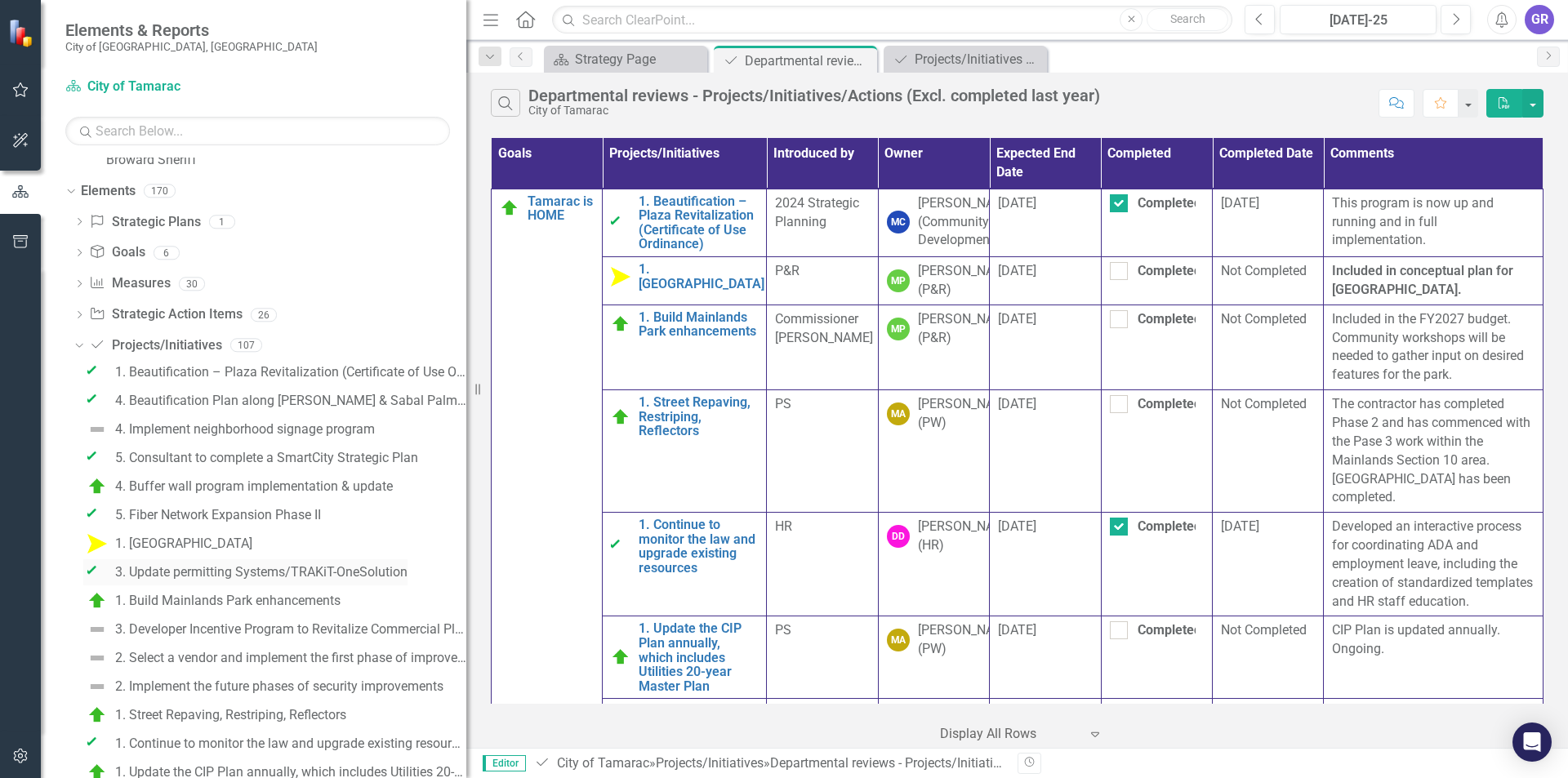
scroll to position [541, 0]
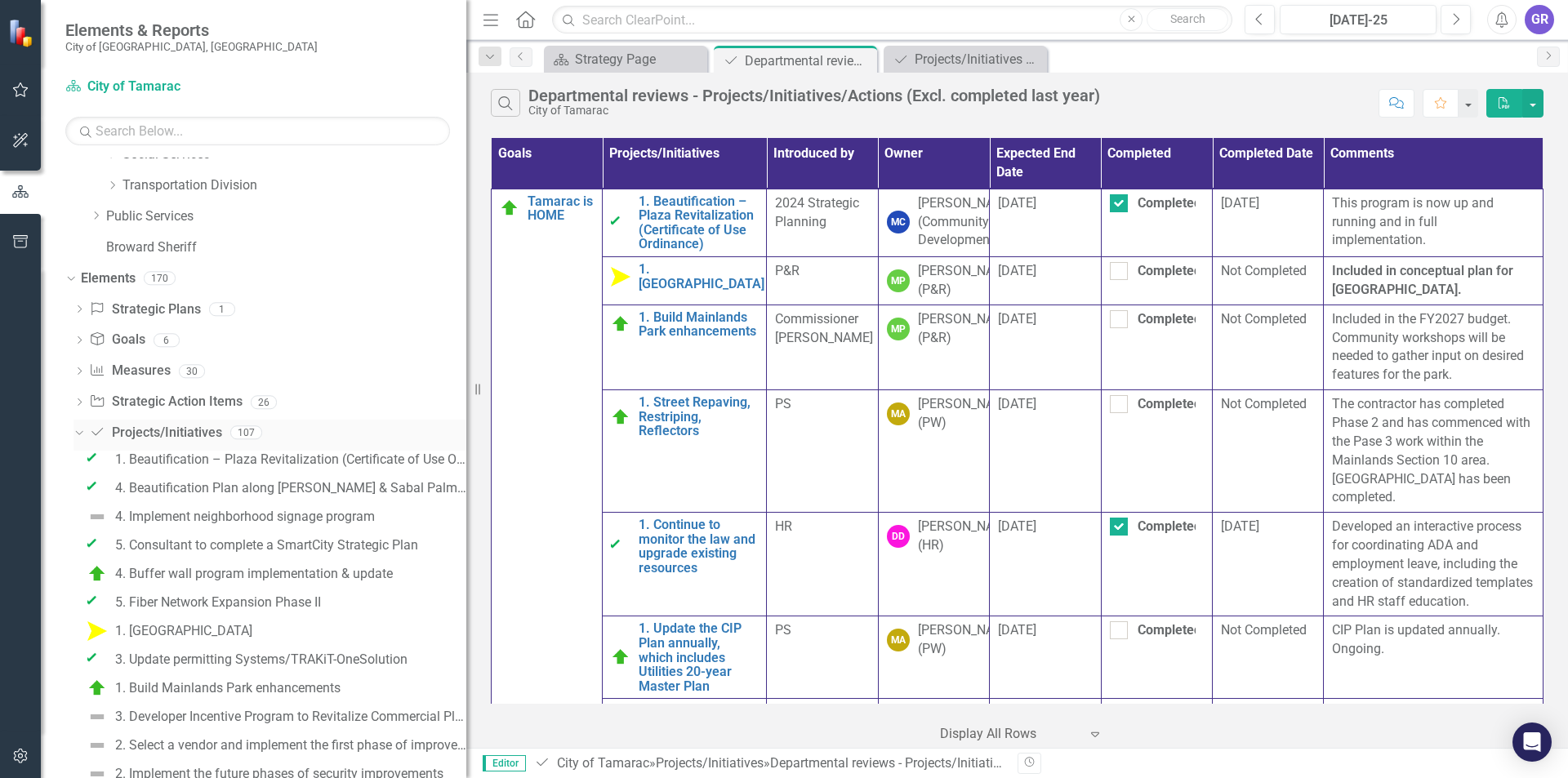
click at [169, 431] on link "Project/Initiative Projects/Initiatives" at bounding box center [155, 432] width 132 height 19
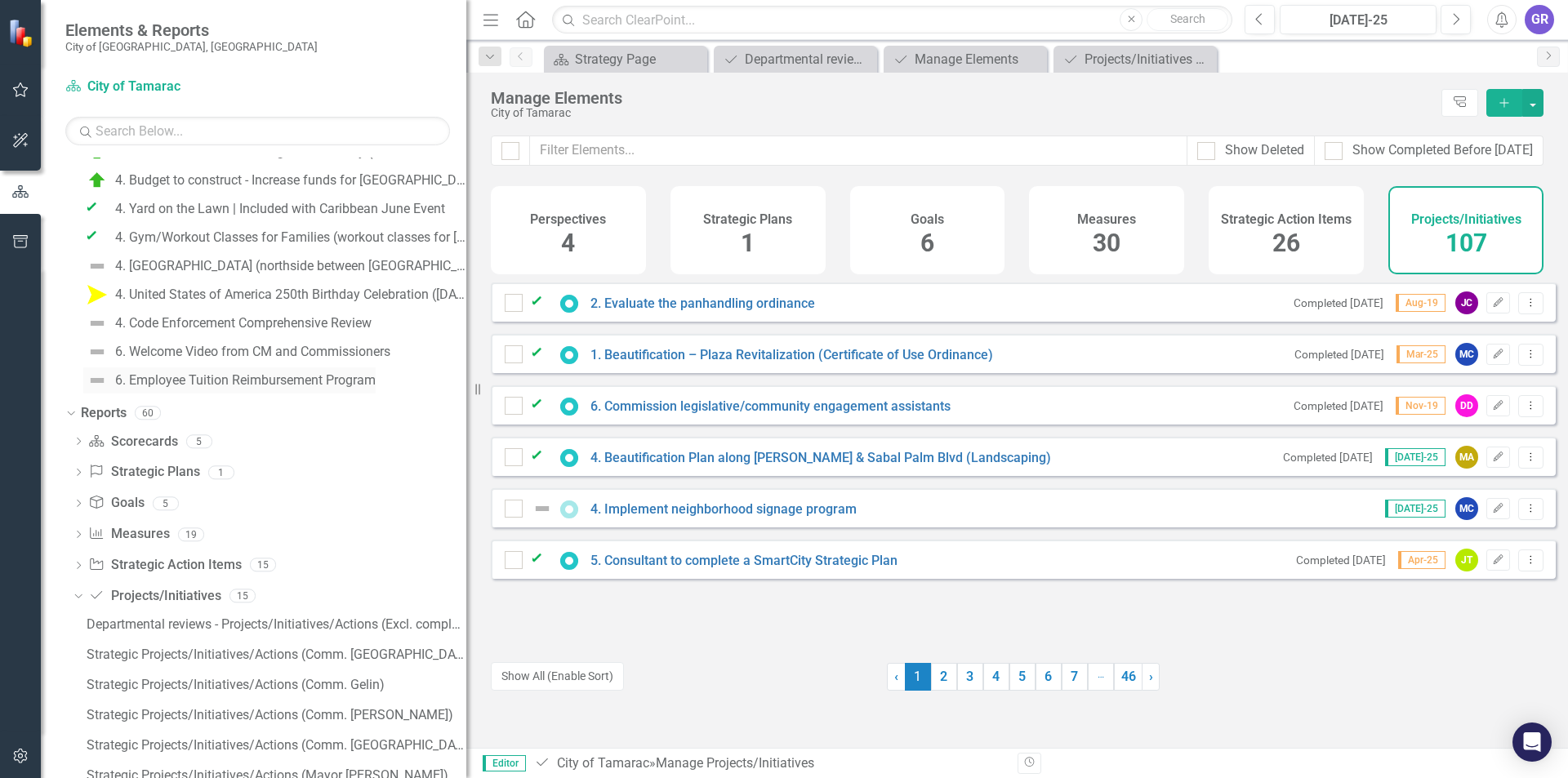
scroll to position [3887, 0]
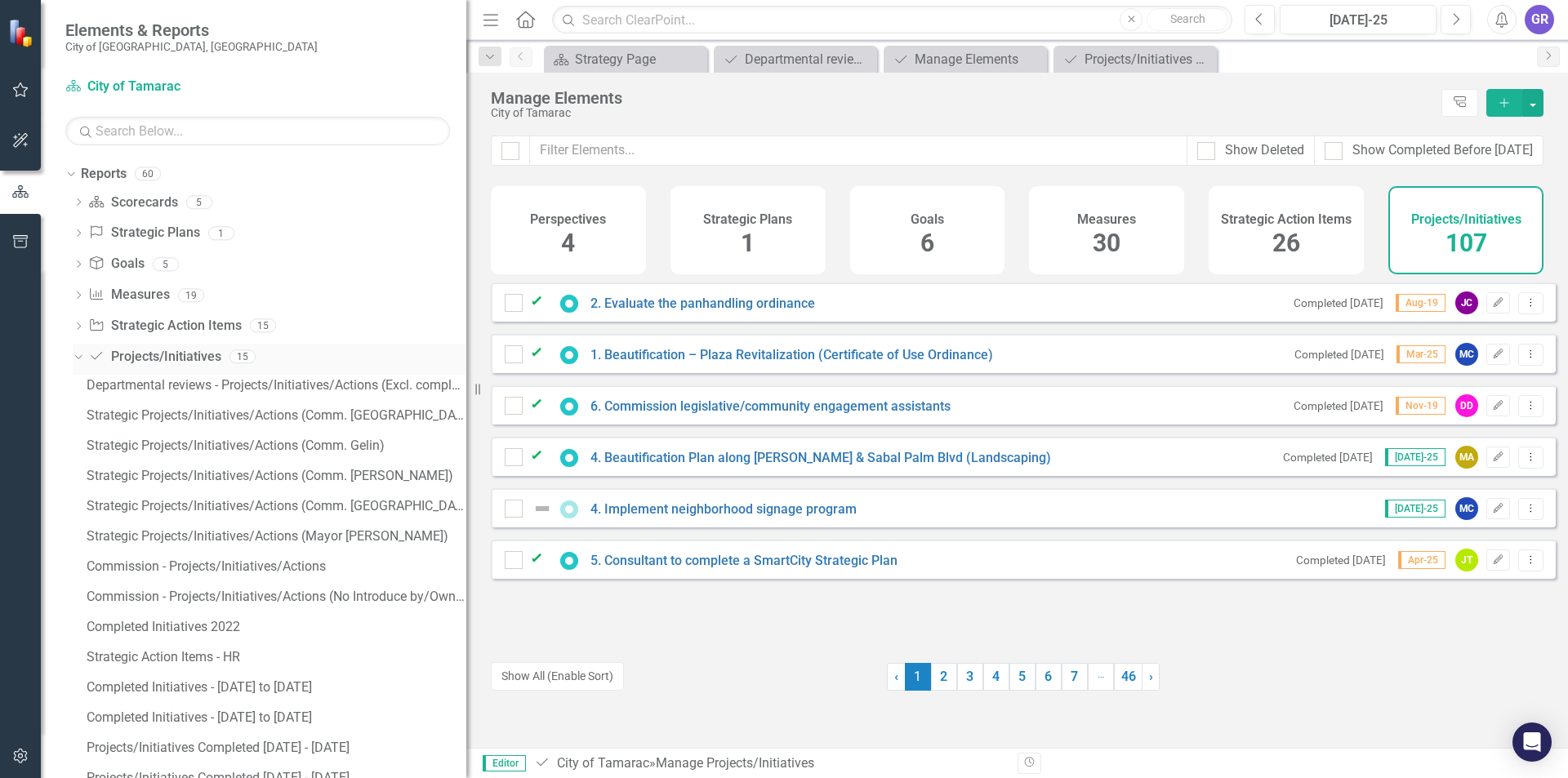
click at [80, 358] on icon "Dropdown" at bounding box center [76, 355] width 9 height 11
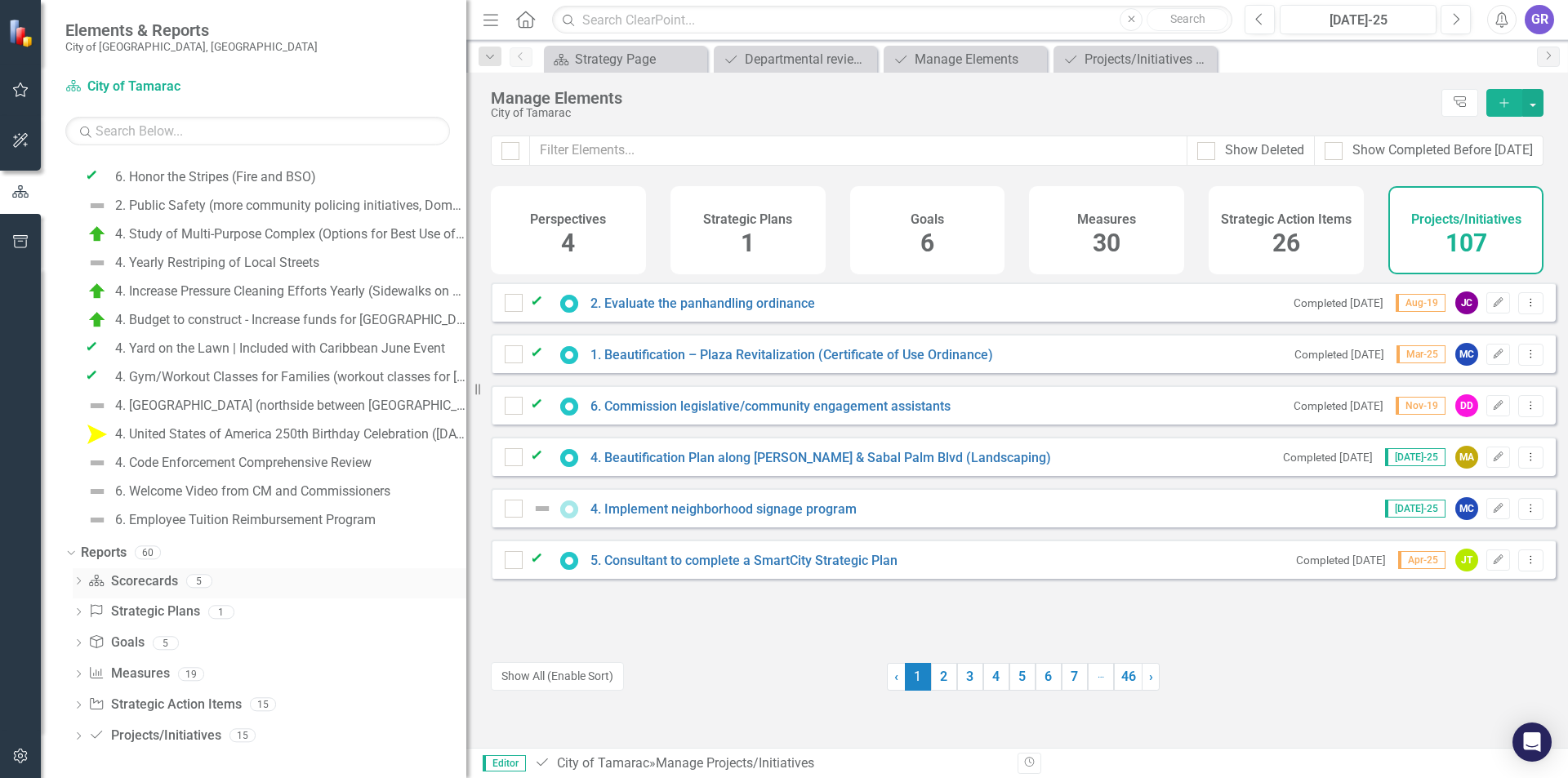
click at [80, 582] on icon at bounding box center [79, 580] width 4 height 7
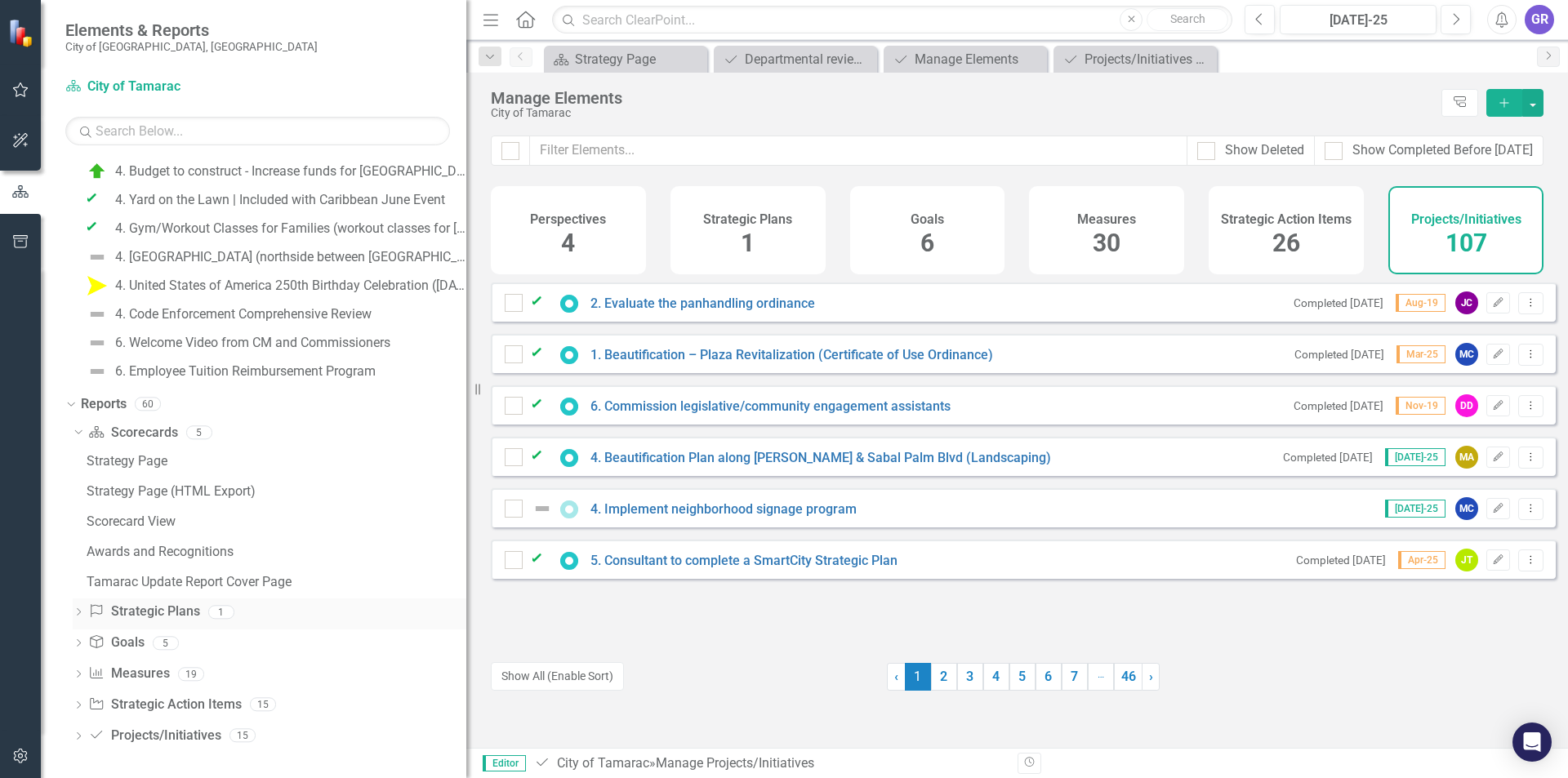
click at [79, 610] on icon "Dropdown" at bounding box center [78, 613] width 11 height 9
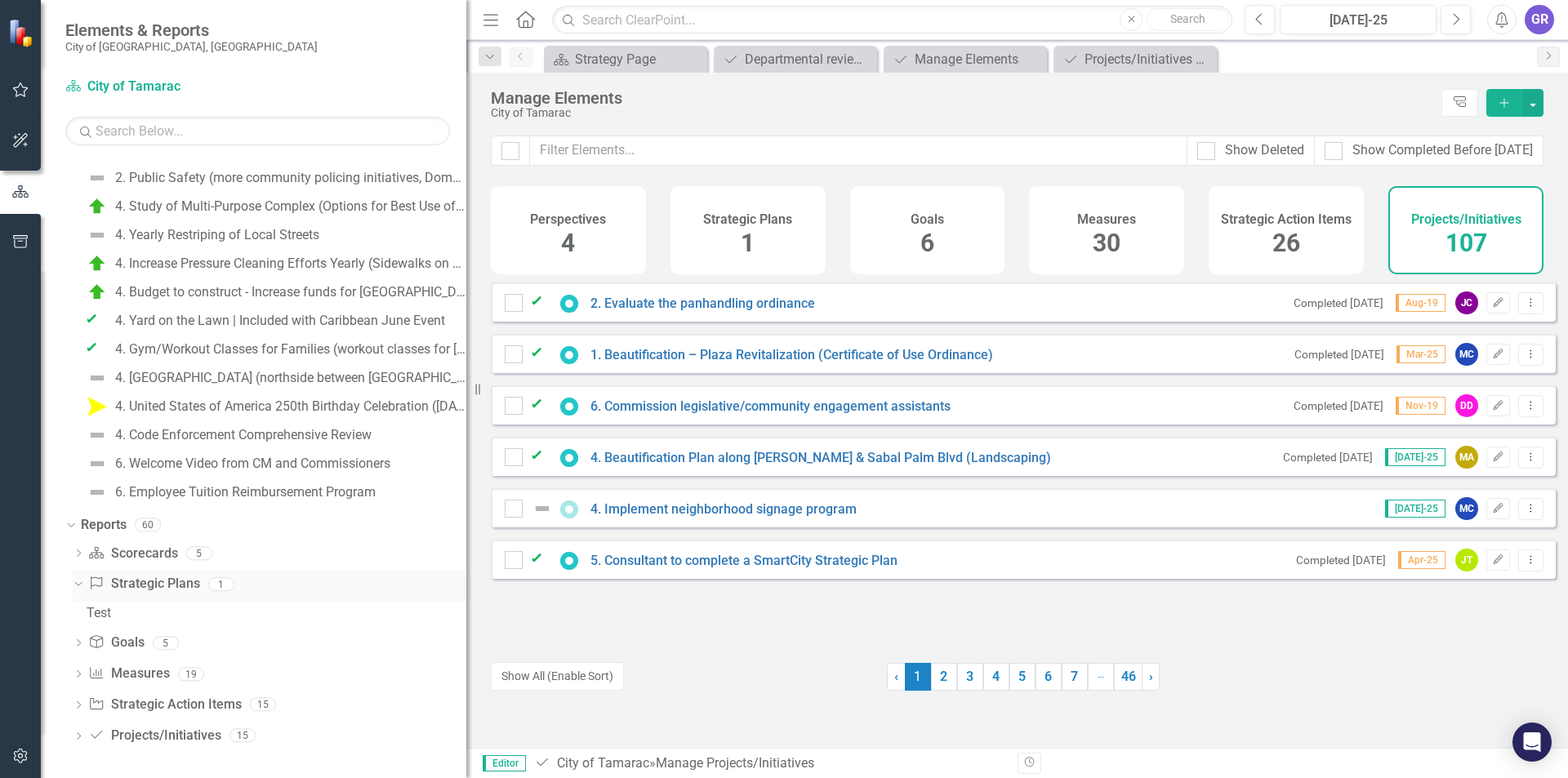
click at [159, 587] on link "Strategic Plans Strategic Plans" at bounding box center [144, 583] width 111 height 19
click at [82, 644] on icon "Dropdown" at bounding box center [78, 644] width 11 height 9
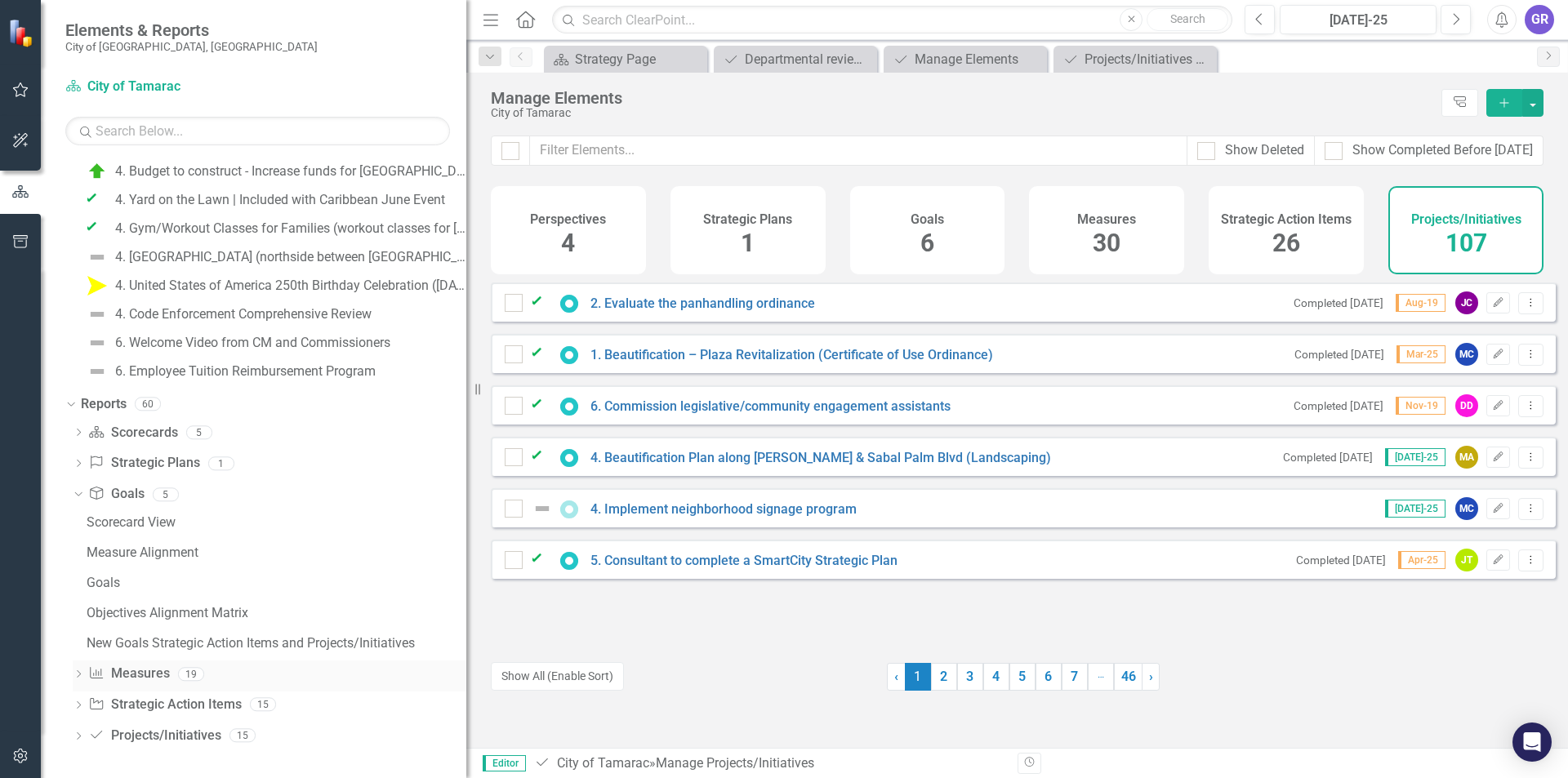
click at [78, 672] on icon "Dropdown" at bounding box center [78, 676] width 11 height 9
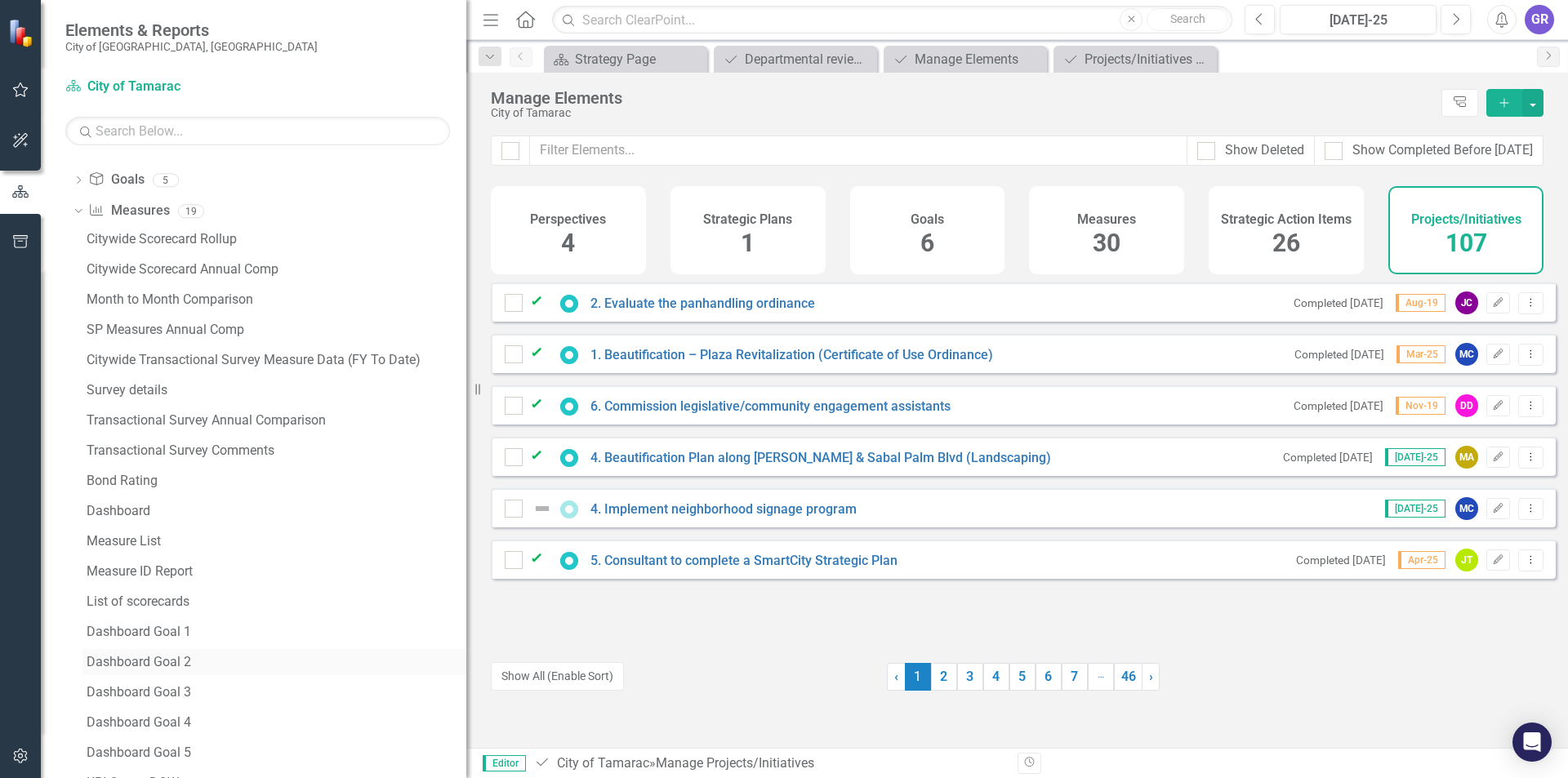
scroll to position [4080, 0]
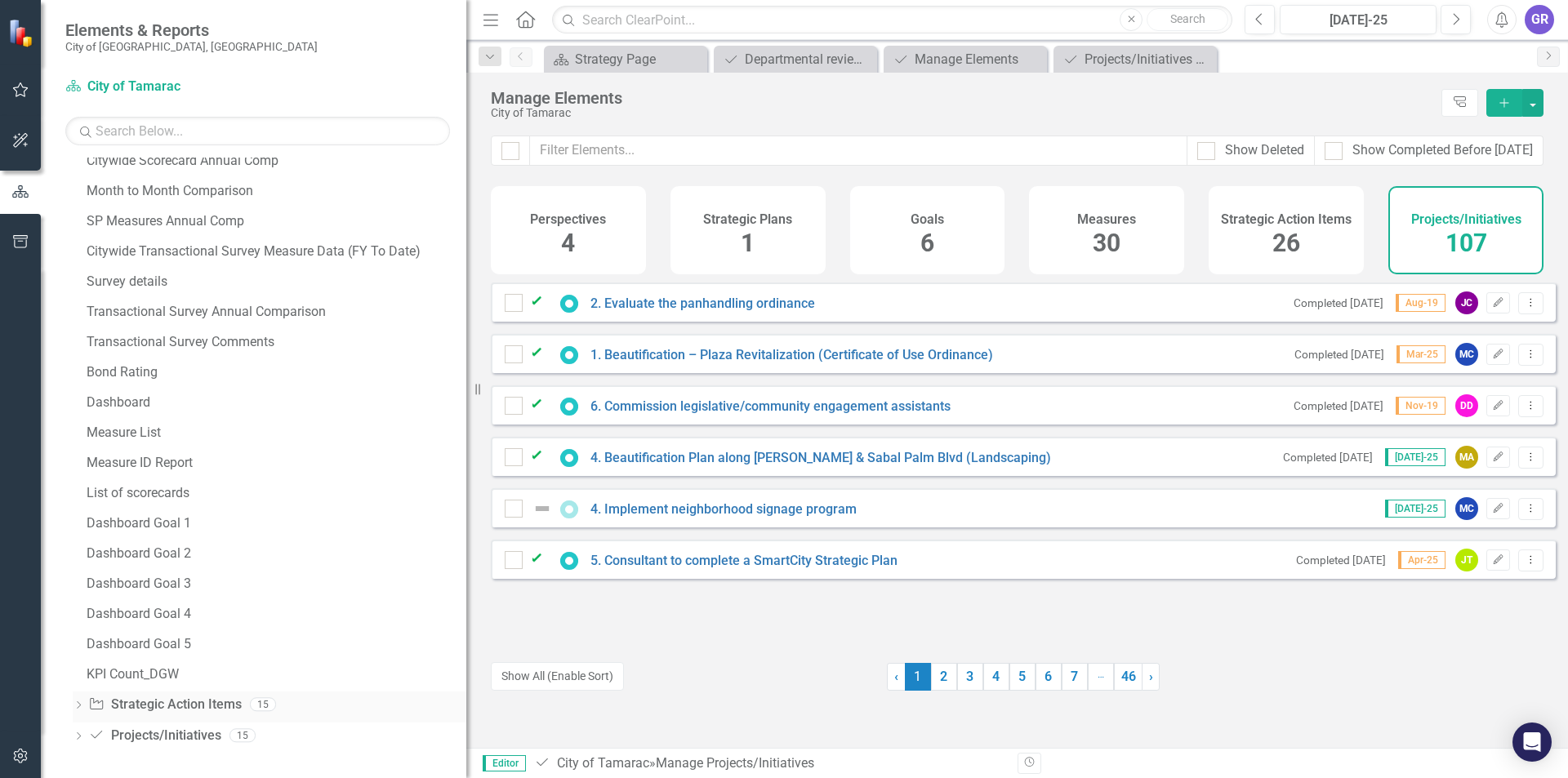
click at [79, 704] on icon "Dropdown" at bounding box center [78, 707] width 11 height 9
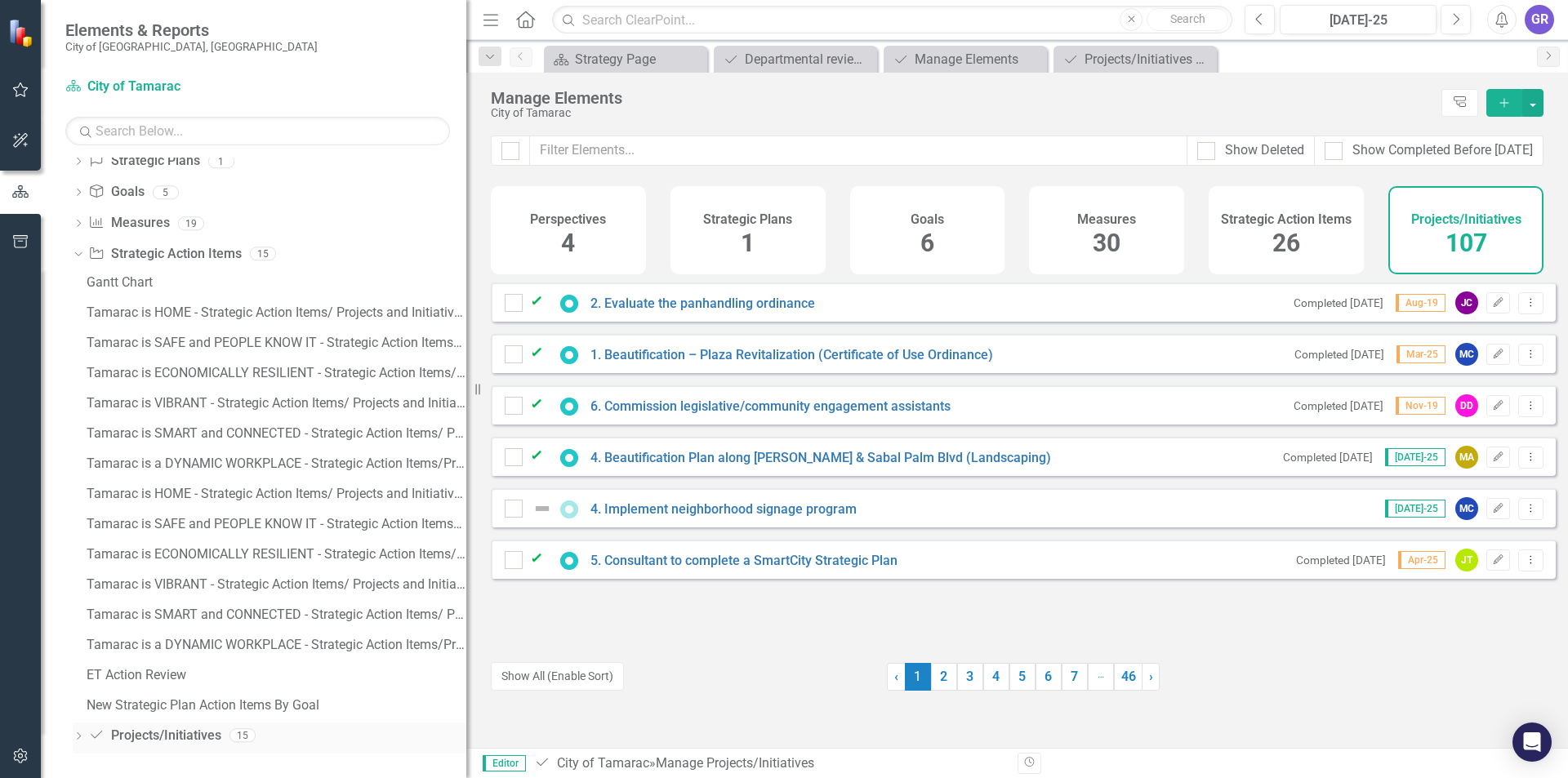
click at [82, 735] on icon "Dropdown" at bounding box center [78, 737] width 11 height 9
